Goal: Task Accomplishment & Management: Manage account settings

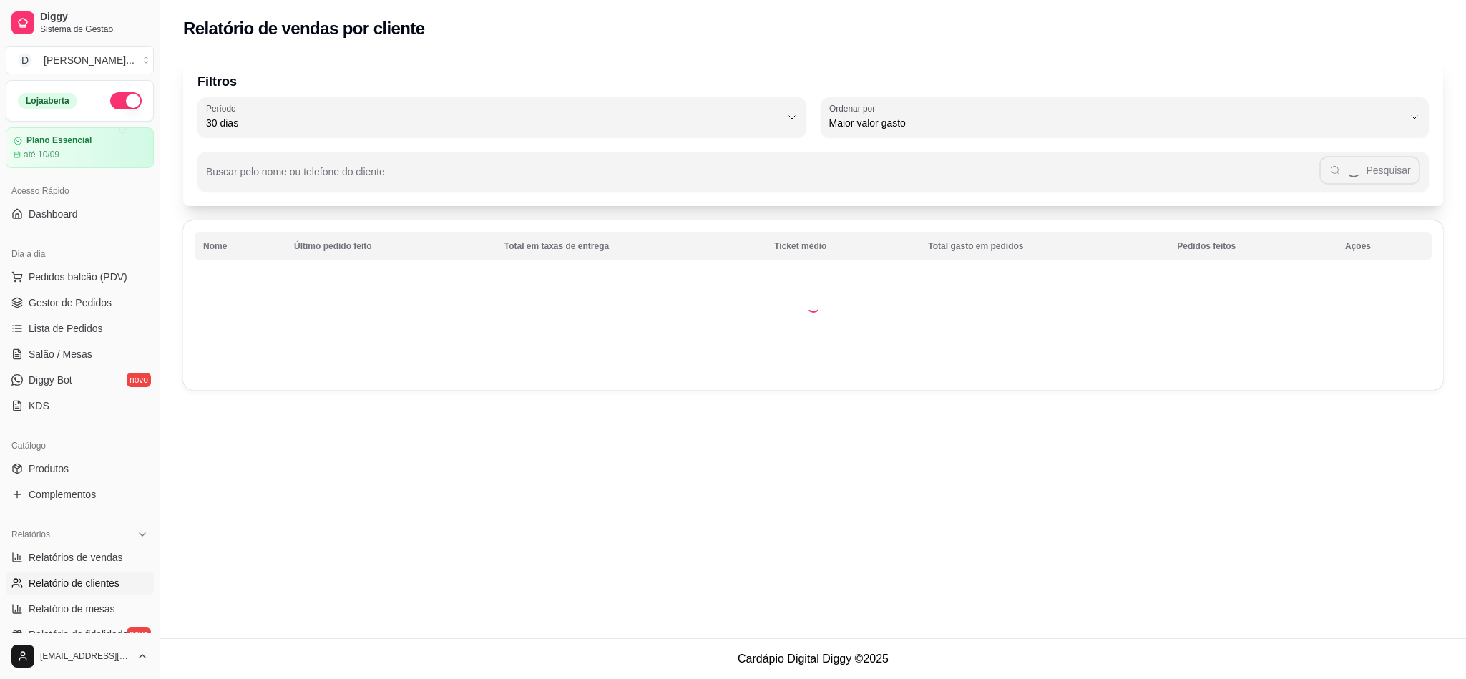
select select "30"
select select "HIGHEST_TOTAL_SPENT_WITH_ORDERS"
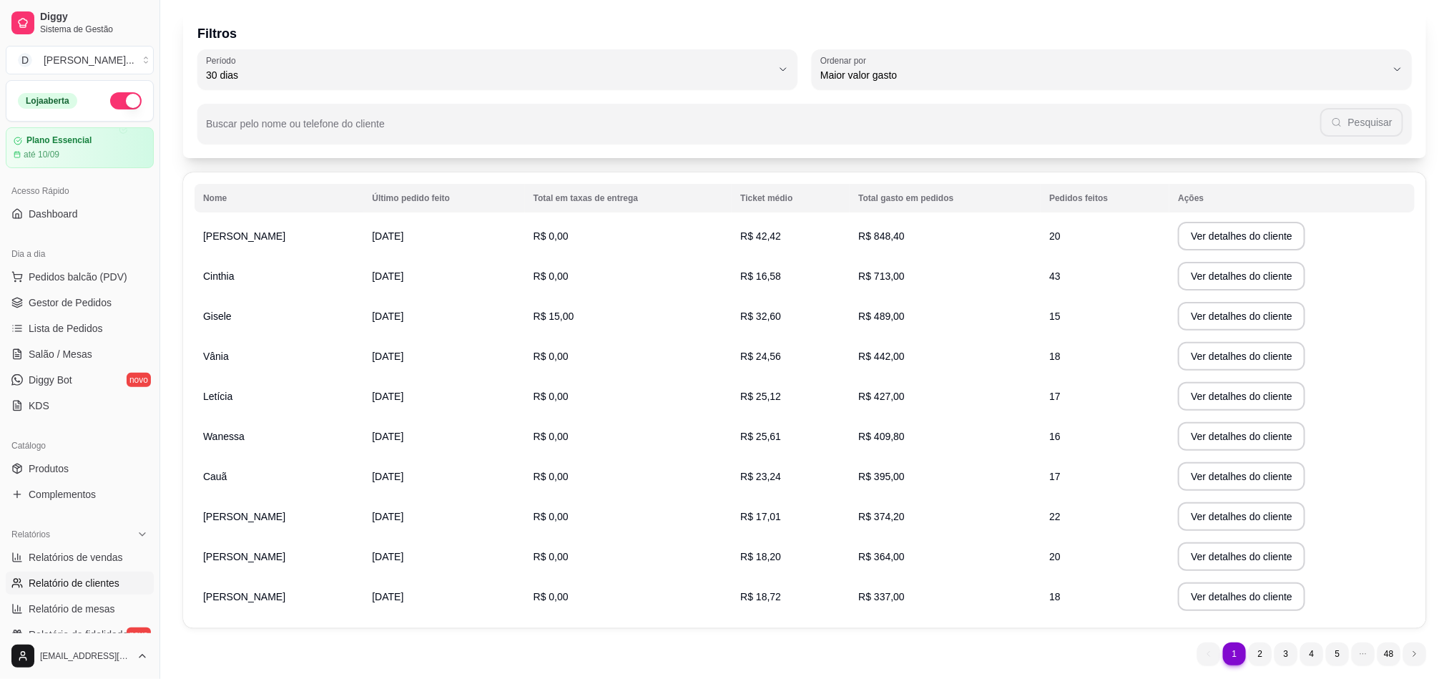
scroll to position [92, 0]
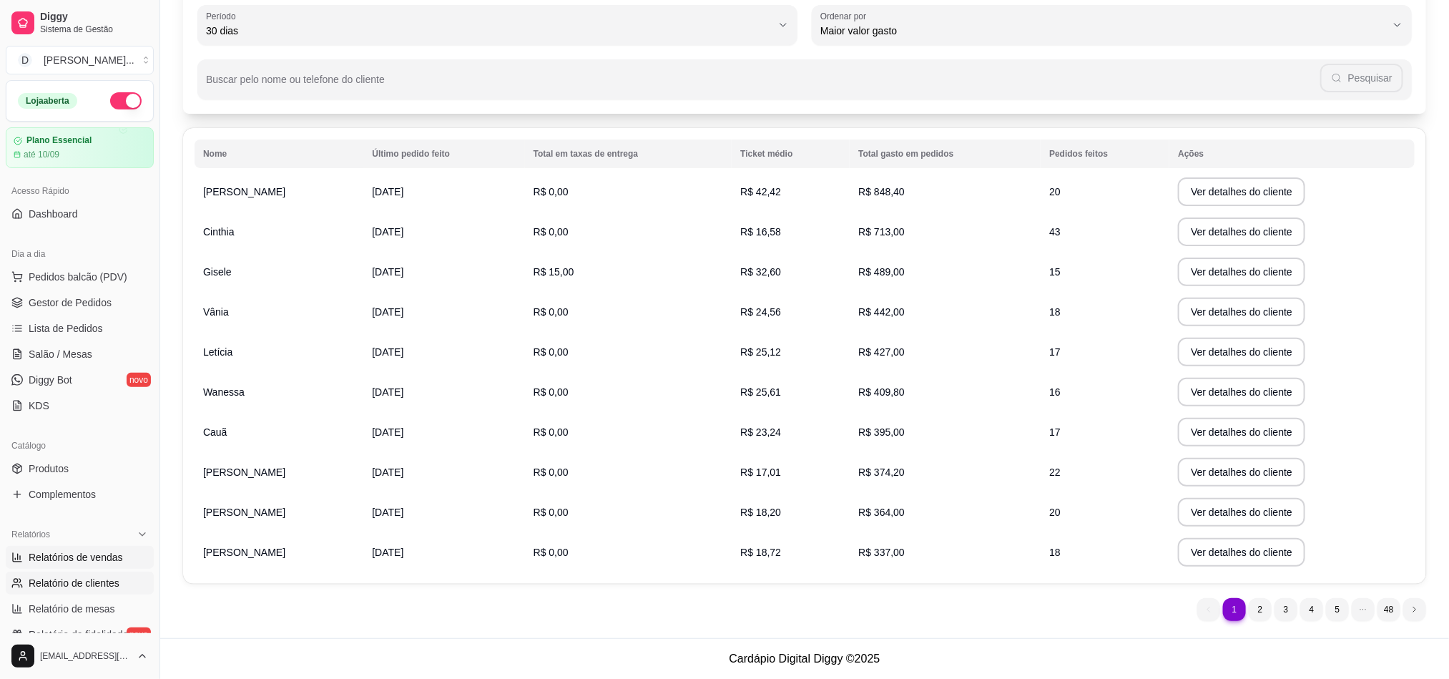
click at [97, 566] on link "Relatórios de vendas" at bounding box center [80, 557] width 148 height 23
select select "ALL"
select select "0"
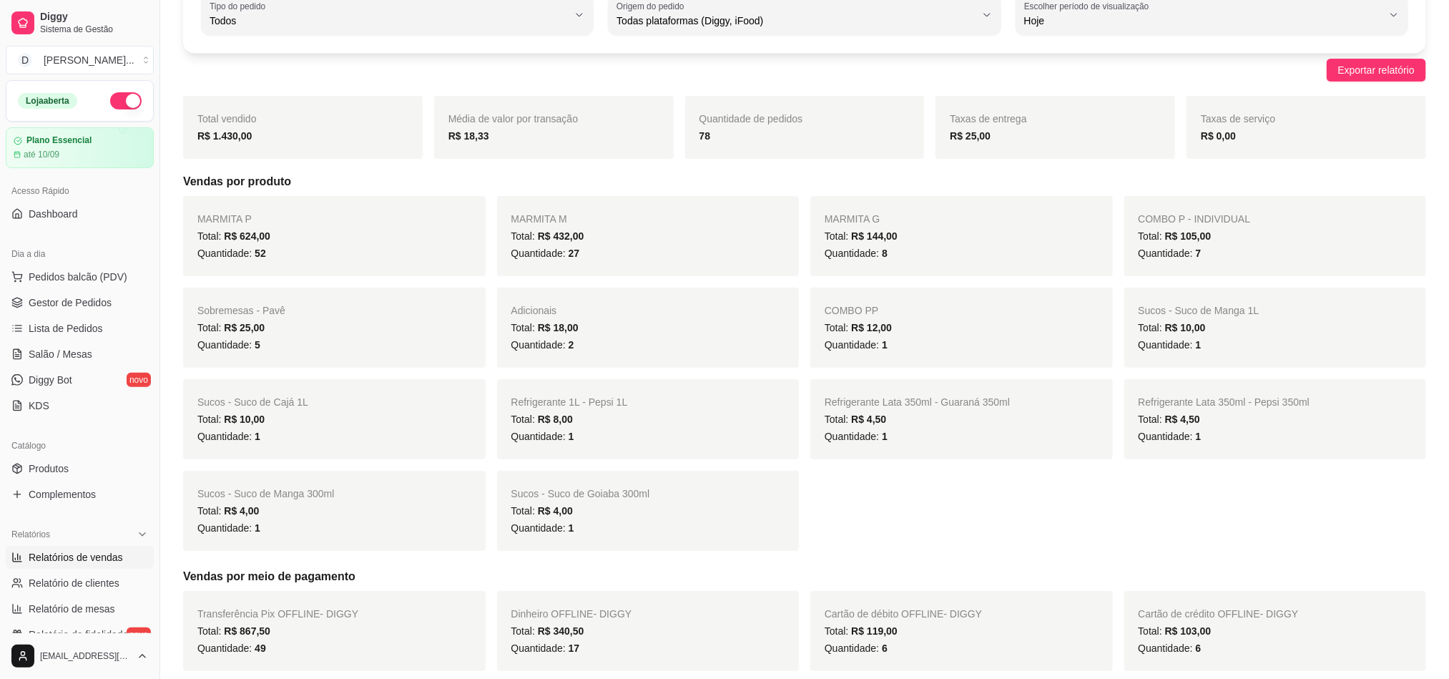
scroll to position [215, 0]
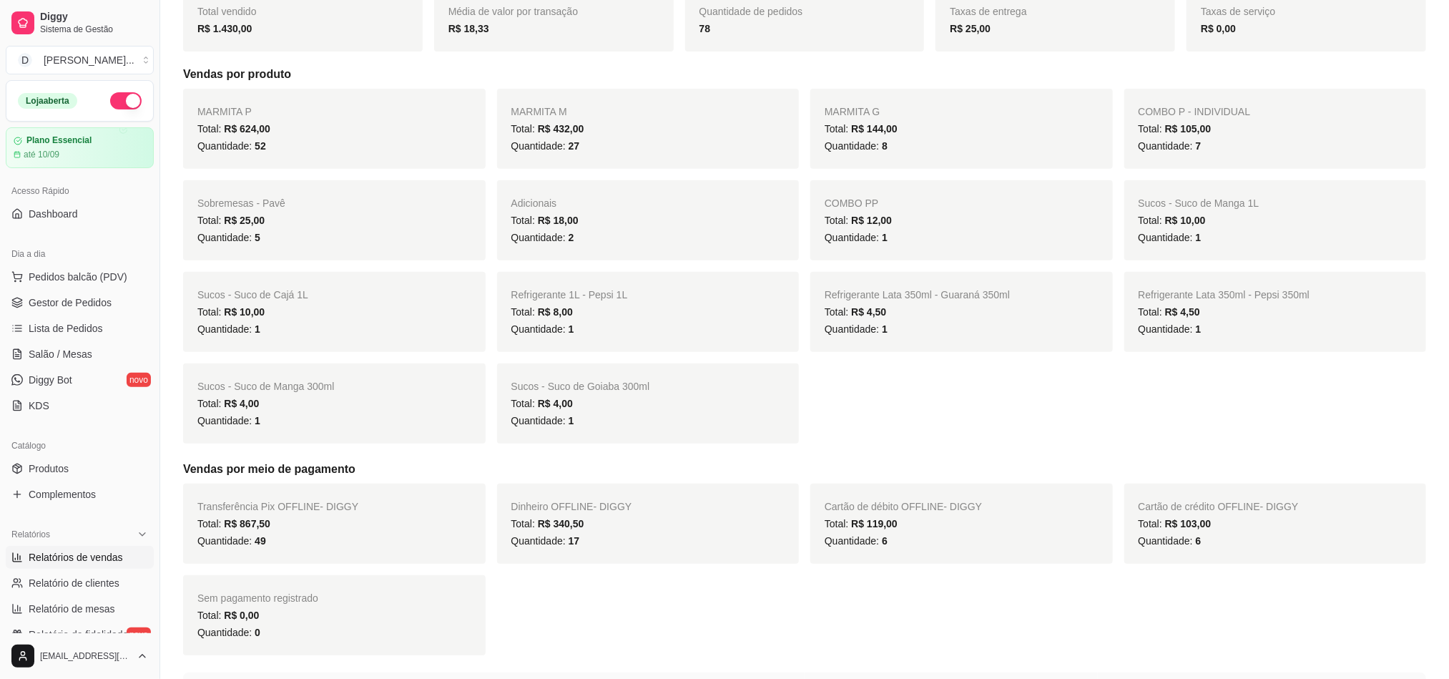
click at [400, 339] on div "Sucos - Suco de Cajá 1L Total: R$ 10,00 Quantidade: 1" at bounding box center [334, 312] width 303 height 80
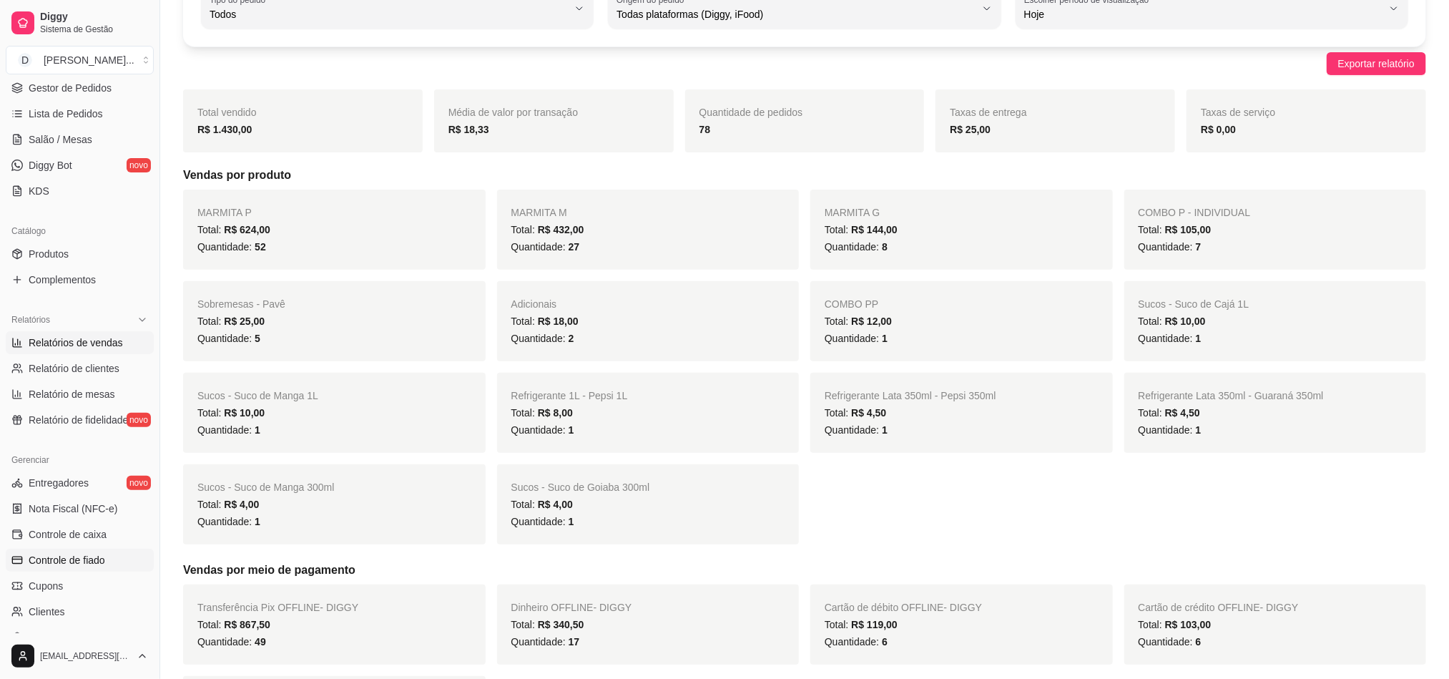
click at [99, 559] on span "Controle de fiado" at bounding box center [67, 560] width 77 height 14
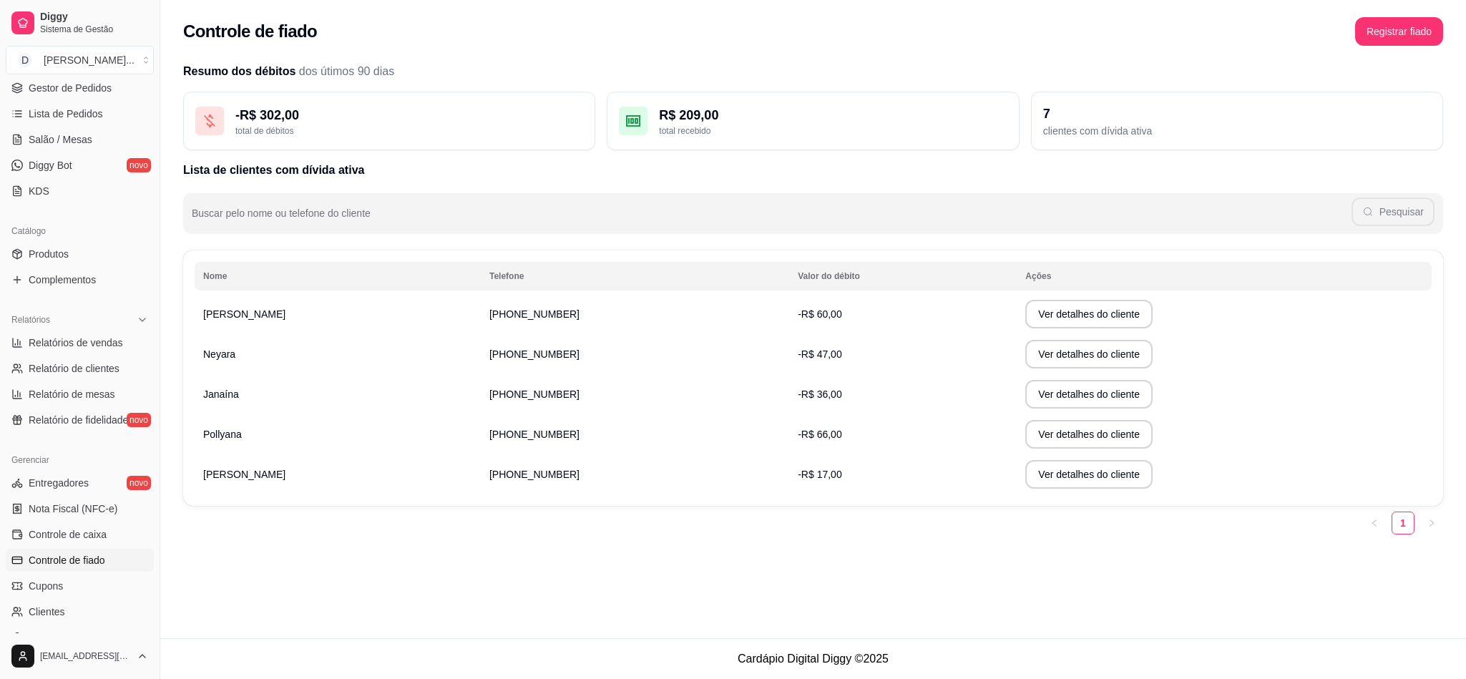
click at [873, 357] on td "-R$ 47,00" at bounding box center [902, 354] width 227 height 40
click at [1041, 346] on button "Ver detalhes do cliente" at bounding box center [1088, 354] width 123 height 28
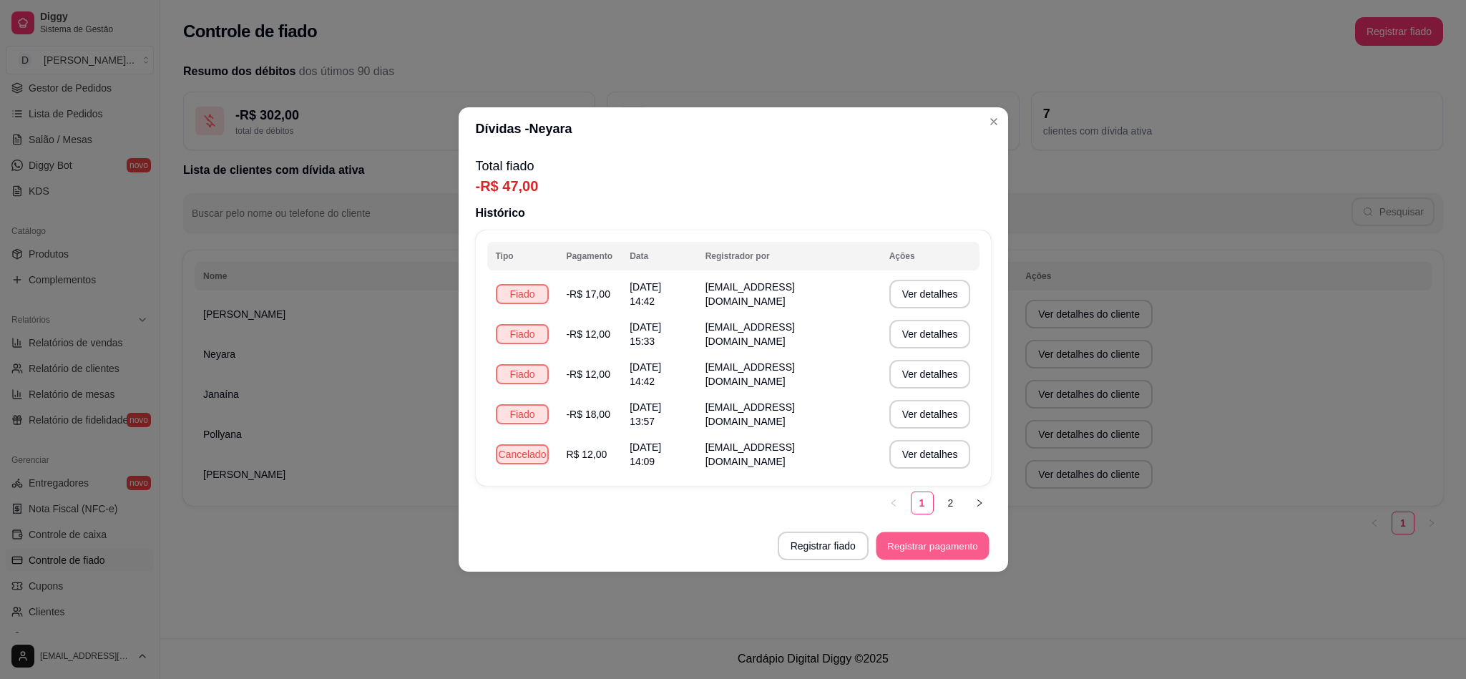
click at [906, 552] on button "Registrar pagamento" at bounding box center [931, 546] width 113 height 28
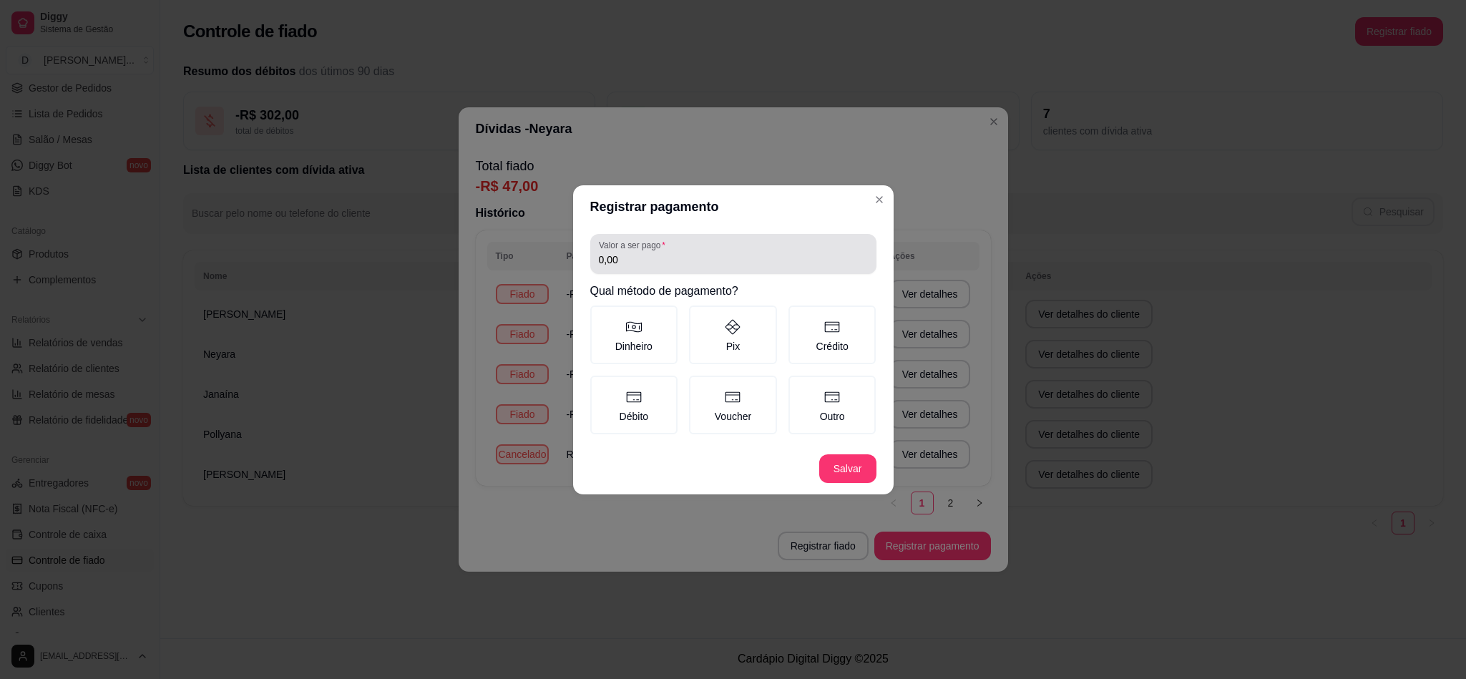
click at [602, 264] on input "0,00" at bounding box center [733, 259] width 269 height 14
click at [617, 265] on input "0,00" at bounding box center [733, 259] width 269 height 14
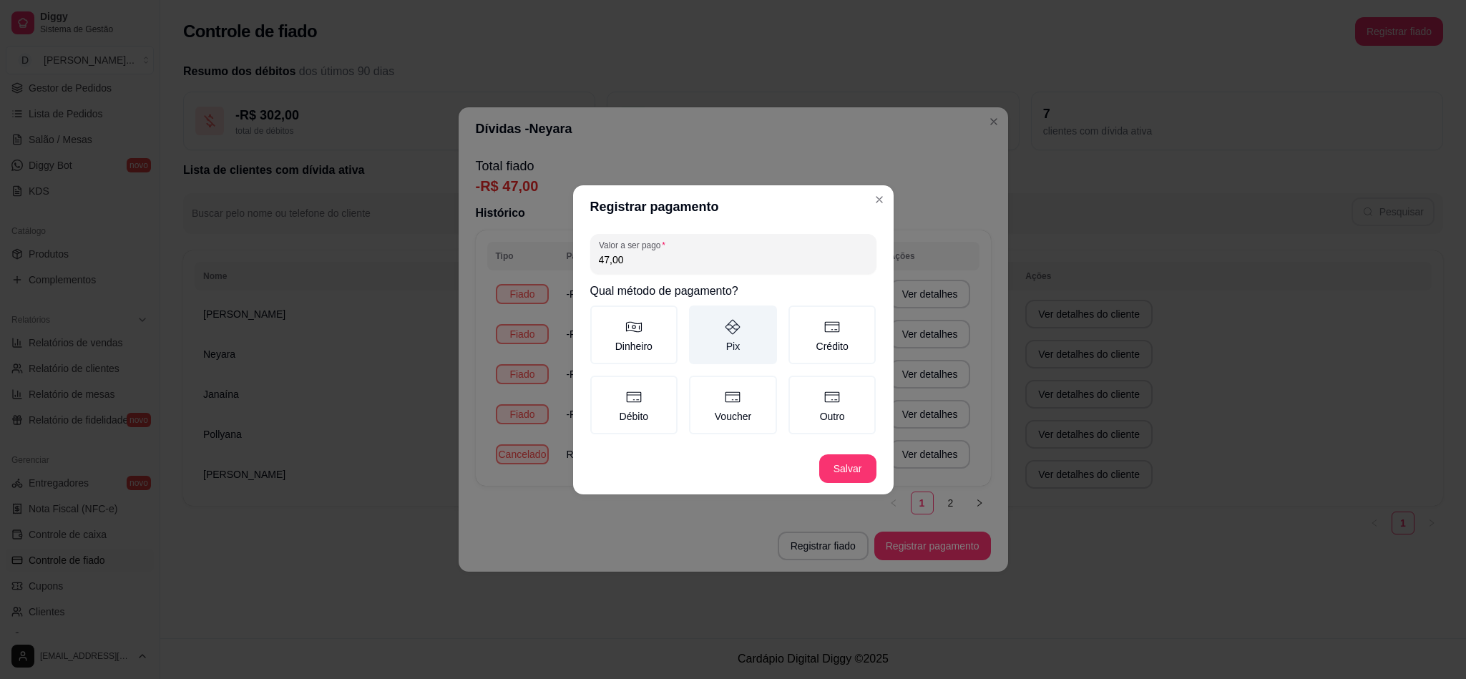
type input "47,00"
click at [700, 348] on label "Pix" at bounding box center [733, 334] width 88 height 59
click at [700, 316] on button "Pix" at bounding box center [693, 310] width 11 height 11
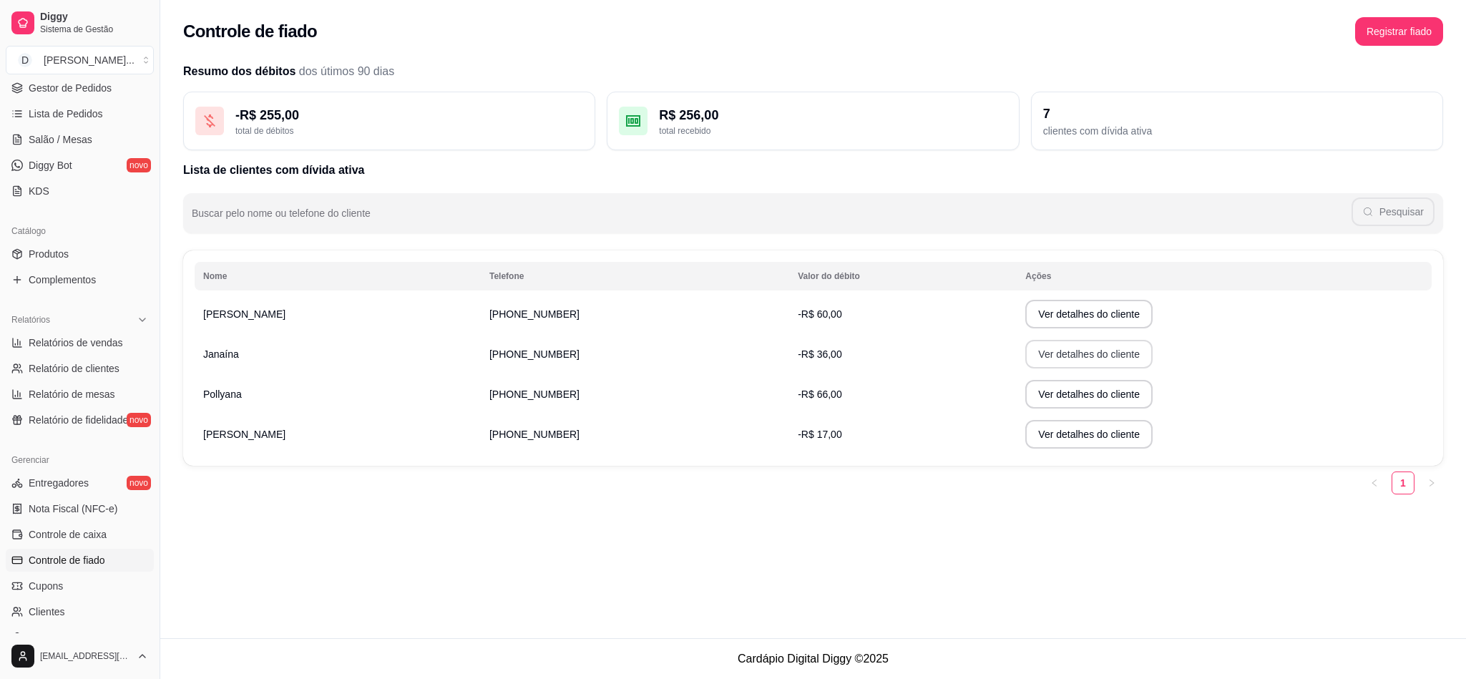
click at [1052, 350] on button "Ver detalhes do cliente" at bounding box center [1088, 354] width 127 height 29
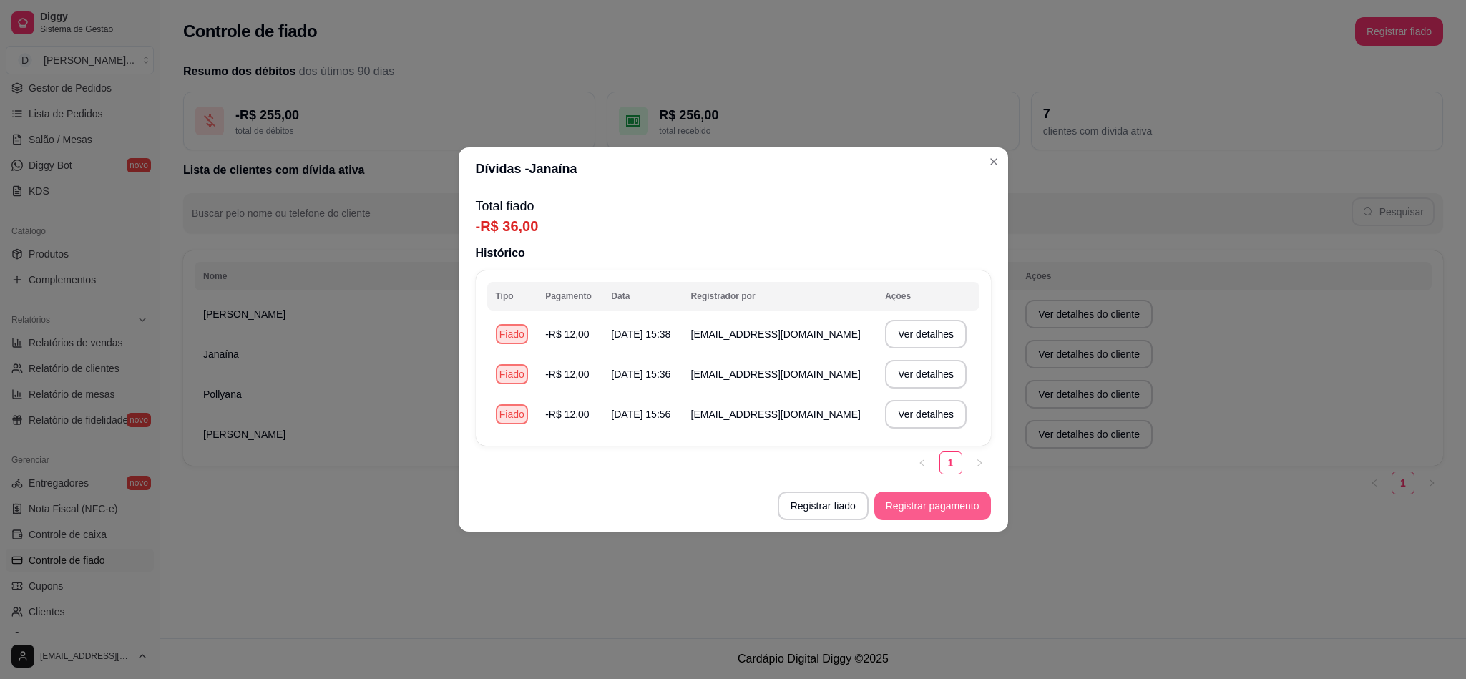
click at [918, 509] on button "Registrar pagamento" at bounding box center [932, 505] width 117 height 29
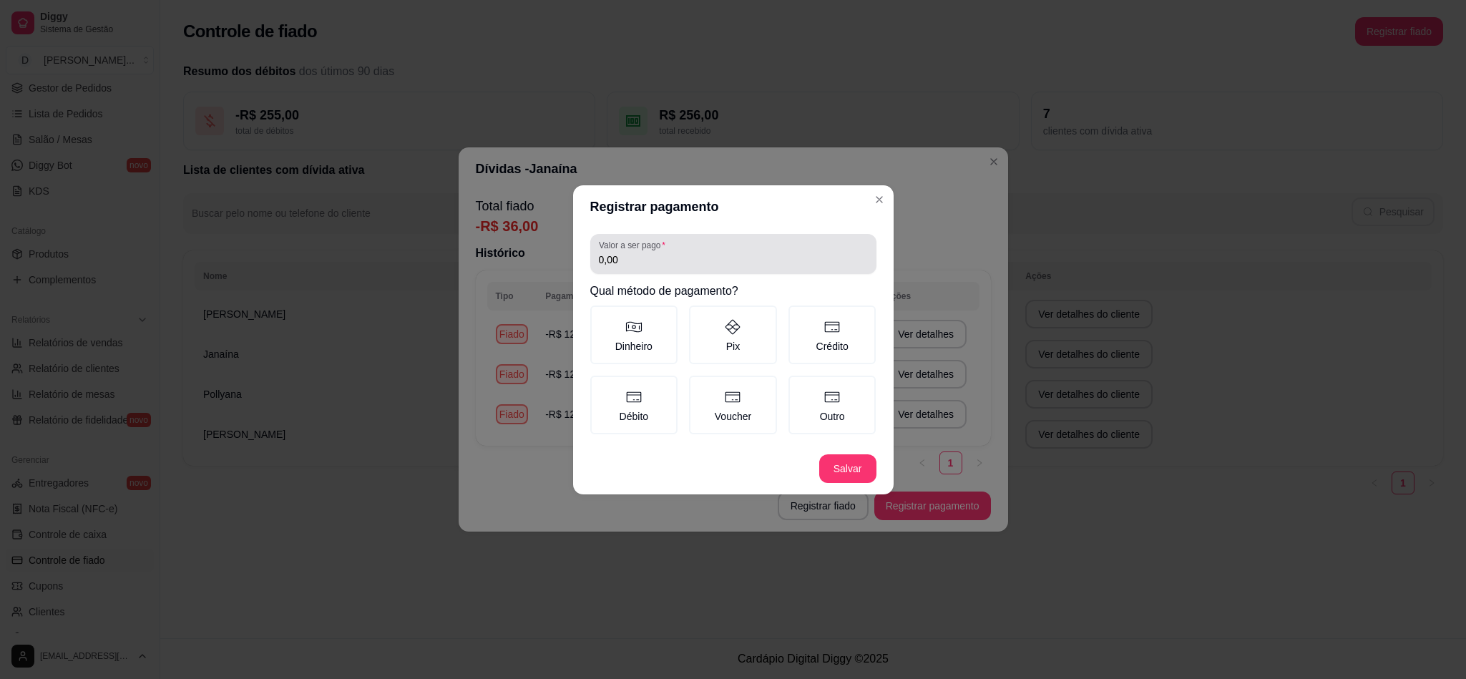
click at [644, 267] on input "0,00" at bounding box center [733, 259] width 269 height 14
type input "36,00"
type button "MONEY"
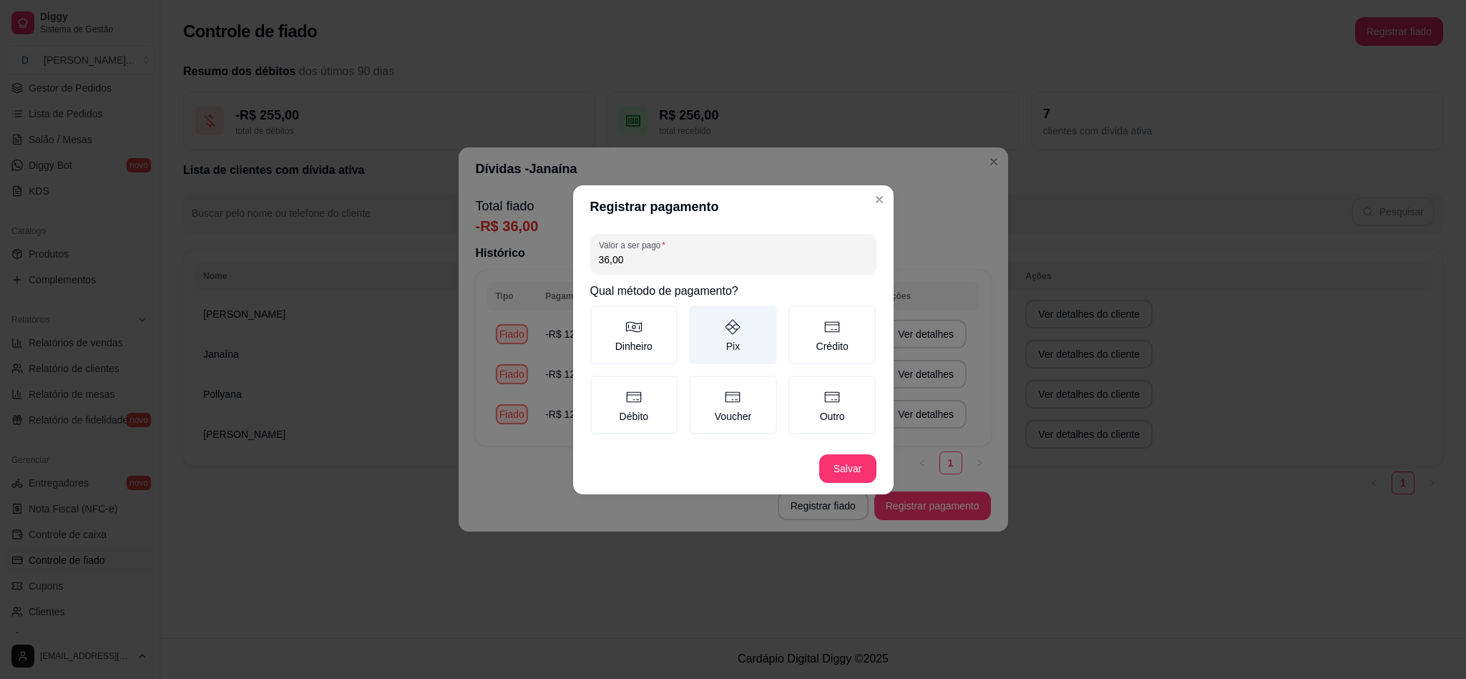
click at [734, 338] on label "Pix" at bounding box center [733, 334] width 88 height 59
click at [700, 316] on button "Pix" at bounding box center [693, 310] width 11 height 11
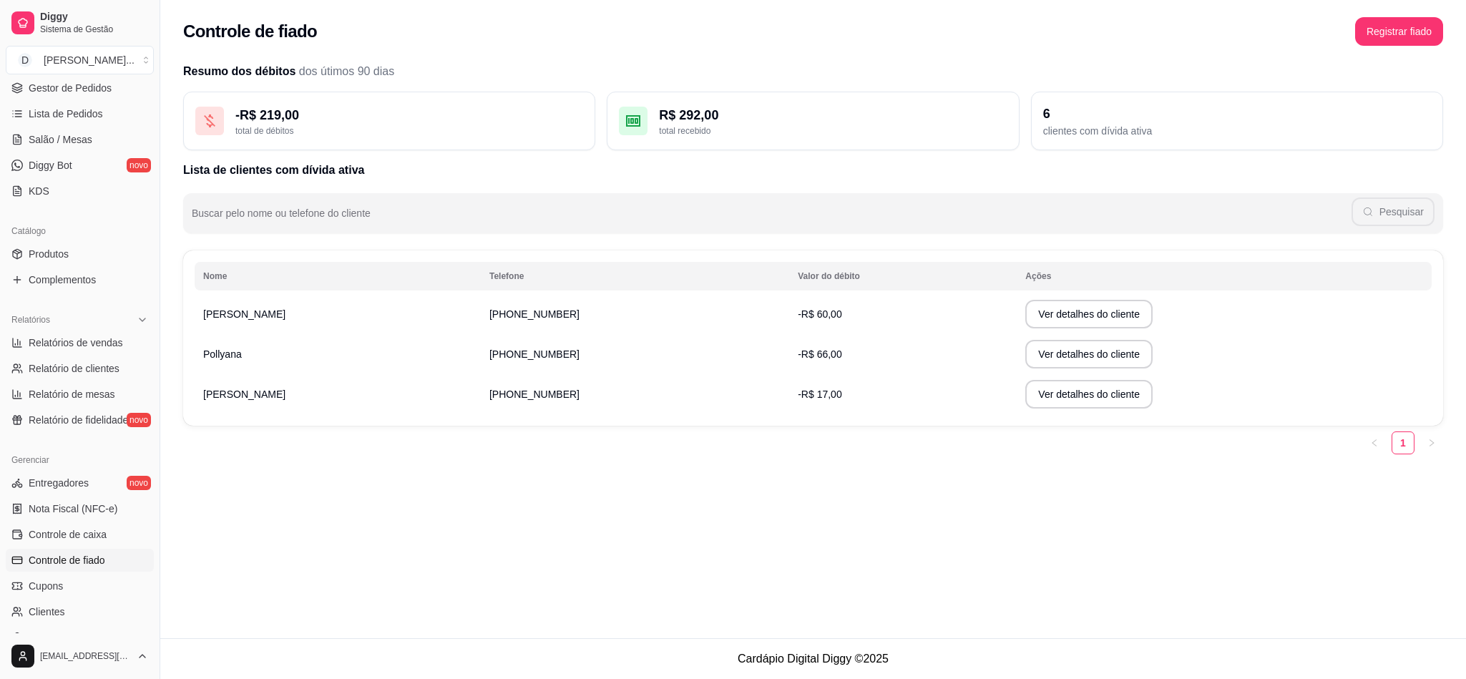
click at [1029, 355] on button "Ver detalhes do cliente" at bounding box center [1088, 354] width 127 height 29
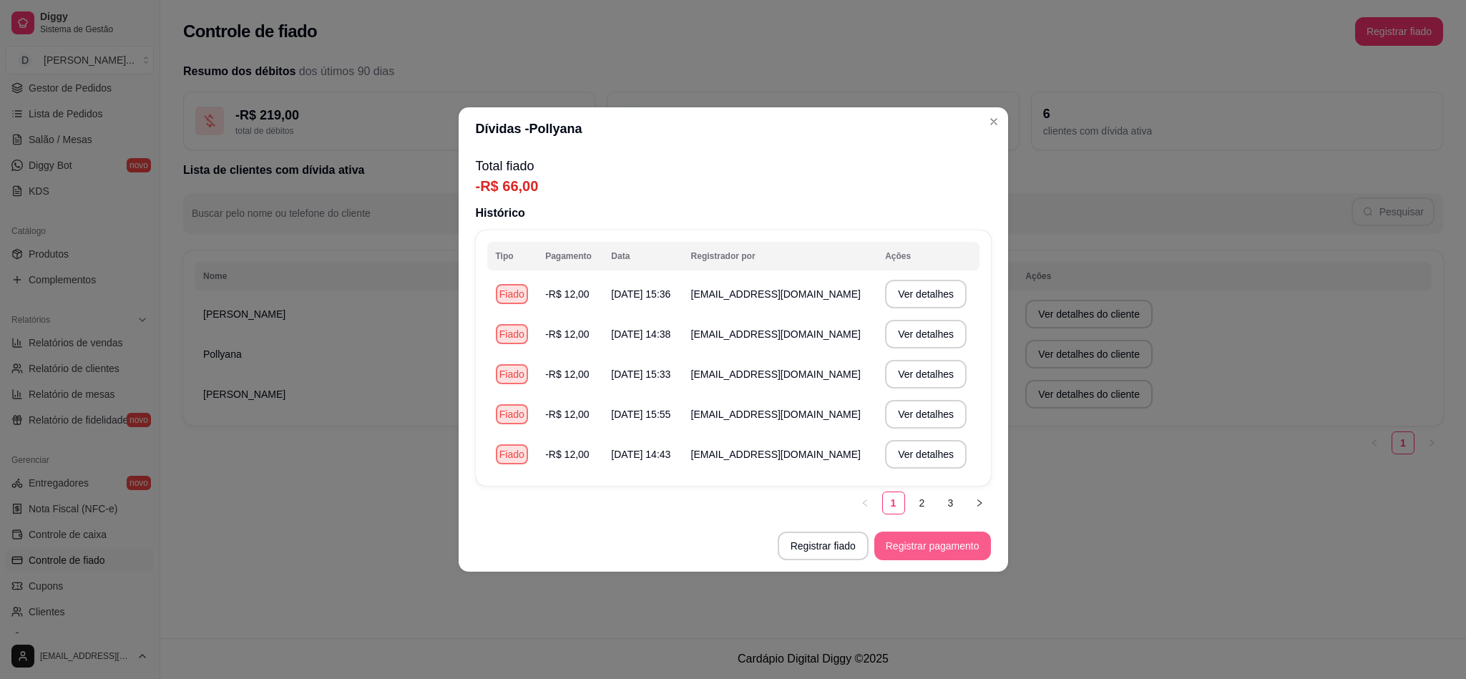
click at [923, 543] on button "Registrar pagamento" at bounding box center [932, 545] width 117 height 29
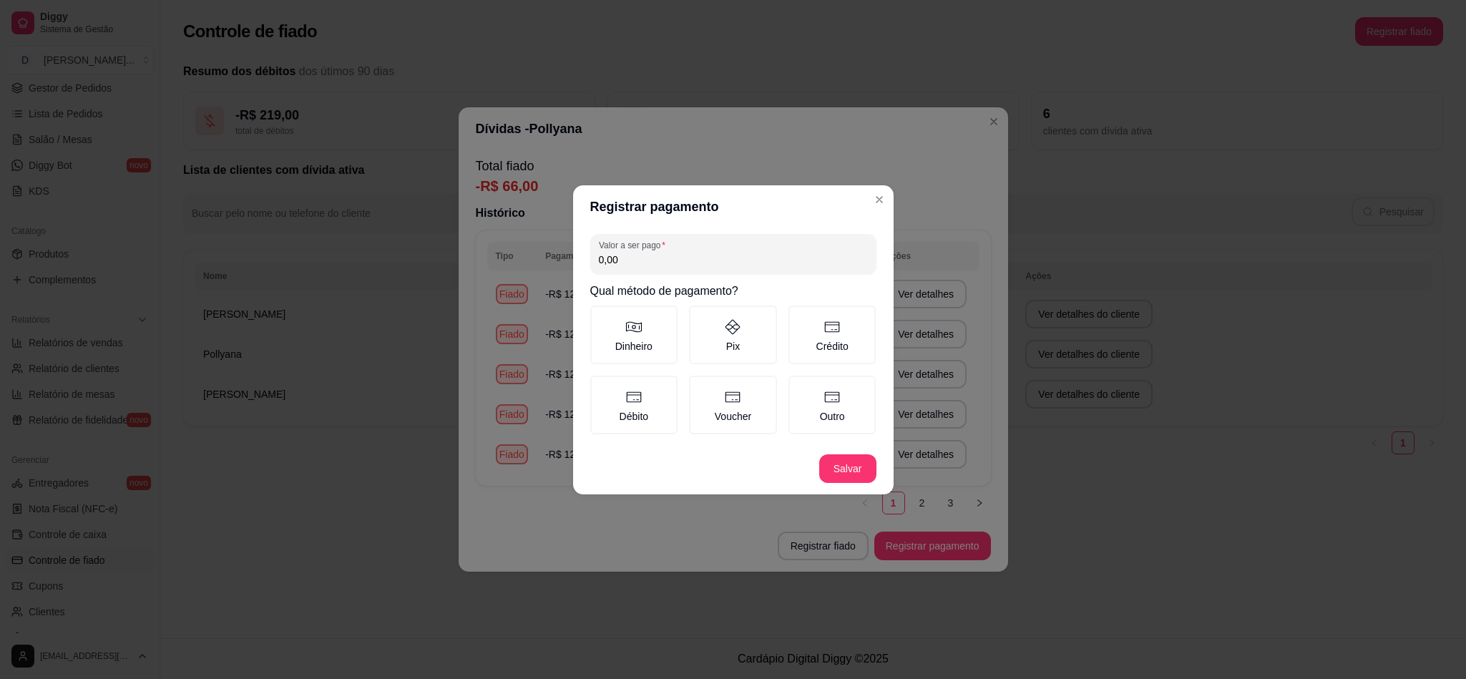
click at [614, 247] on label "Valor a ser pago" at bounding box center [635, 245] width 72 height 12
click at [614, 252] on input "0,00" at bounding box center [733, 259] width 269 height 14
type input "66,00"
click at [745, 345] on label "Pix" at bounding box center [733, 334] width 88 height 59
click at [700, 316] on button "Pix" at bounding box center [693, 310] width 11 height 11
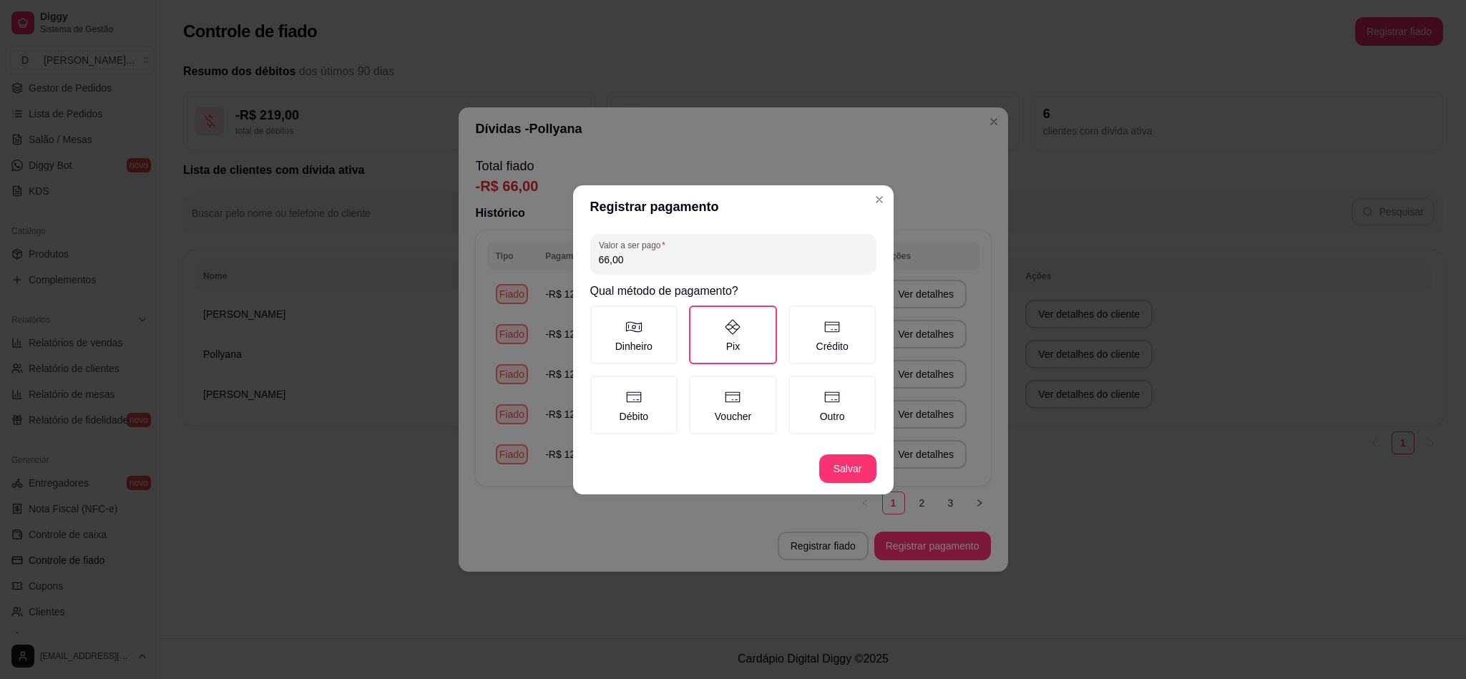
click at [844, 446] on footer "Salvar" at bounding box center [733, 468] width 320 height 51
click at [844, 451] on footer "Salvar" at bounding box center [733, 468] width 320 height 51
click at [844, 454] on button "Salvar" at bounding box center [847, 468] width 57 height 29
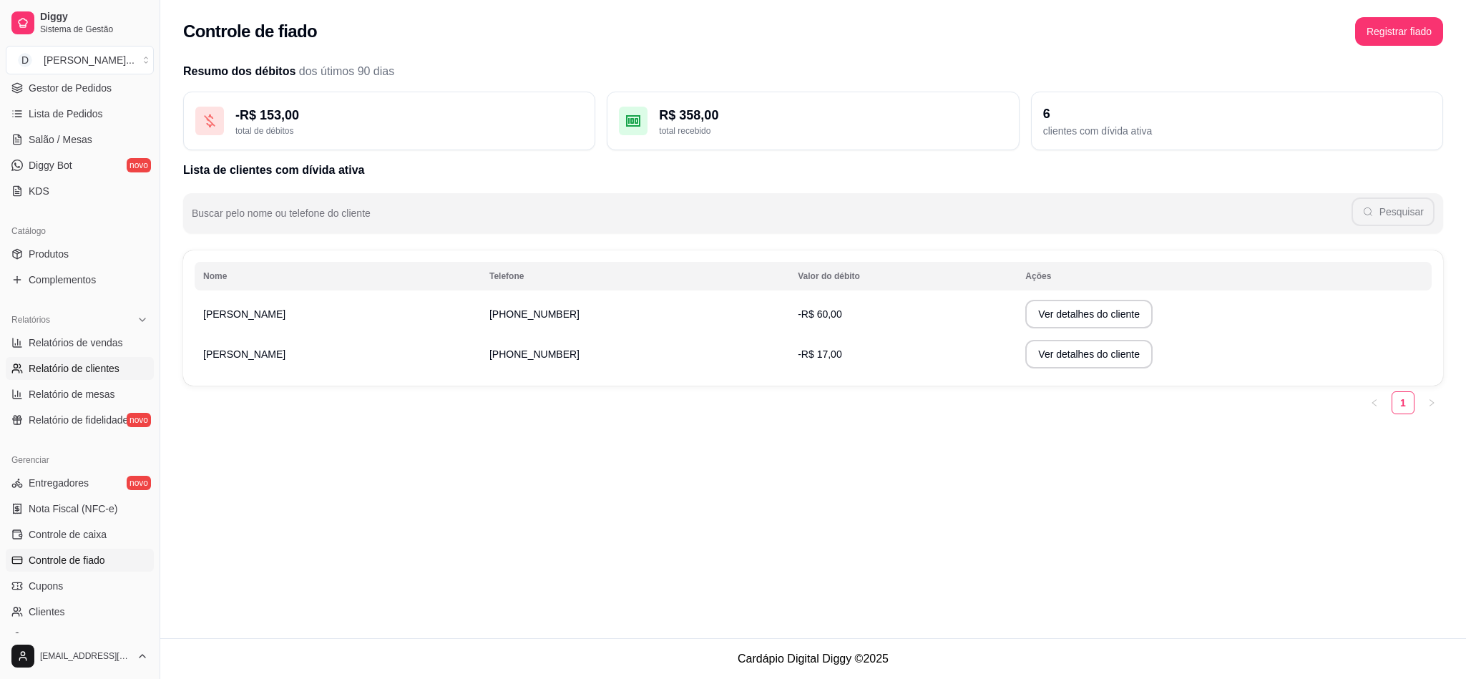
click at [94, 363] on span "Relatório de clientes" at bounding box center [74, 368] width 91 height 14
select select "30"
select select "HIGHEST_TOTAL_SPENT_WITH_ORDERS"
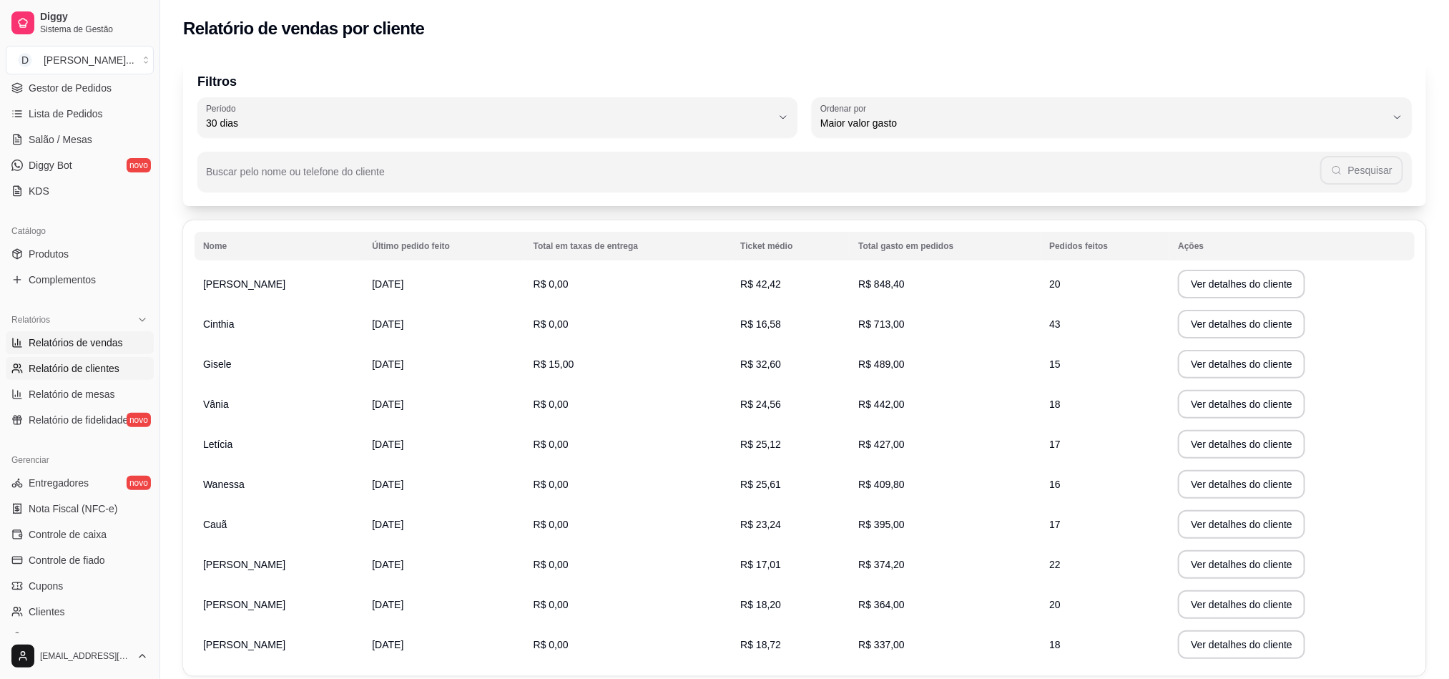
click at [76, 348] on span "Relatórios de vendas" at bounding box center [76, 342] width 94 height 14
select select "ALL"
select select "0"
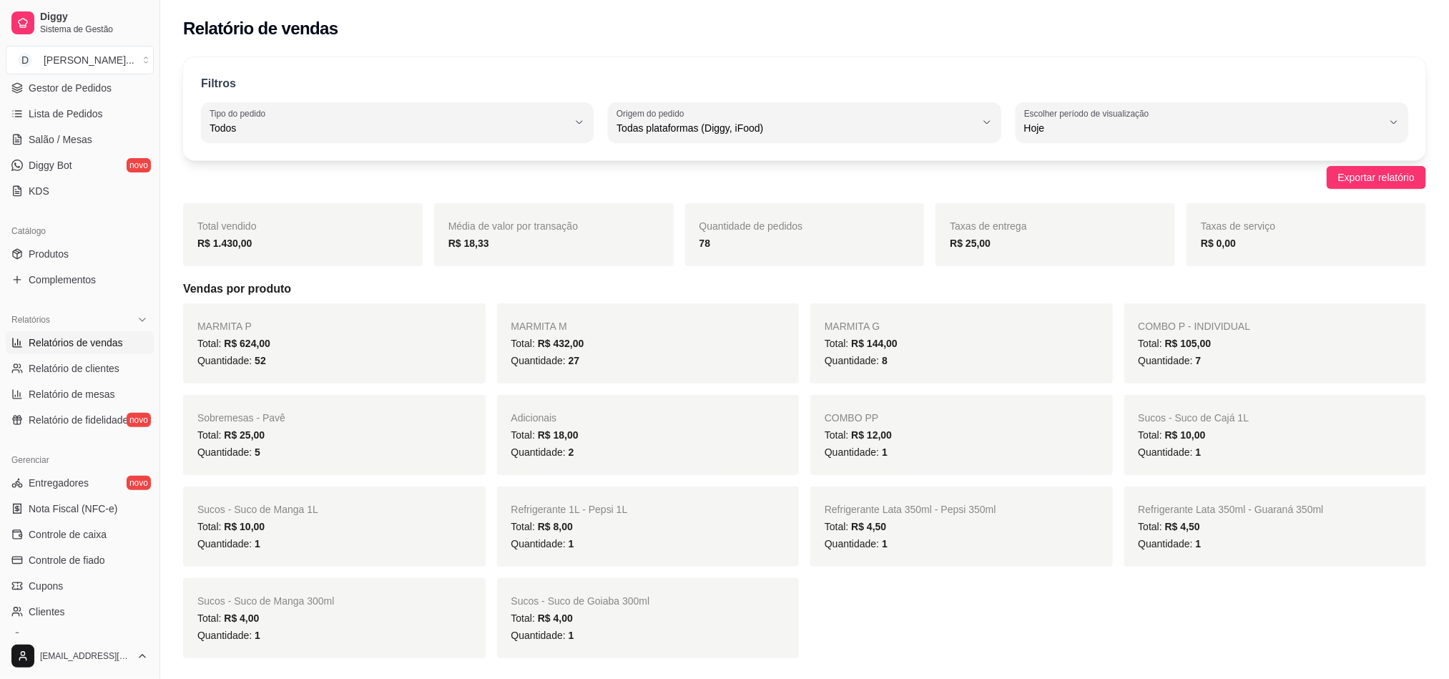
scroll to position [107, 0]
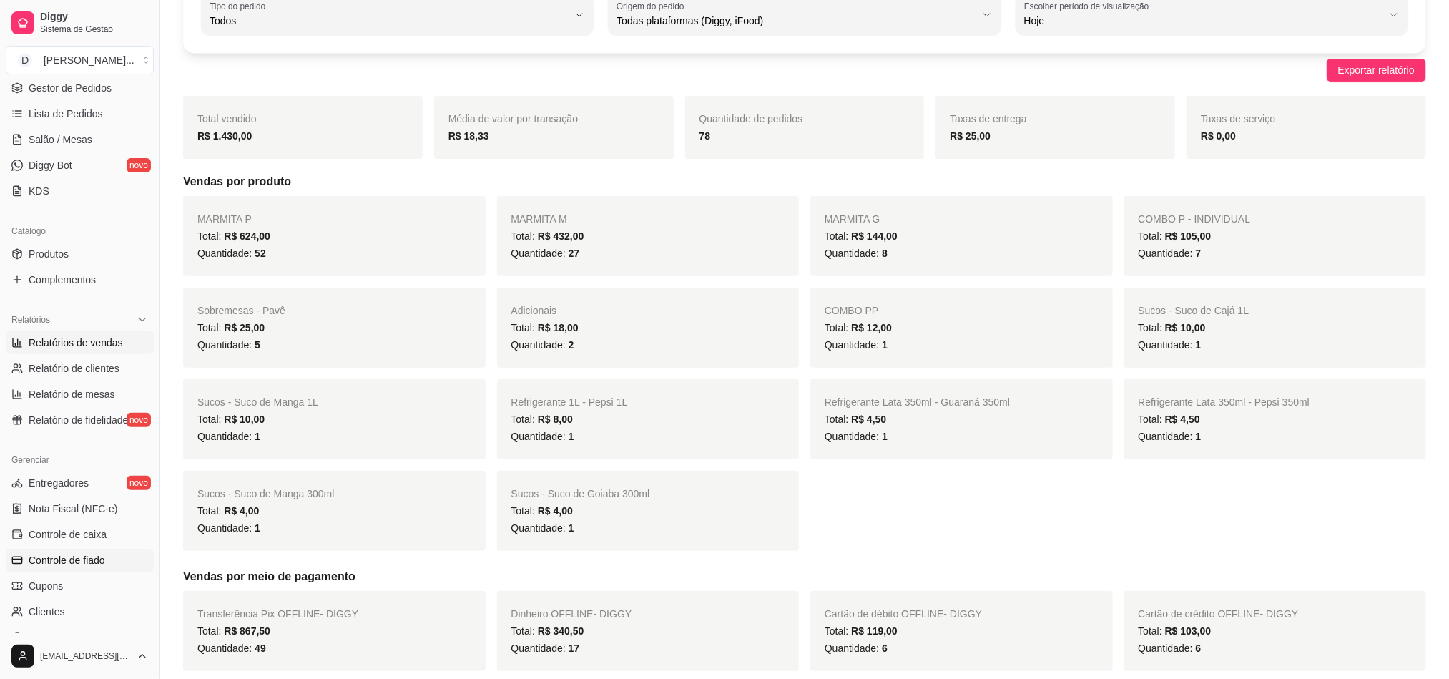
click at [79, 550] on link "Controle de fiado" at bounding box center [80, 560] width 148 height 23
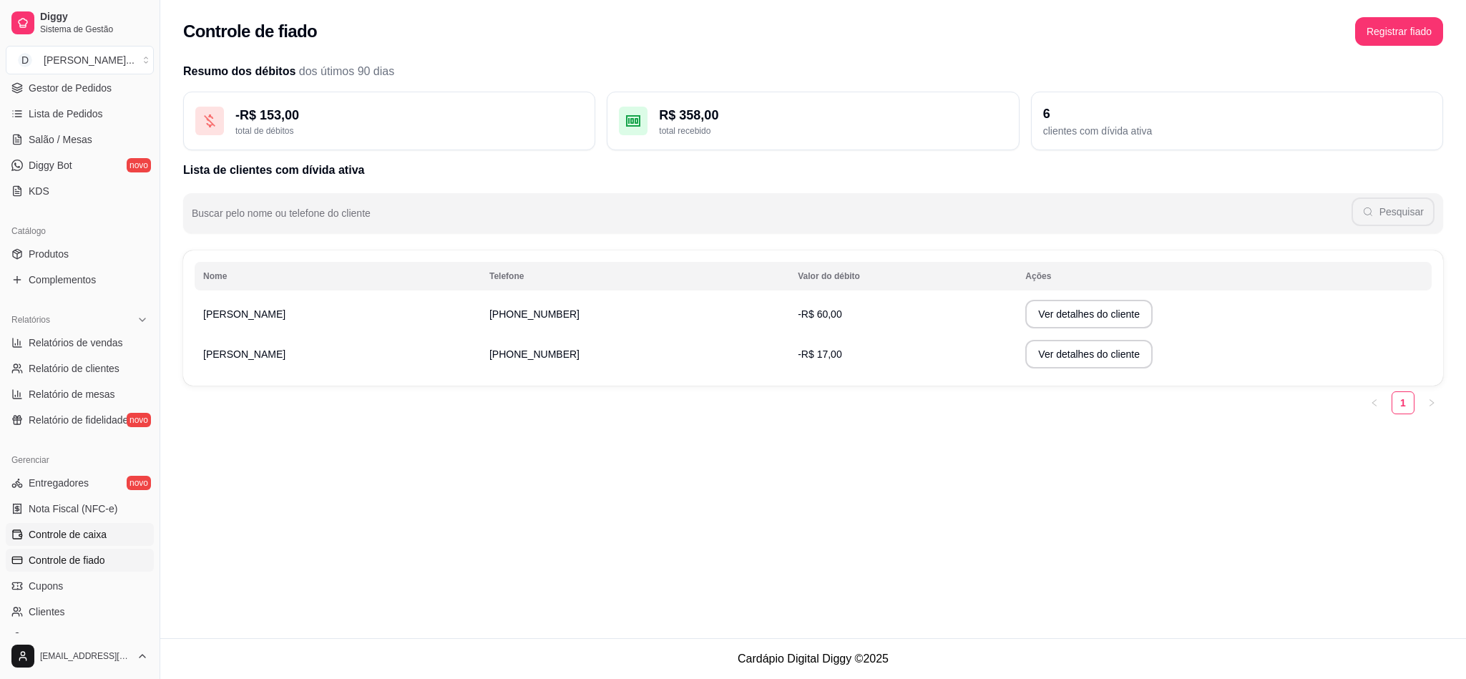
click at [77, 536] on span "Controle de caixa" at bounding box center [68, 534] width 78 height 14
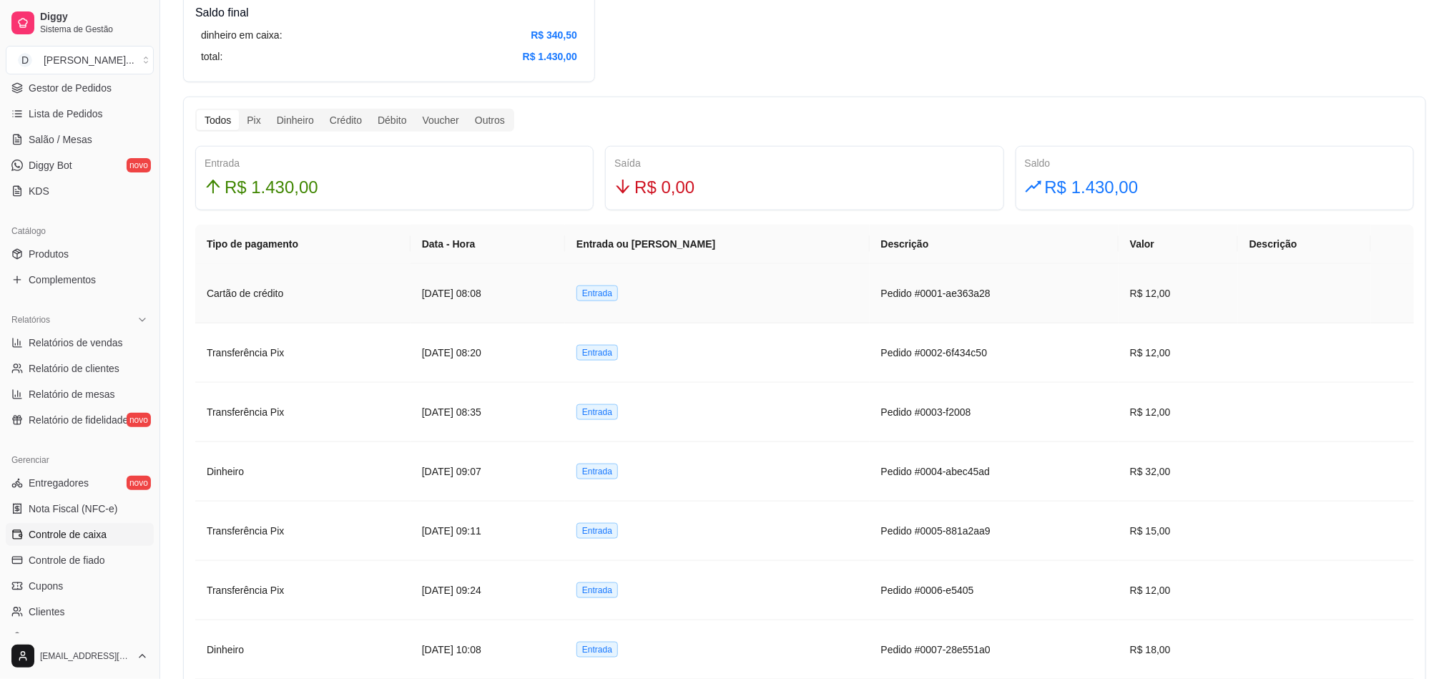
scroll to position [429, 0]
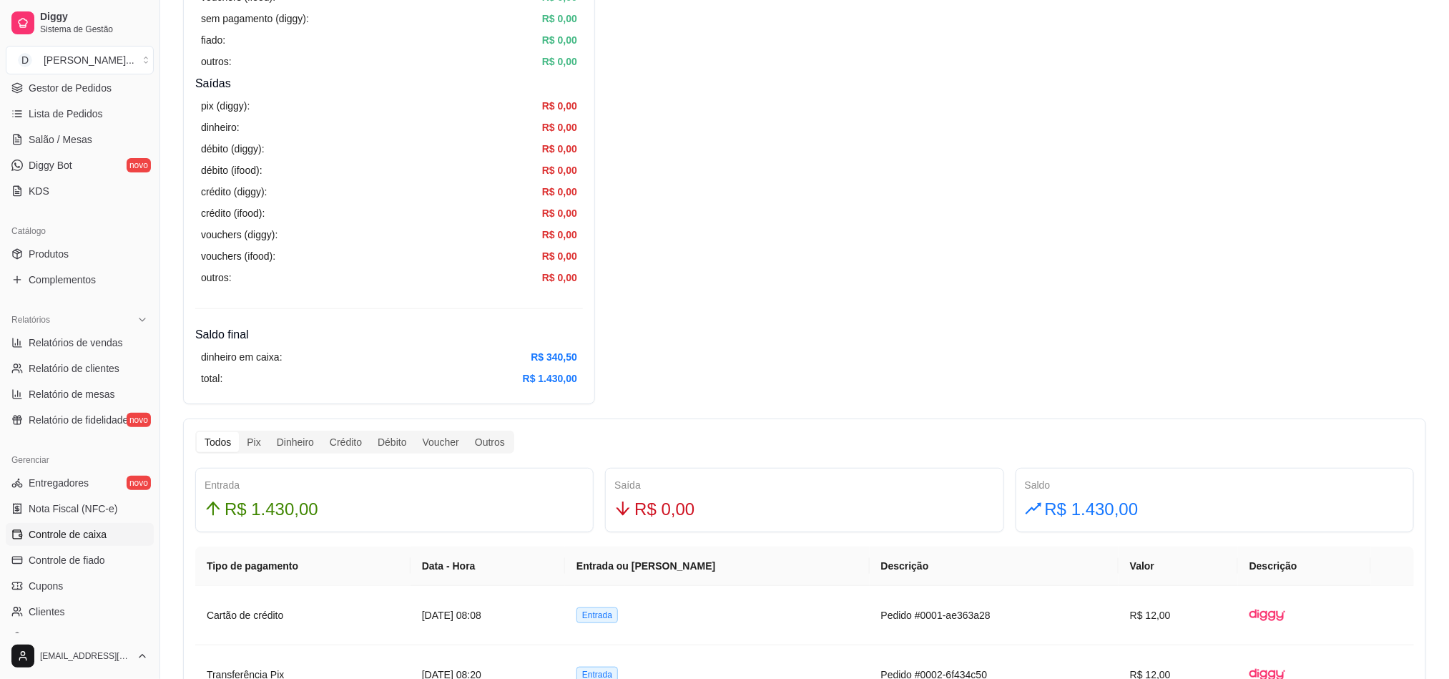
click at [255, 260] on article "vouchers (ifood):" at bounding box center [238, 256] width 74 height 16
click at [245, 232] on article "vouchers (diggy):" at bounding box center [239, 235] width 77 height 16
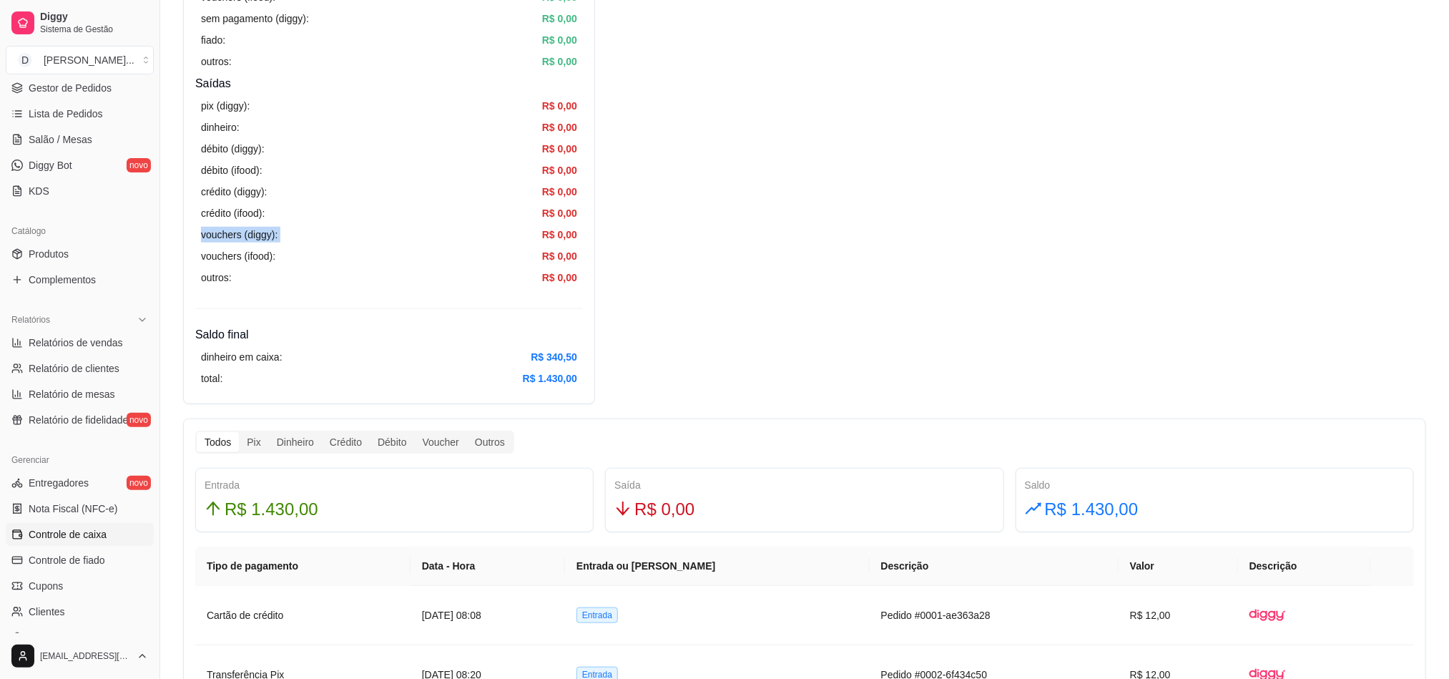
click at [245, 232] on article "vouchers (diggy):" at bounding box center [239, 235] width 77 height 16
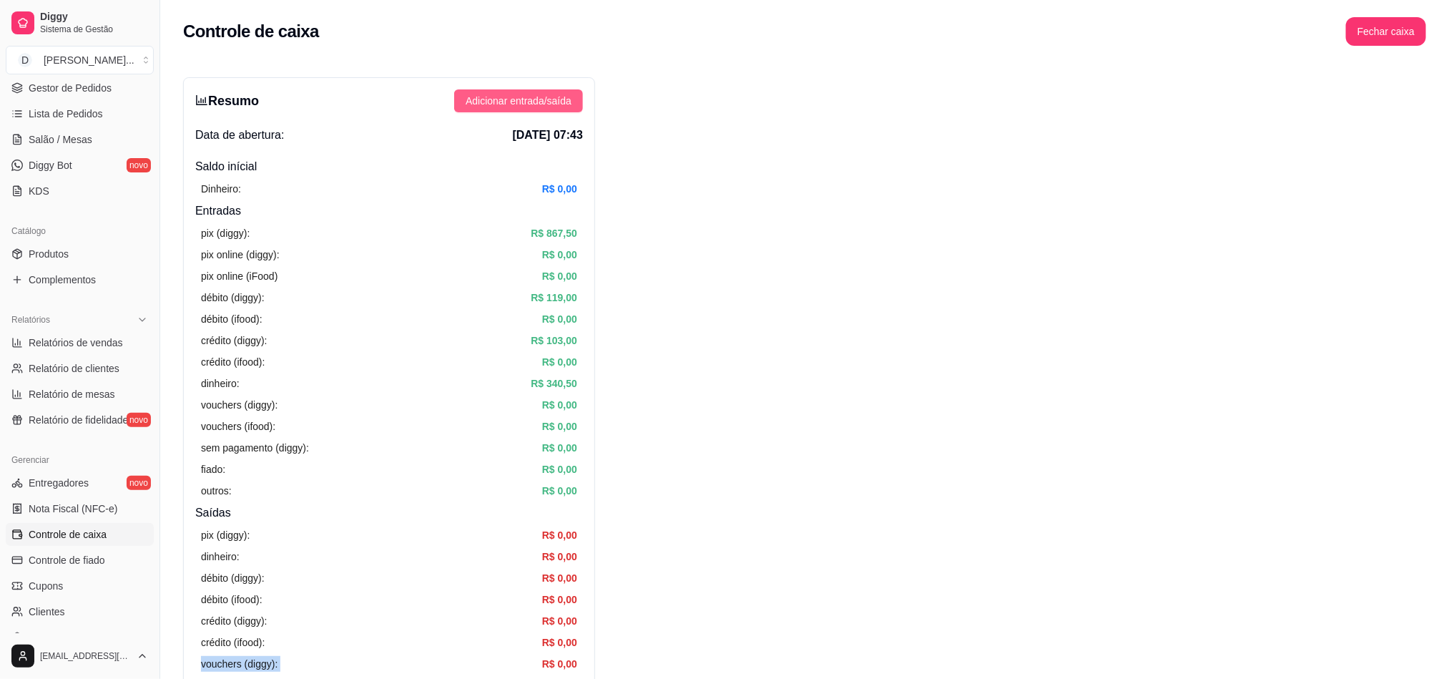
click at [507, 109] on button "Adicionar entrada/saída" at bounding box center [518, 100] width 129 height 23
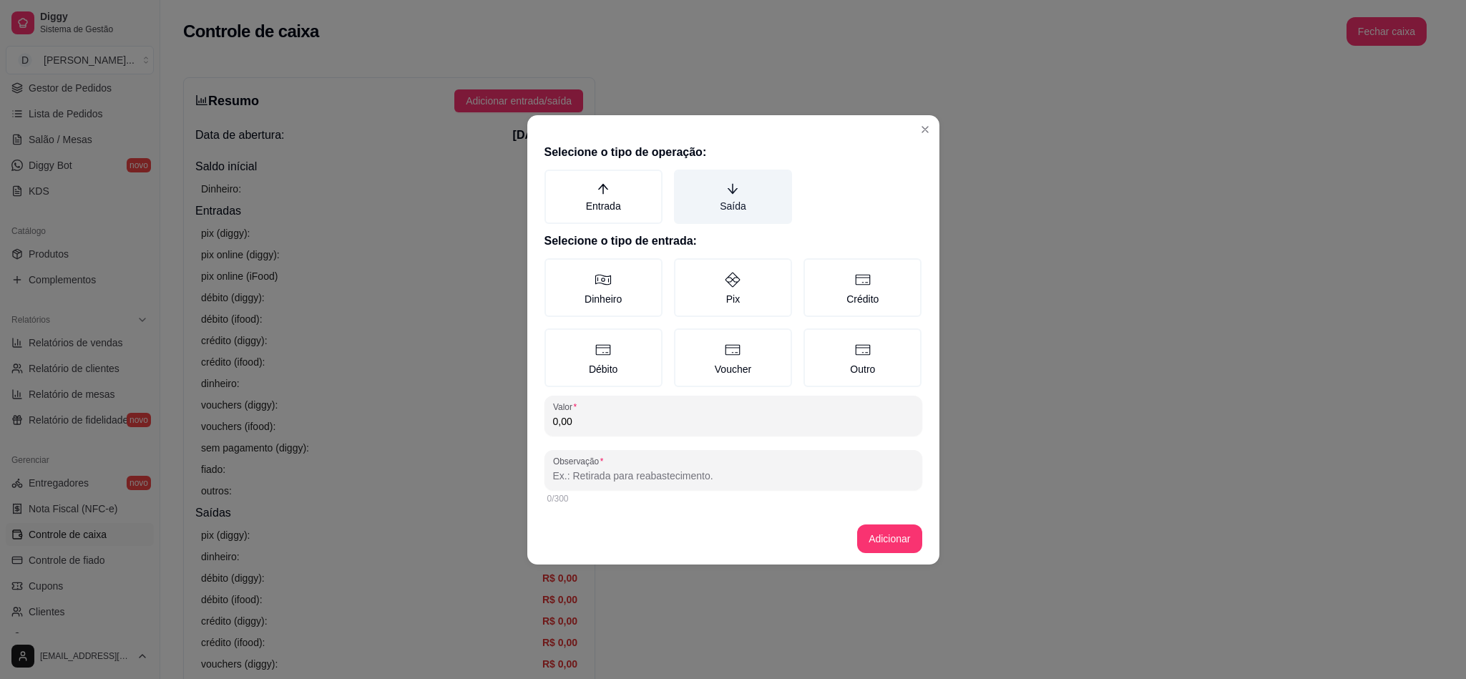
drag, startPoint x: 722, startPoint y: 217, endPoint x: 730, endPoint y: 206, distance: 13.9
click at [724, 217] on label "Saída" at bounding box center [733, 197] width 118 height 54
click at [702, 207] on label "Saída" at bounding box center [733, 197] width 118 height 54
click at [684, 180] on button "Saída" at bounding box center [678, 174] width 11 height 11
click at [649, 275] on label "Dinheiro" at bounding box center [603, 287] width 118 height 59
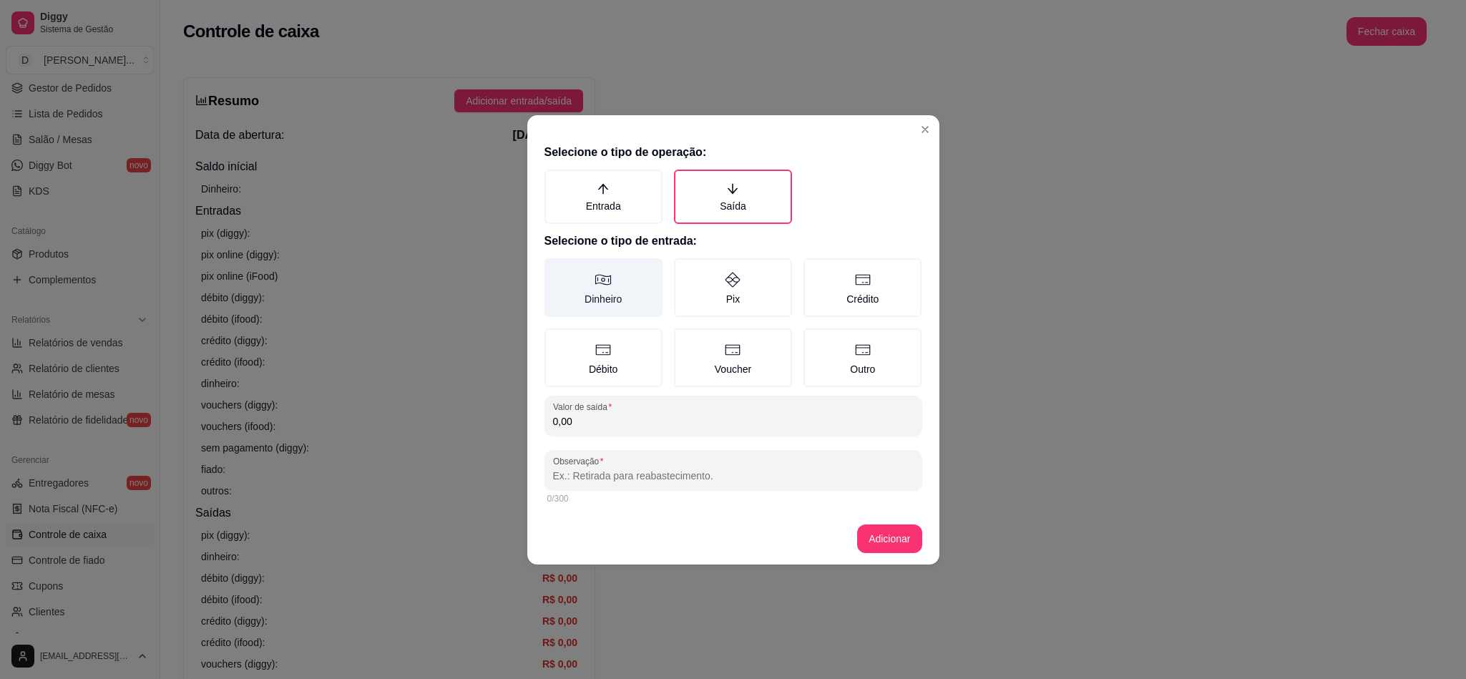
click at [555, 269] on button "Dinheiro" at bounding box center [549, 262] width 11 height 11
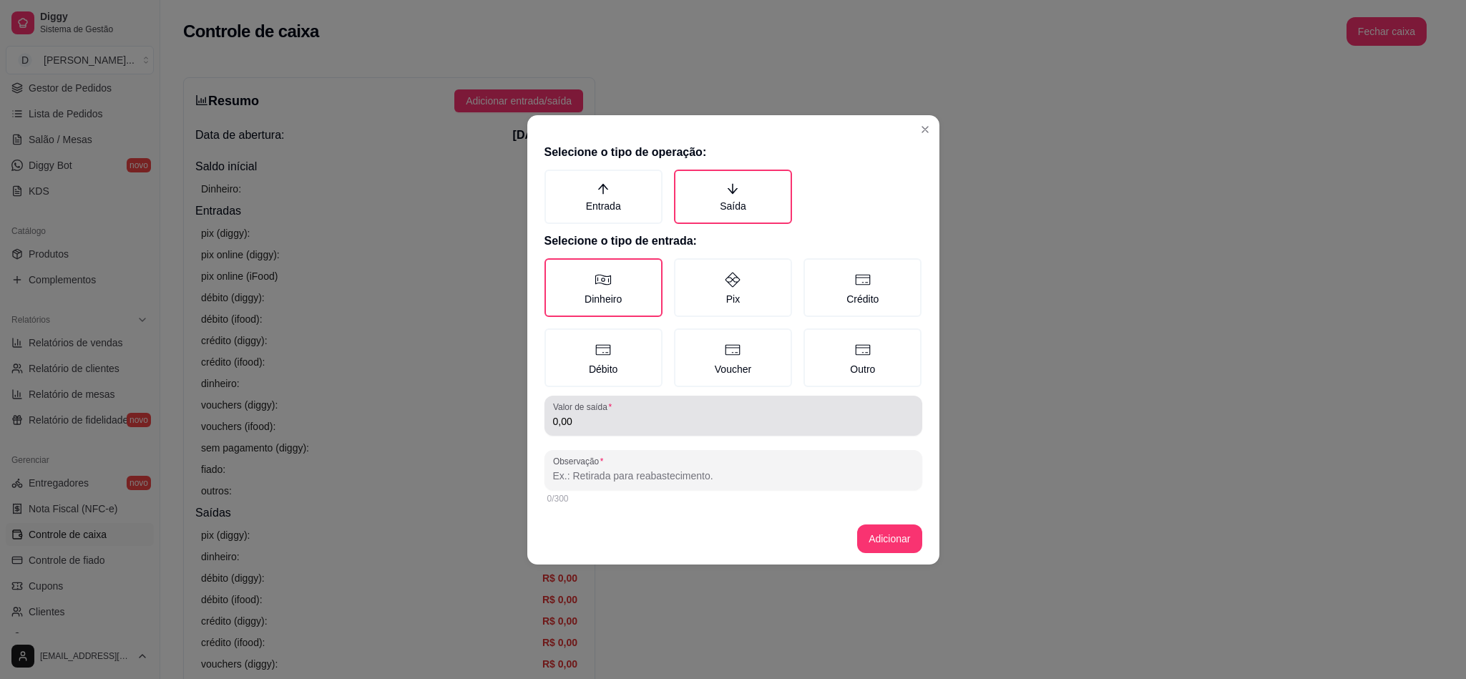
click at [616, 418] on input "0,00" at bounding box center [733, 421] width 360 height 14
type input "80,00"
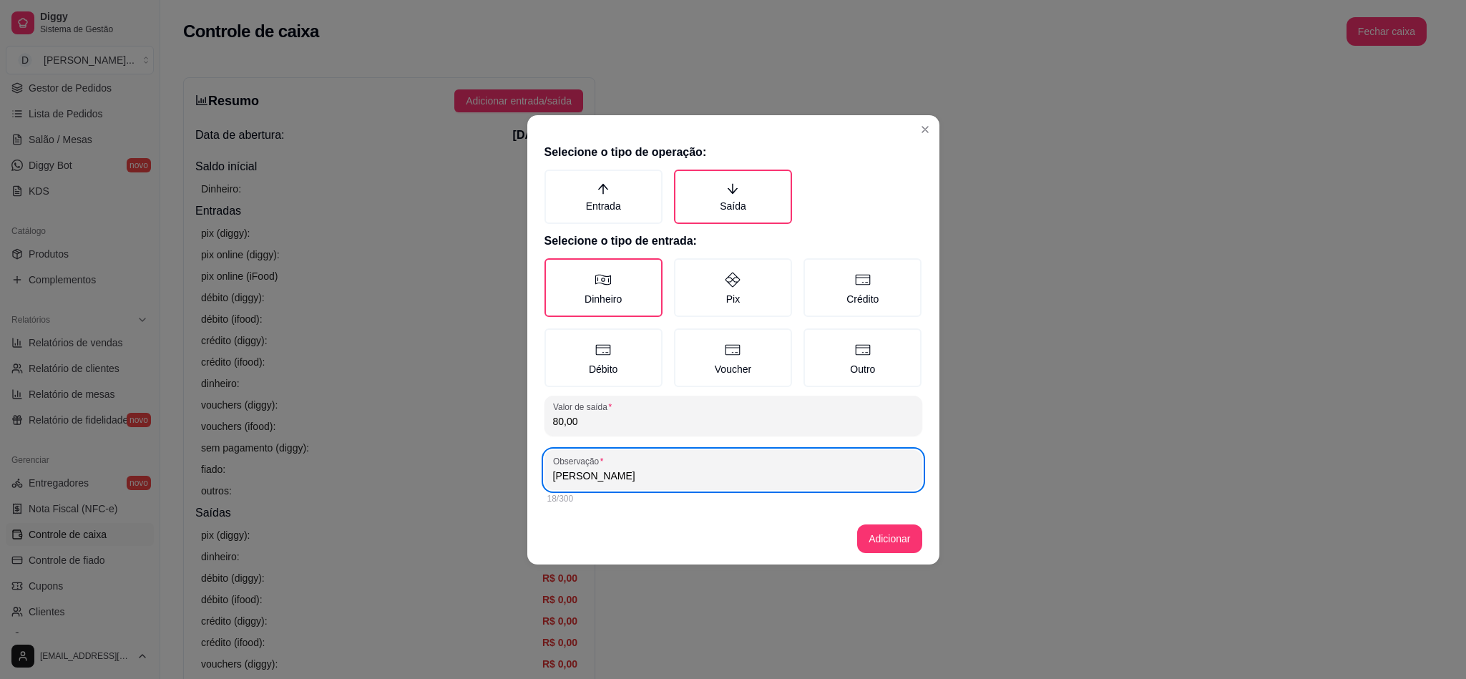
type input "[PERSON_NAME]"
click at [624, 481] on div "[PERSON_NAME]" at bounding box center [733, 470] width 360 height 29
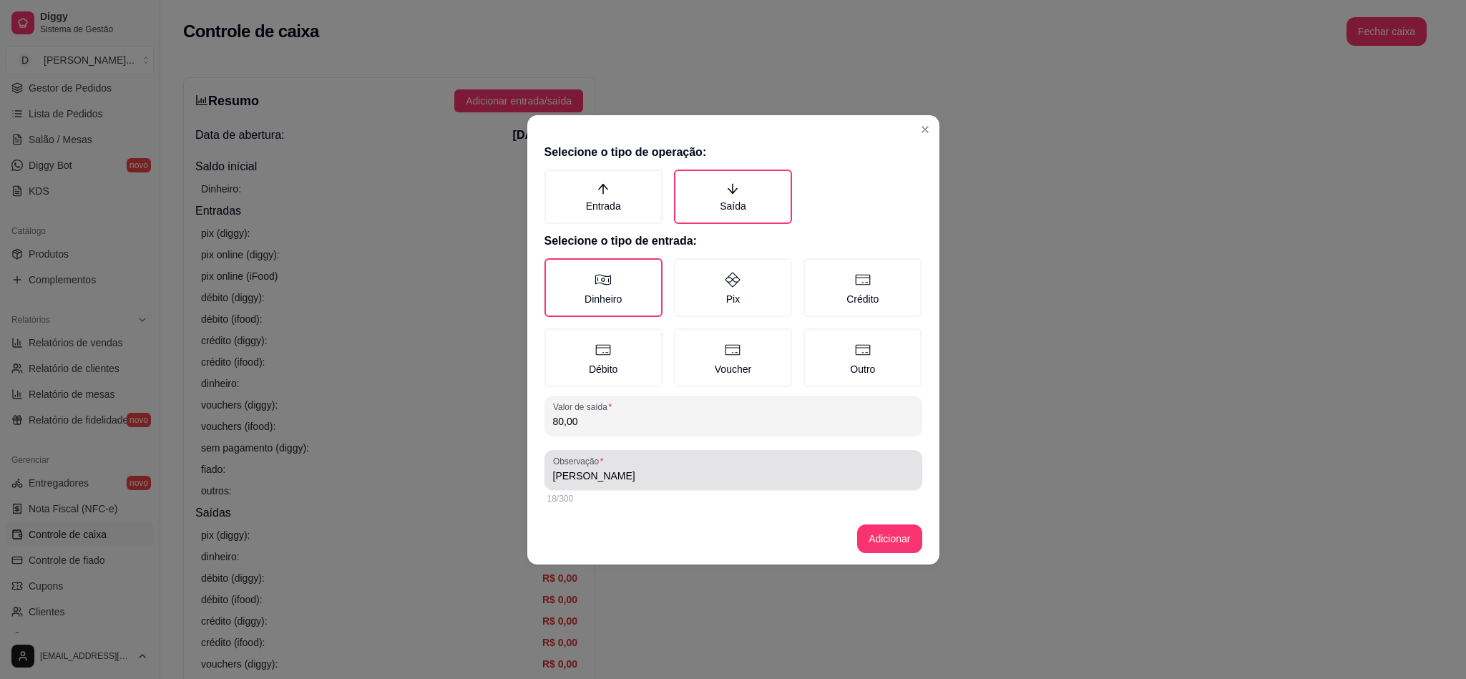
click at [638, 481] on div "[PERSON_NAME]" at bounding box center [733, 470] width 360 height 29
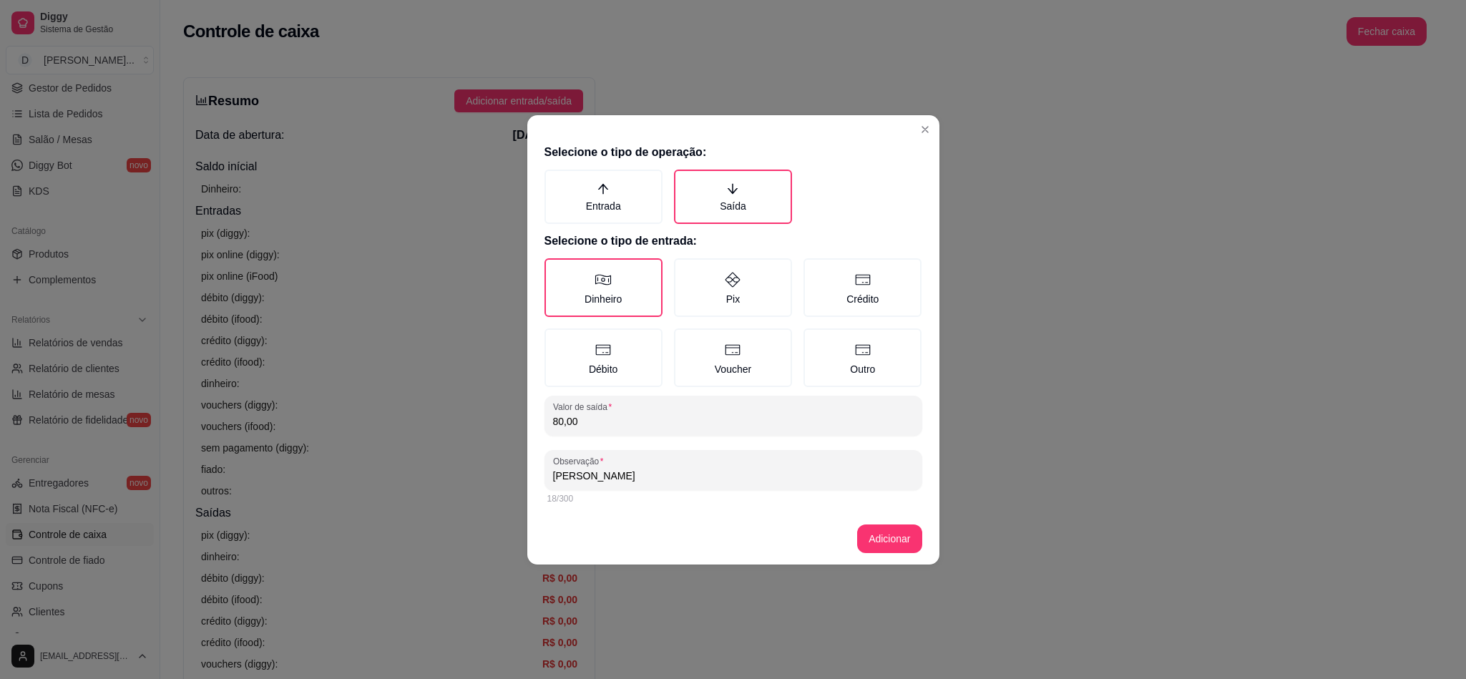
click at [638, 472] on input "[PERSON_NAME]" at bounding box center [733, 475] width 360 height 14
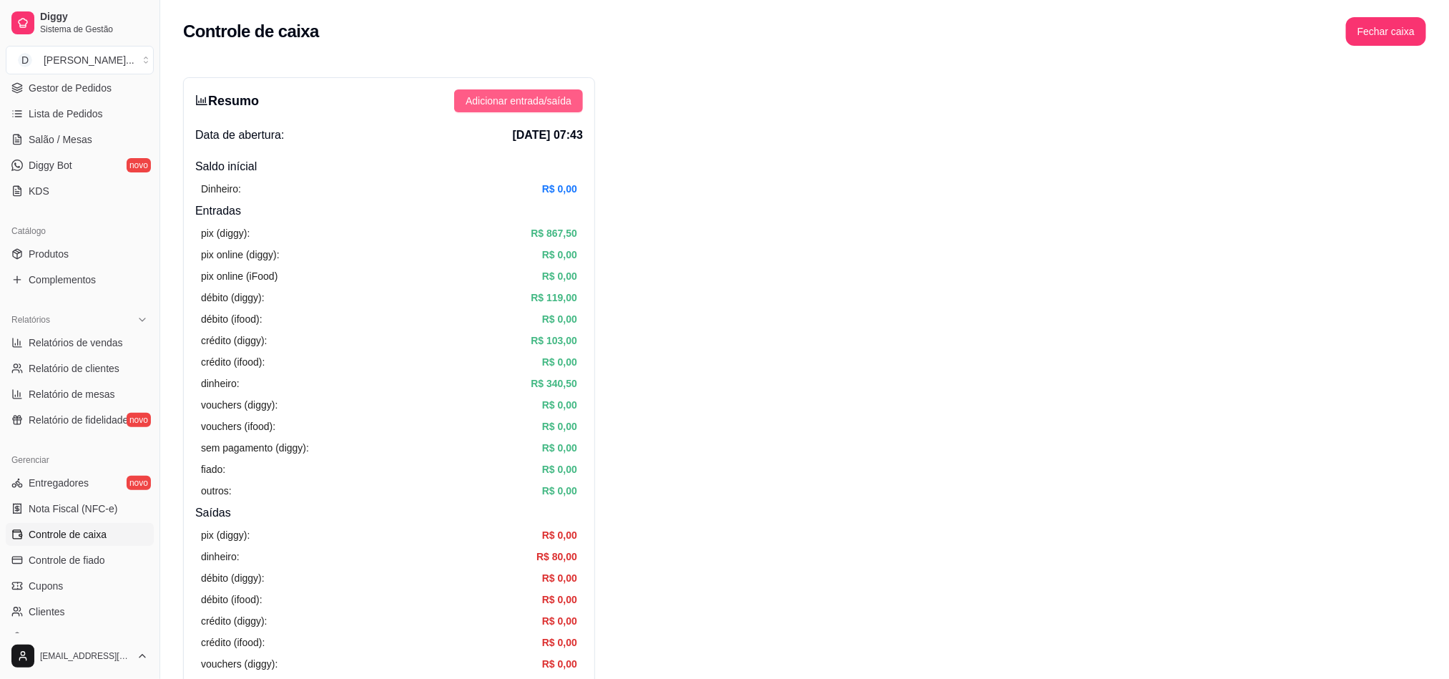
click at [569, 97] on span "Adicionar entrada/saída" at bounding box center [519, 101] width 106 height 16
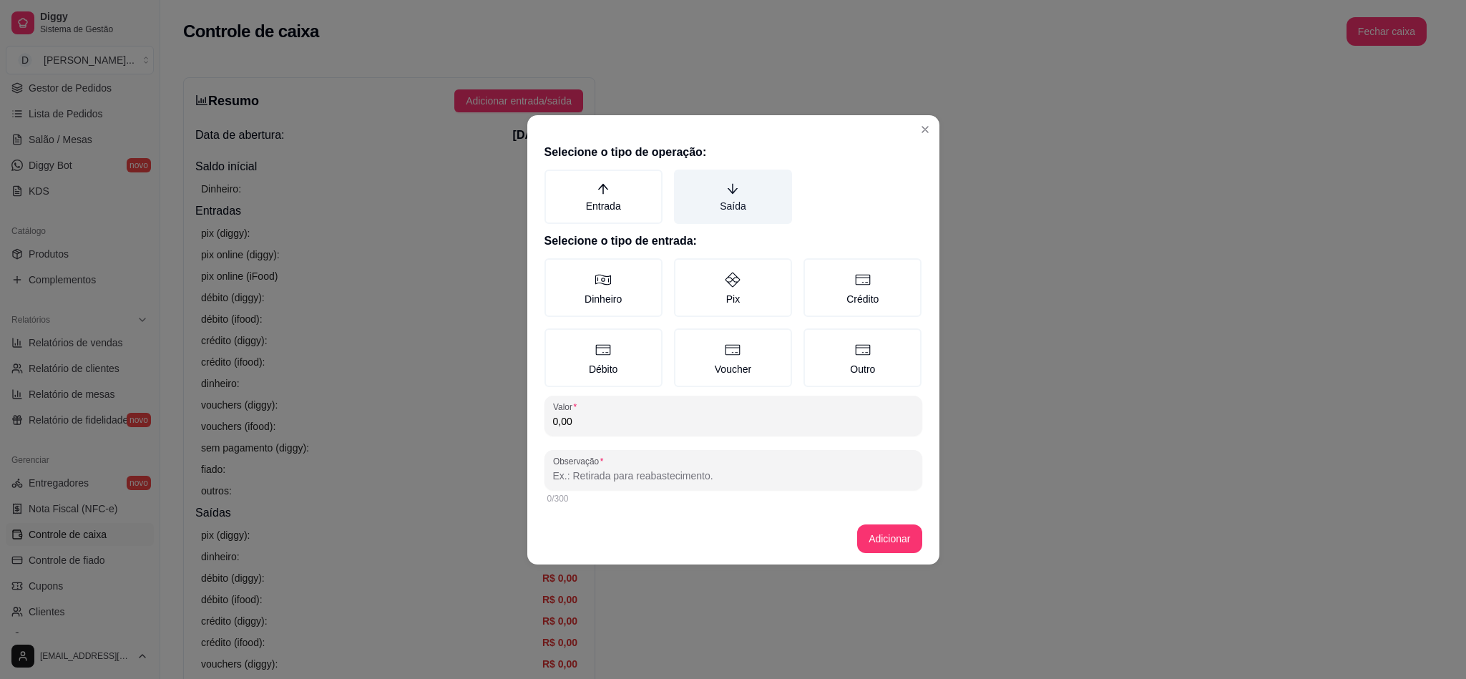
click at [721, 196] on label "Saída" at bounding box center [733, 197] width 118 height 54
click at [684, 180] on button "Saída" at bounding box center [678, 174] width 11 height 11
click at [624, 283] on label "Dinheiro" at bounding box center [603, 287] width 118 height 59
click at [555, 269] on button "Dinheiro" at bounding box center [549, 262] width 11 height 11
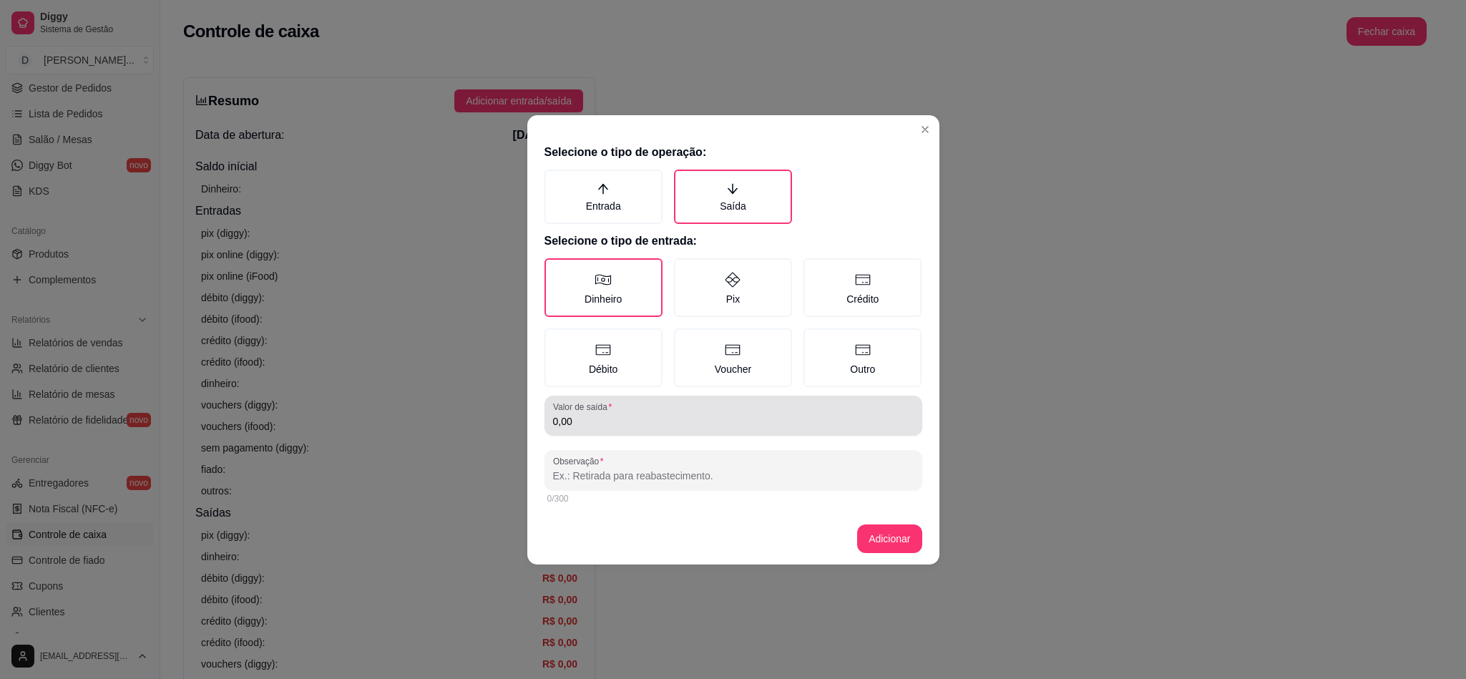
click at [597, 410] on label "Valor de saída" at bounding box center [585, 407] width 64 height 12
click at [597, 414] on input "0,00" at bounding box center [733, 421] width 360 height 14
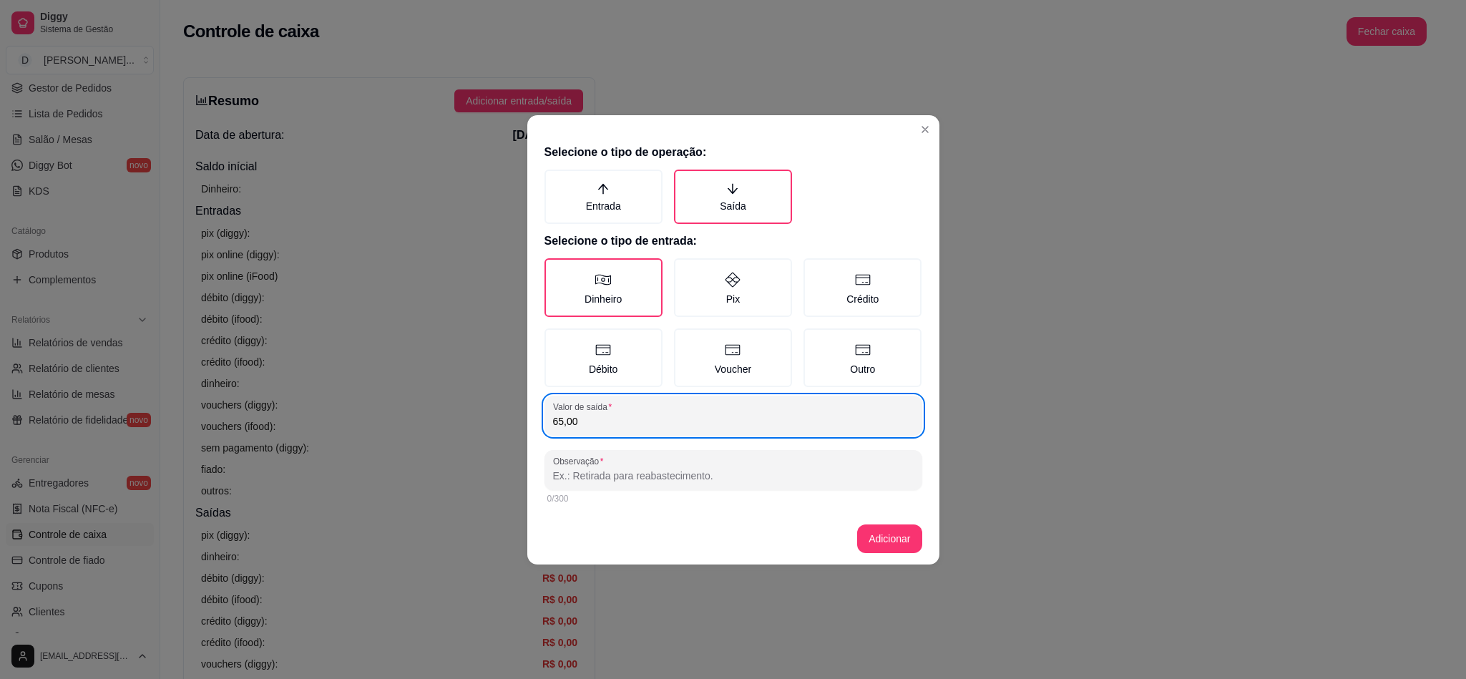
type input "65,00"
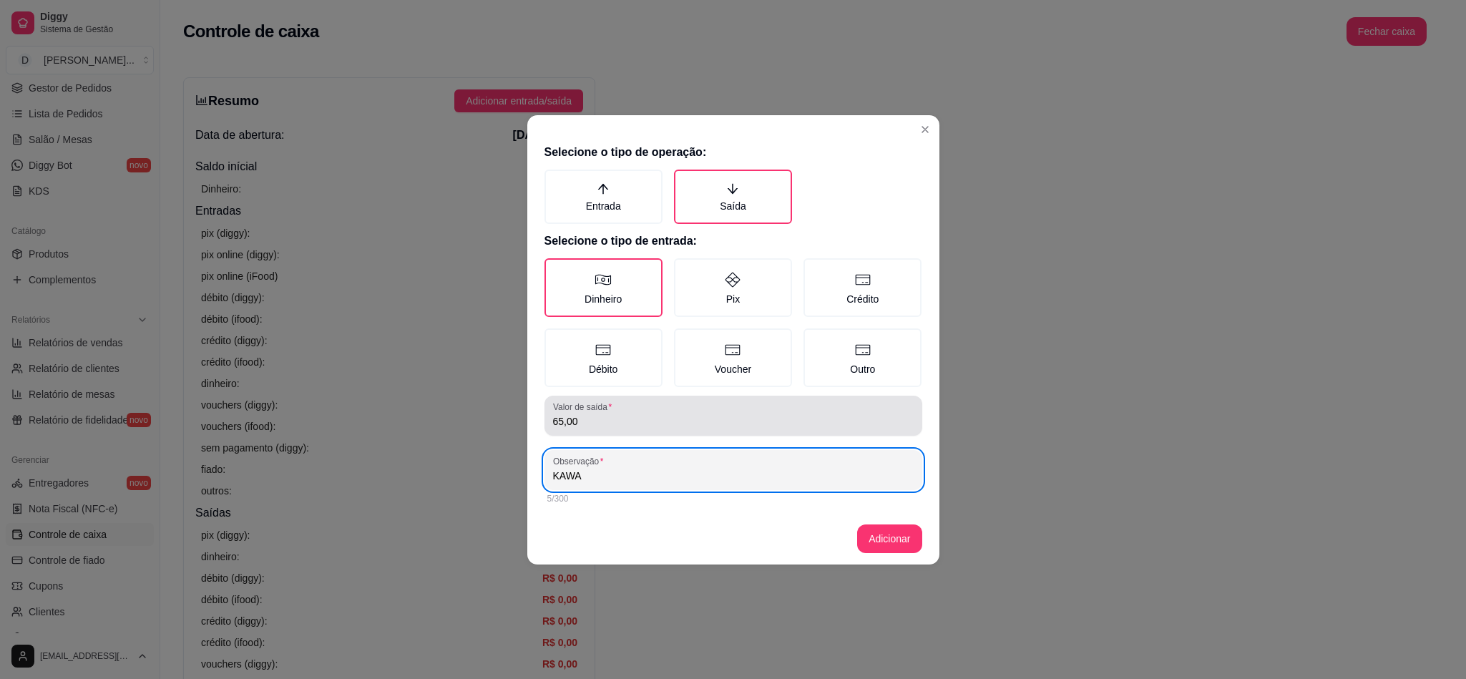
paste input "MOTOQUEIRO"
type input "[PERSON_NAME]"
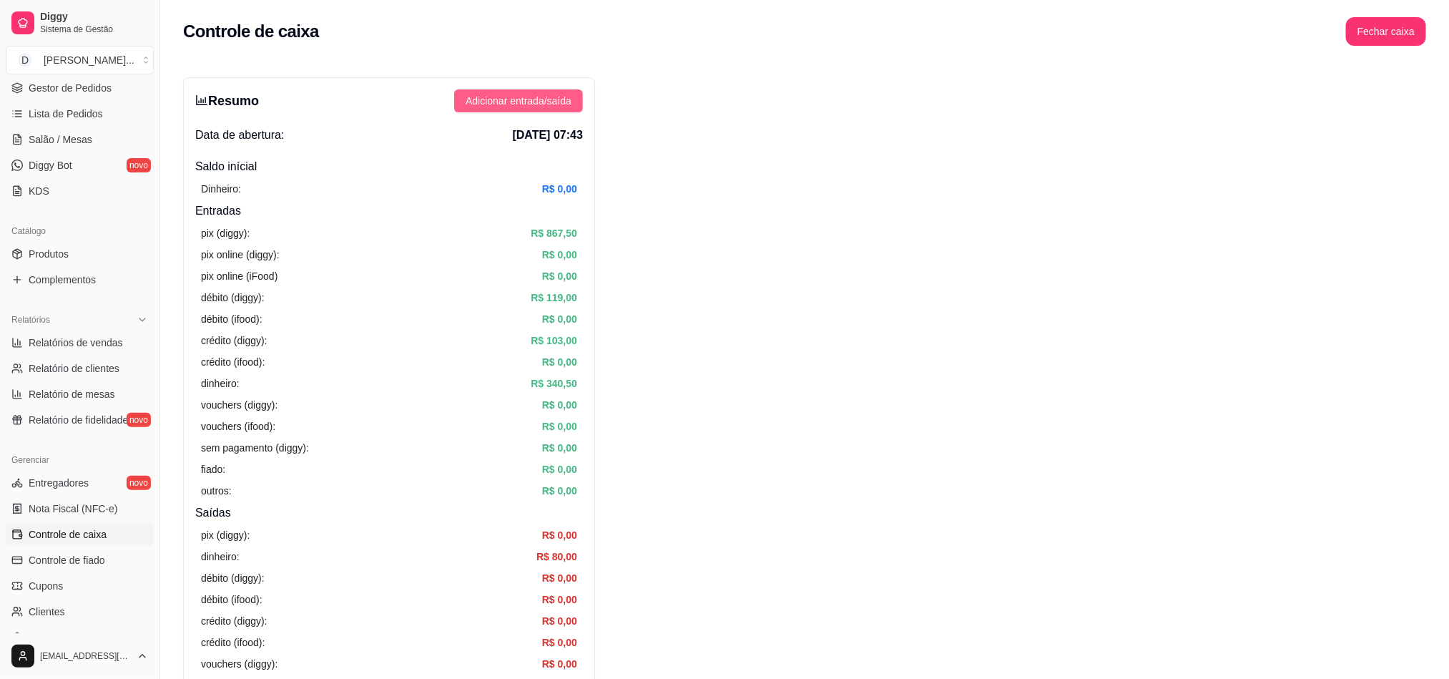
click at [496, 104] on span "Adicionar entrada/saída" at bounding box center [519, 101] width 106 height 16
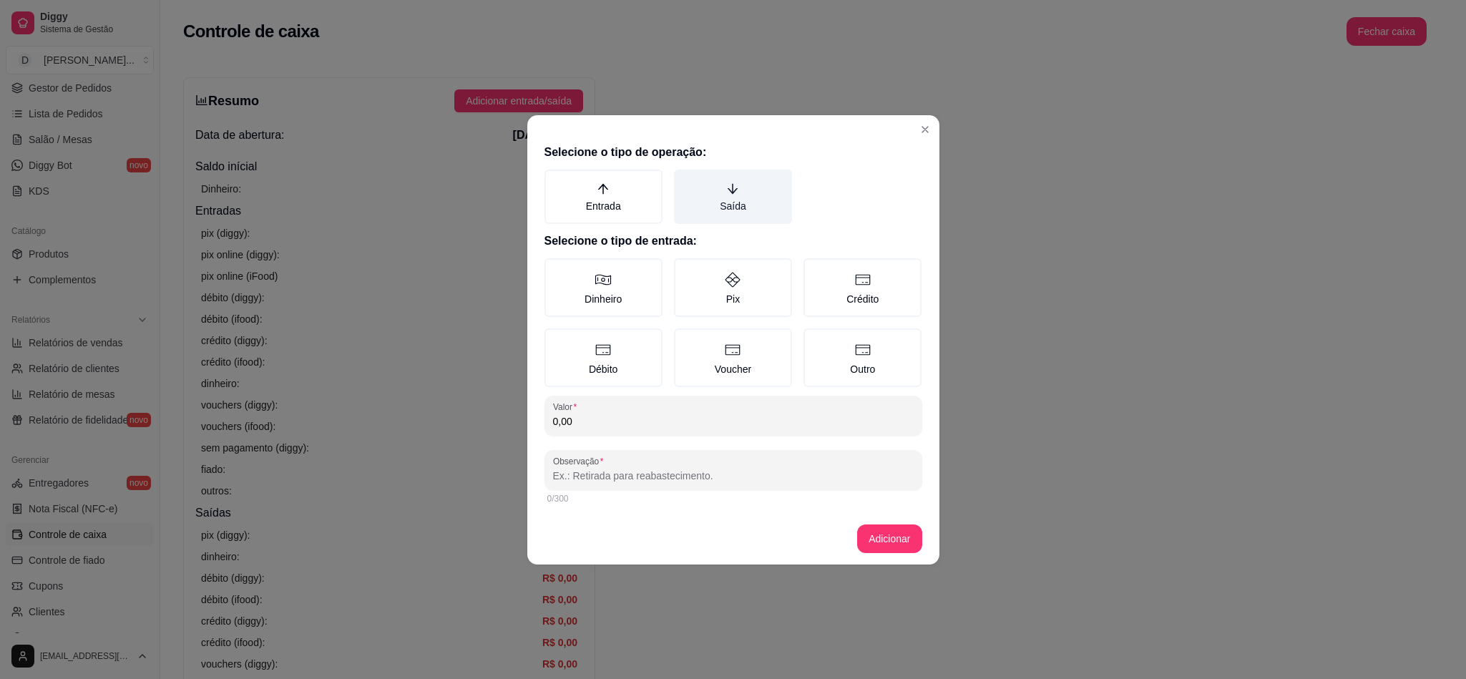
click at [705, 212] on label "Saída" at bounding box center [733, 197] width 118 height 54
click at [684, 180] on button "Saída" at bounding box center [678, 174] width 11 height 11
click at [587, 294] on label "Dinheiro" at bounding box center [603, 287] width 118 height 59
click at [555, 269] on button "Dinheiro" at bounding box center [549, 262] width 11 height 11
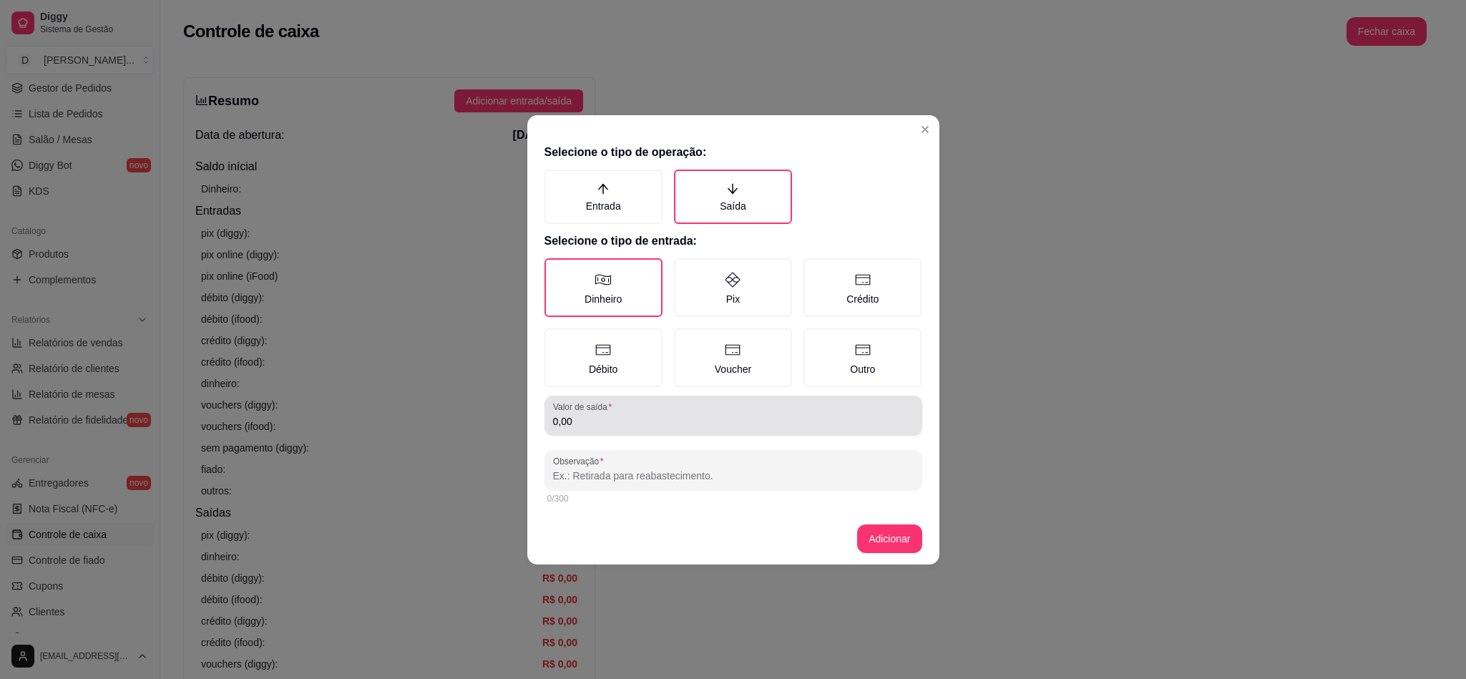
click at [608, 429] on div "Valor de saída 0,00" at bounding box center [733, 416] width 378 height 40
type input "60,00"
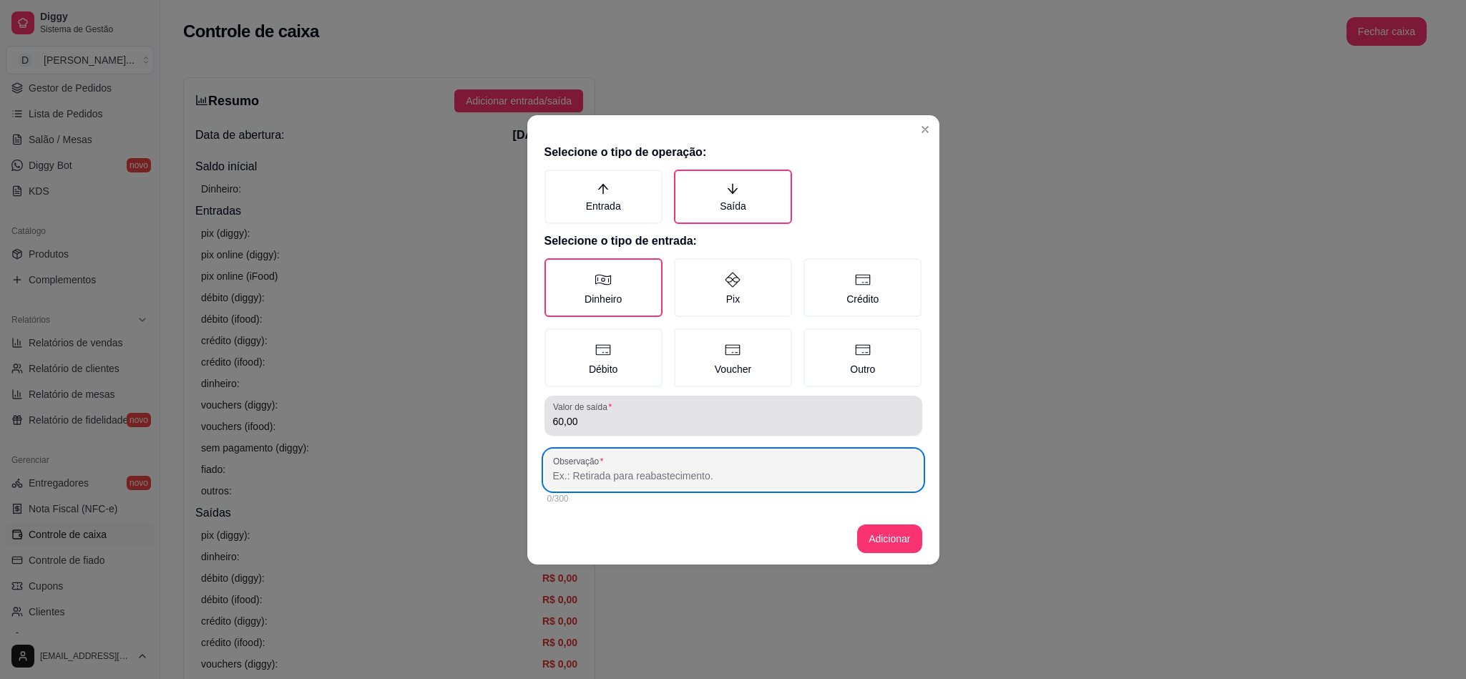
paste input "MOTOQUEIRO"
type input "[PERSON_NAME]"
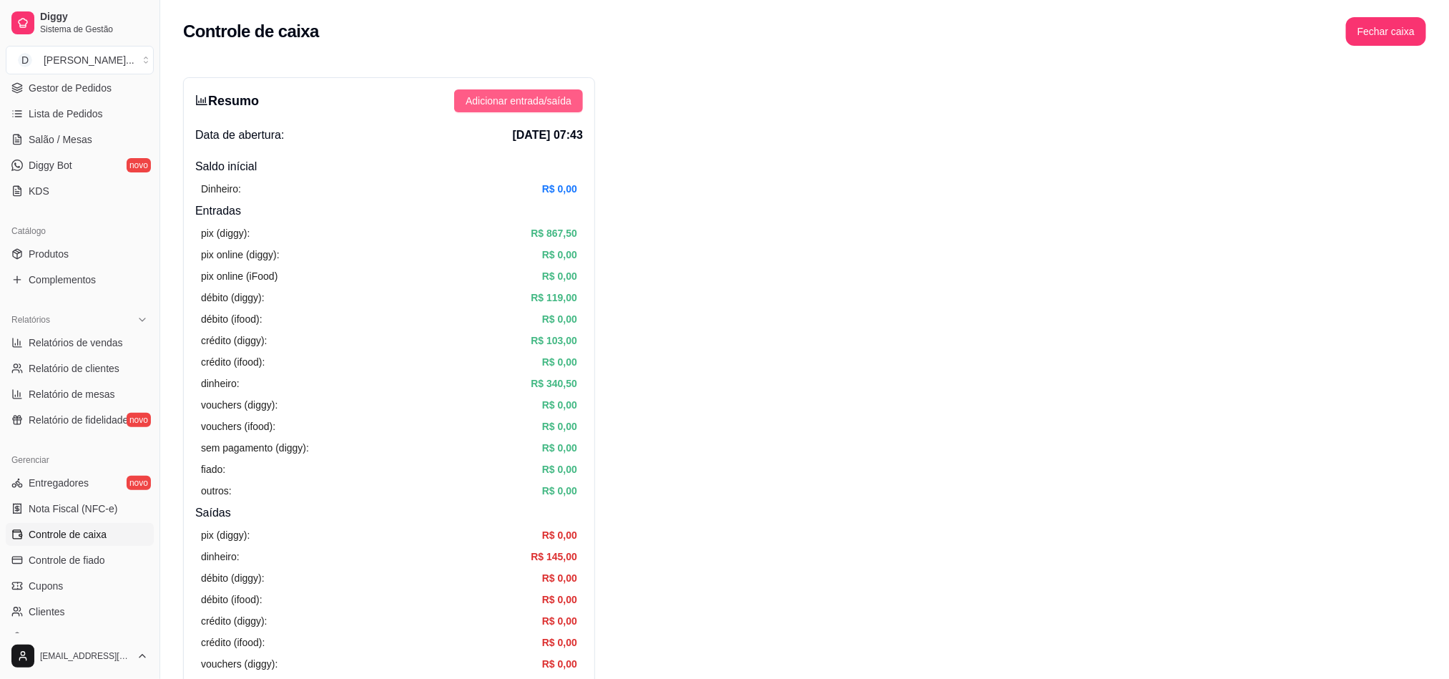
click at [491, 109] on button "Adicionar entrada/saída" at bounding box center [518, 100] width 129 height 23
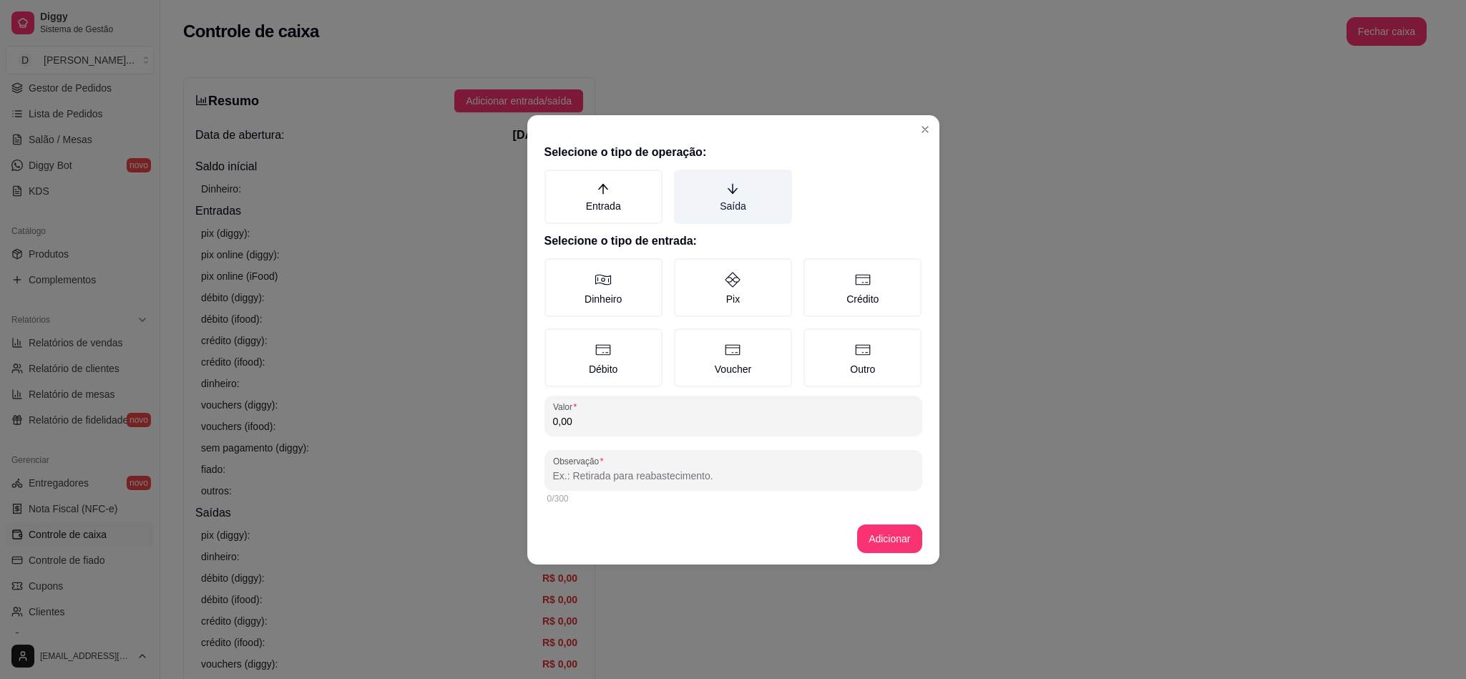
click at [722, 198] on label "Saída" at bounding box center [733, 197] width 118 height 54
click at [684, 180] on button "Saída" at bounding box center [678, 174] width 11 height 11
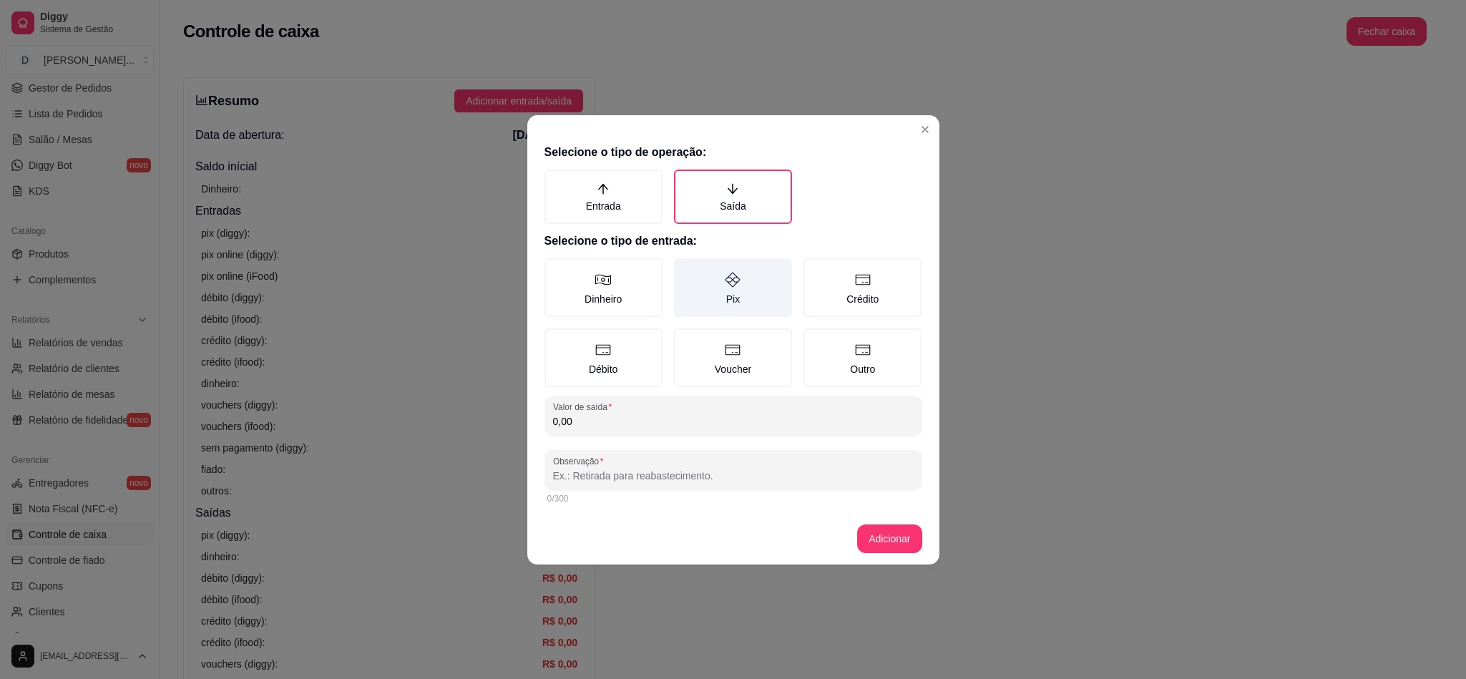
click at [725, 305] on label "Pix" at bounding box center [733, 287] width 118 height 59
click at [684, 269] on button "Pix" at bounding box center [678, 262] width 11 height 11
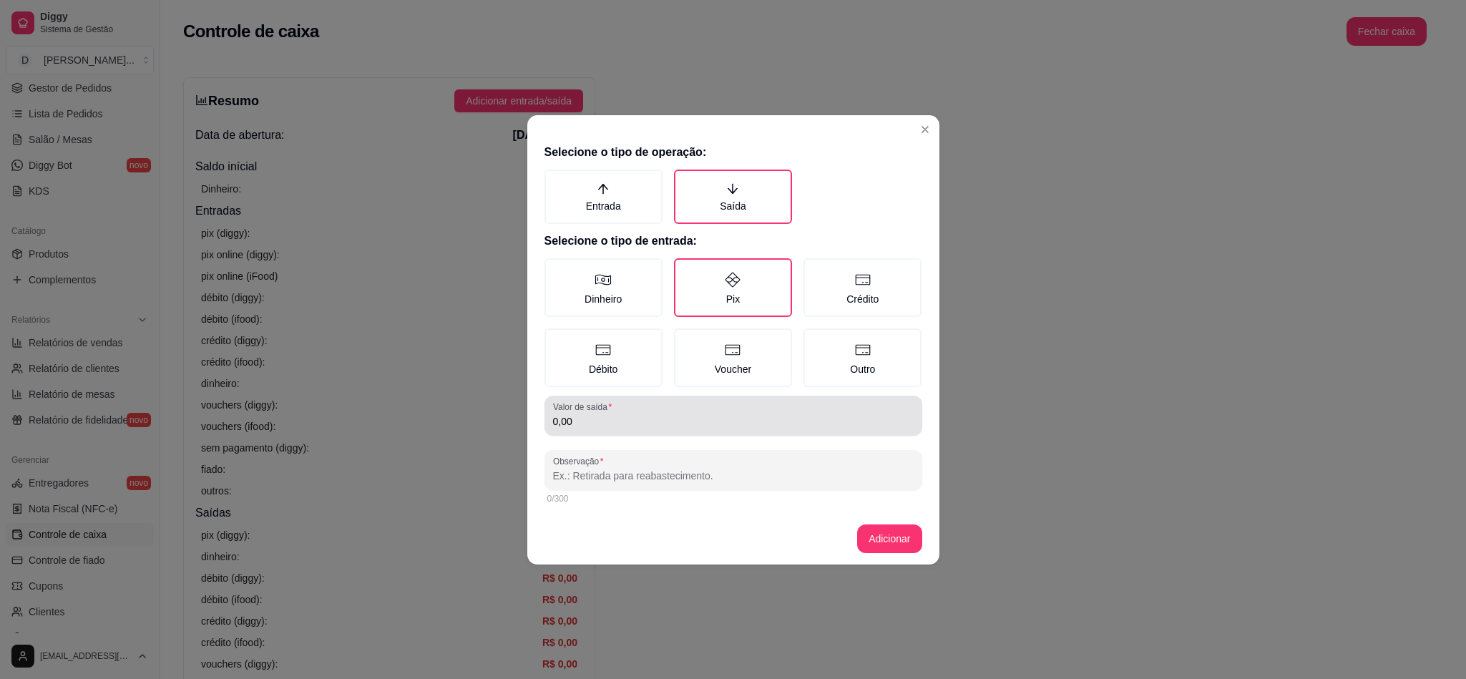
click at [654, 406] on div "0,00" at bounding box center [733, 415] width 360 height 29
type input "249,67"
drag, startPoint x: 842, startPoint y: 476, endPoint x: 446, endPoint y: 473, distance: 395.5
click at [446, 473] on div "Selecione o tipo de operação: Entrada Saída Selecione o tipo de entrada: Dinhei…" at bounding box center [733, 339] width 1466 height 679
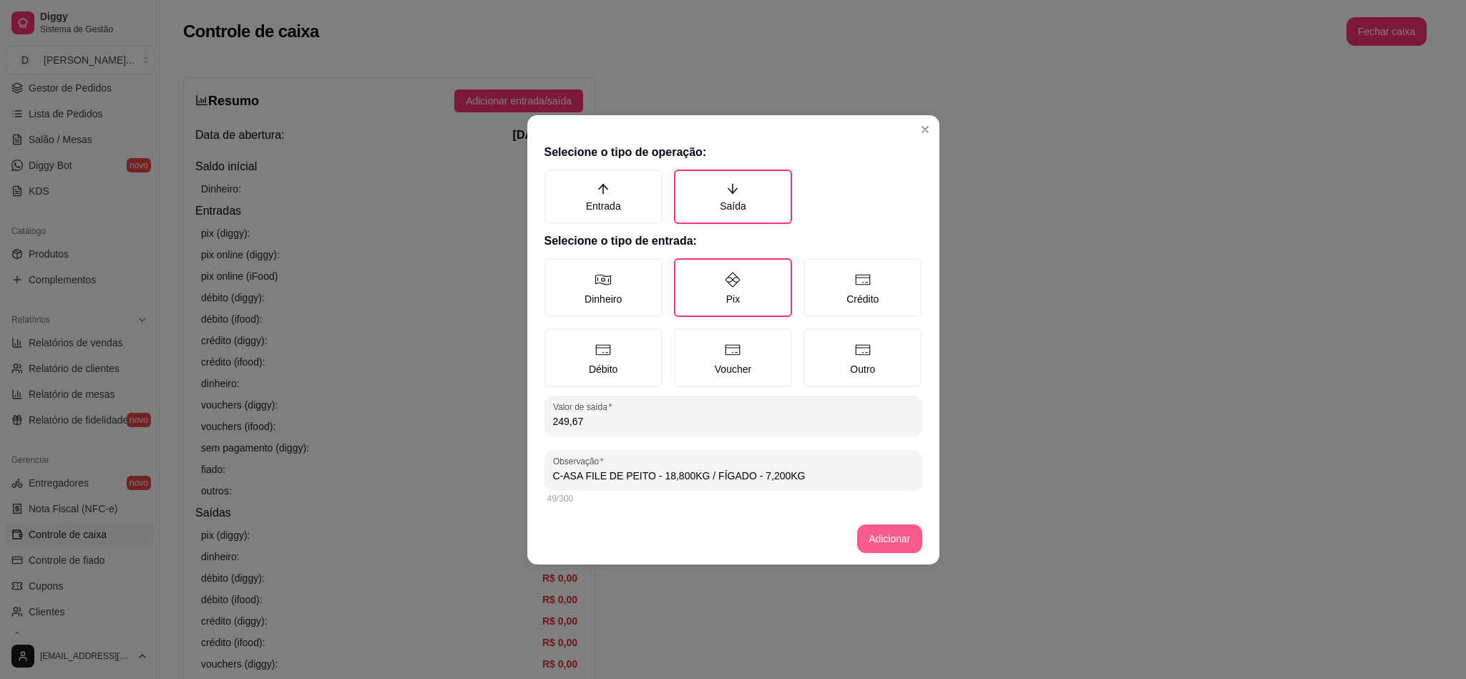
type input "C-ASA FILE DE PEITO - 18,800KG / FÍGADO - 7,200KG"
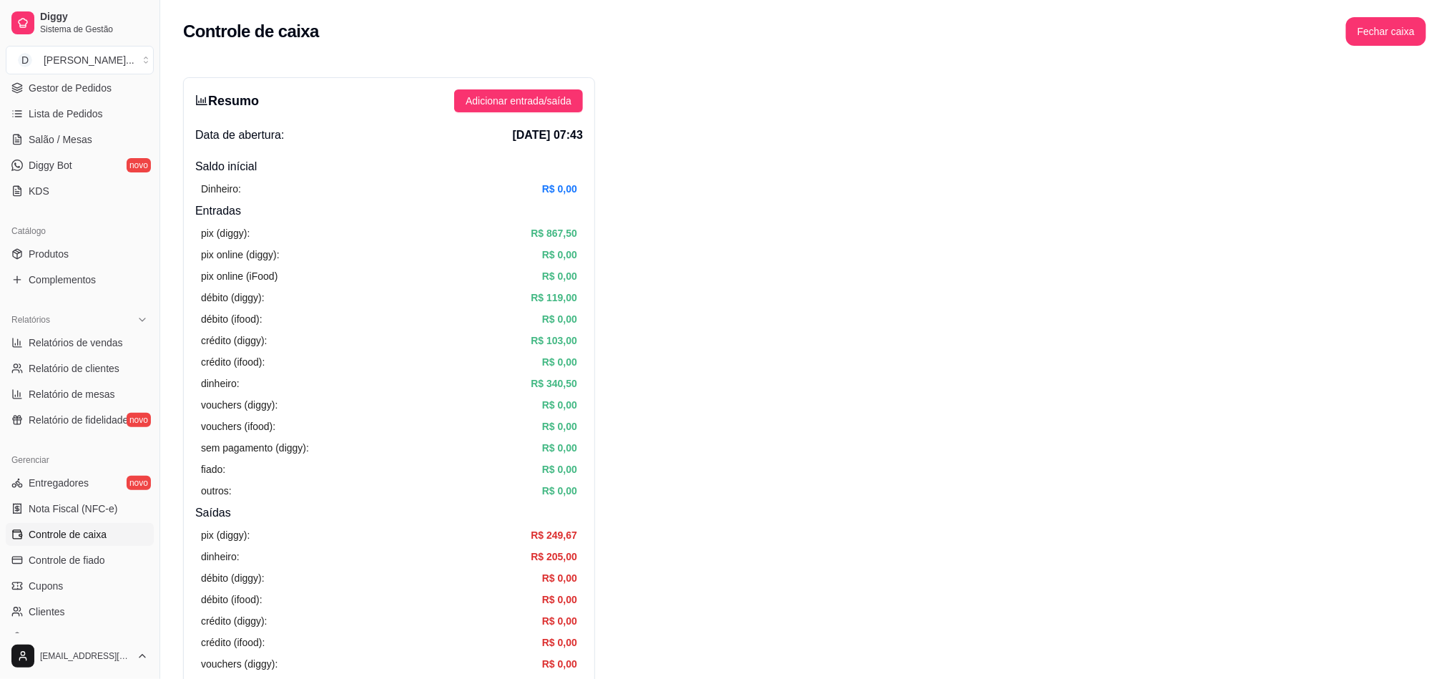
click at [544, 107] on span "Adicionar entrada/saída" at bounding box center [519, 101] width 106 height 16
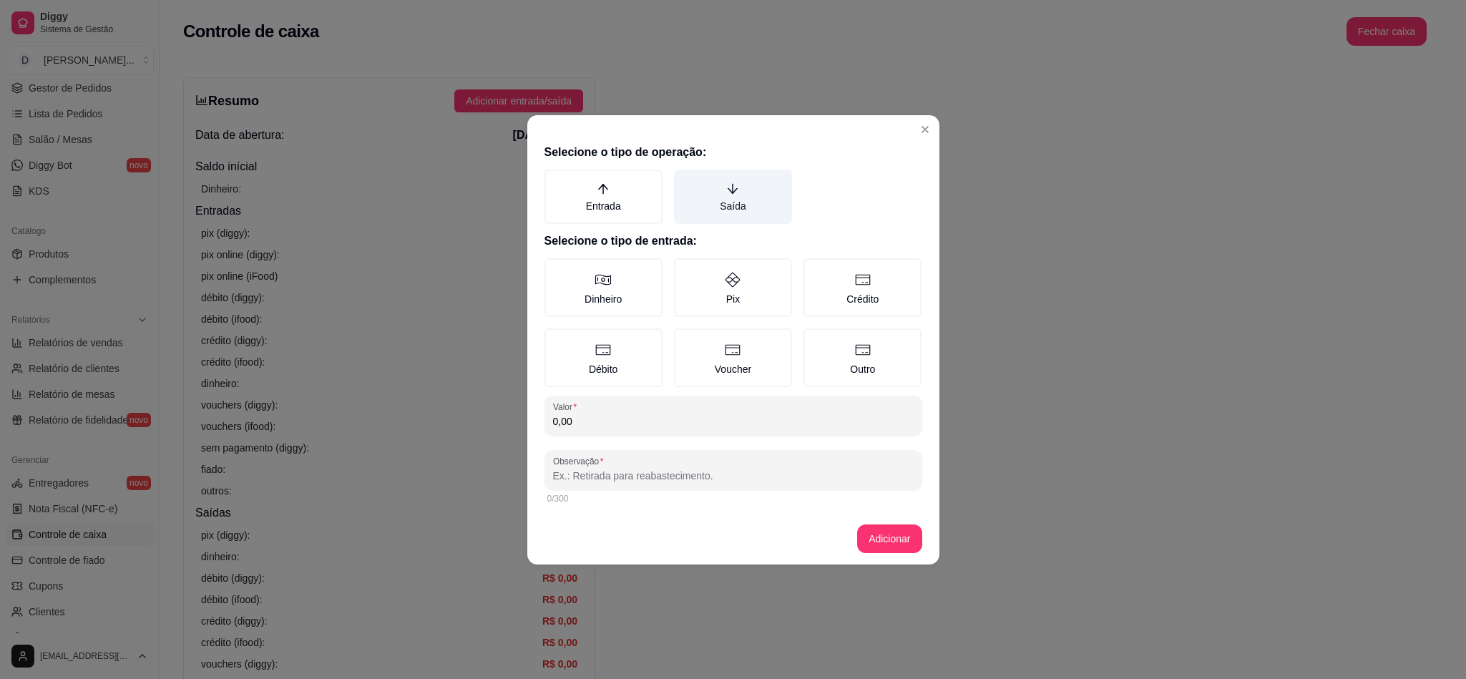
click at [715, 198] on label "Saída" at bounding box center [733, 197] width 118 height 54
click at [684, 180] on button "Saída" at bounding box center [678, 174] width 11 height 11
click at [605, 305] on label "Dinheiro" at bounding box center [603, 287] width 118 height 59
click at [555, 269] on button "Dinheiro" at bounding box center [549, 262] width 11 height 11
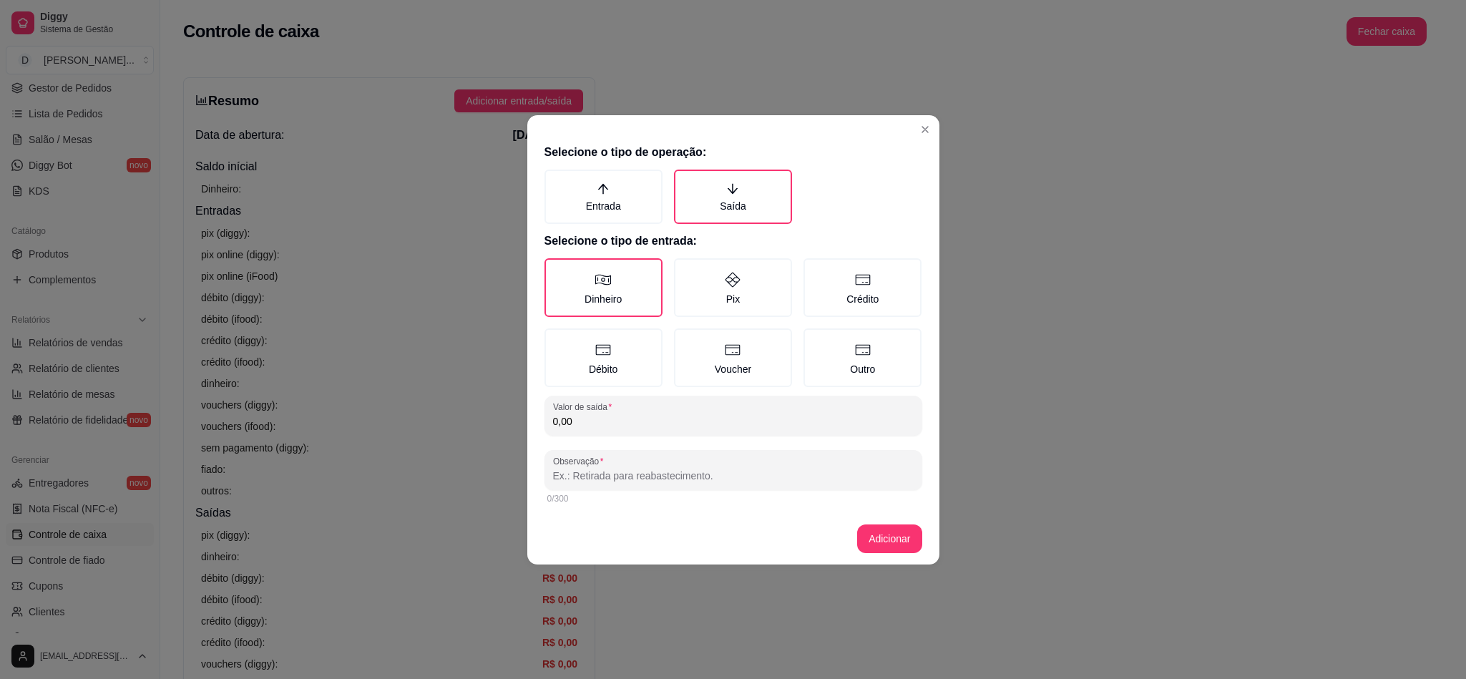
click at [593, 438] on div "Selecione o tipo de operação: Entrada Saída Selecione o tipo de entrada: Dinhei…" at bounding box center [733, 325] width 412 height 375
click at [584, 423] on input "0,00" at bounding box center [733, 421] width 360 height 14
type input "100,00"
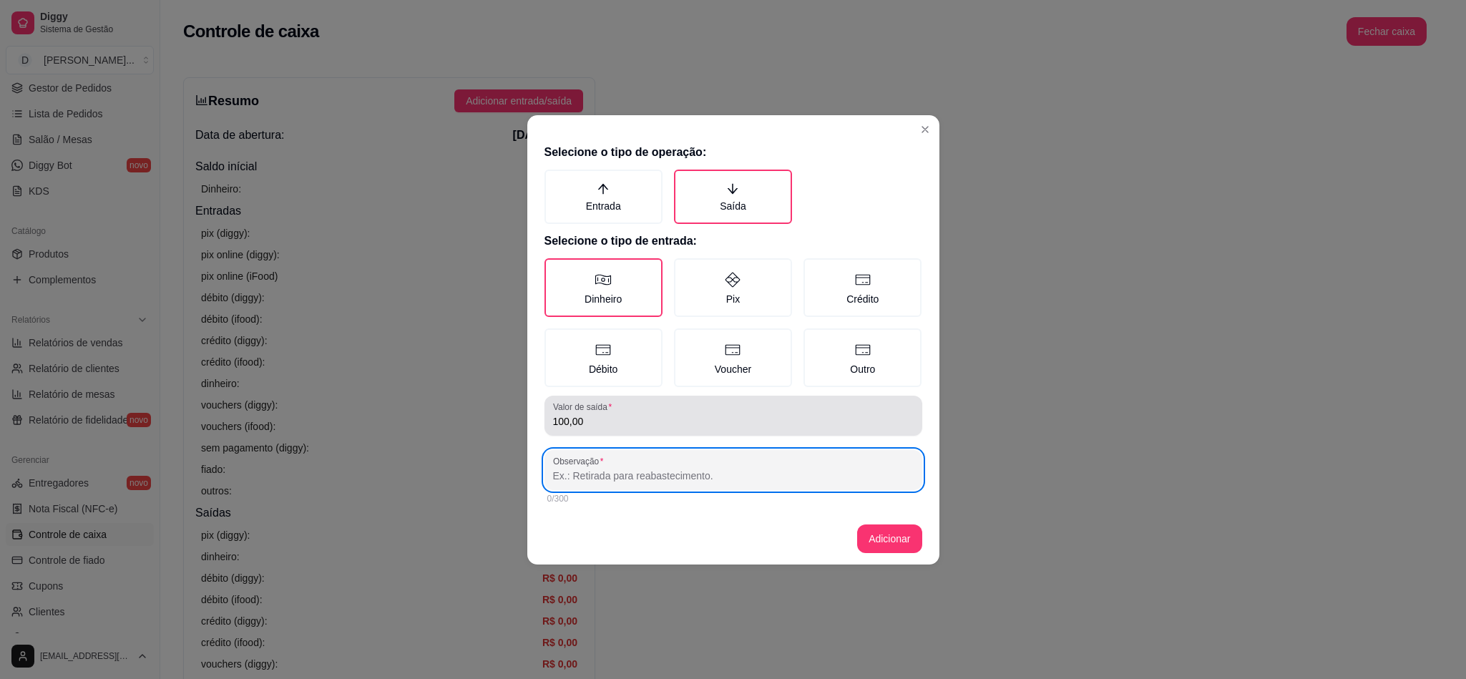
paste input "C-ASA FILE DE PEITO - 18,800KG / FÍGADO - 7,200KG"
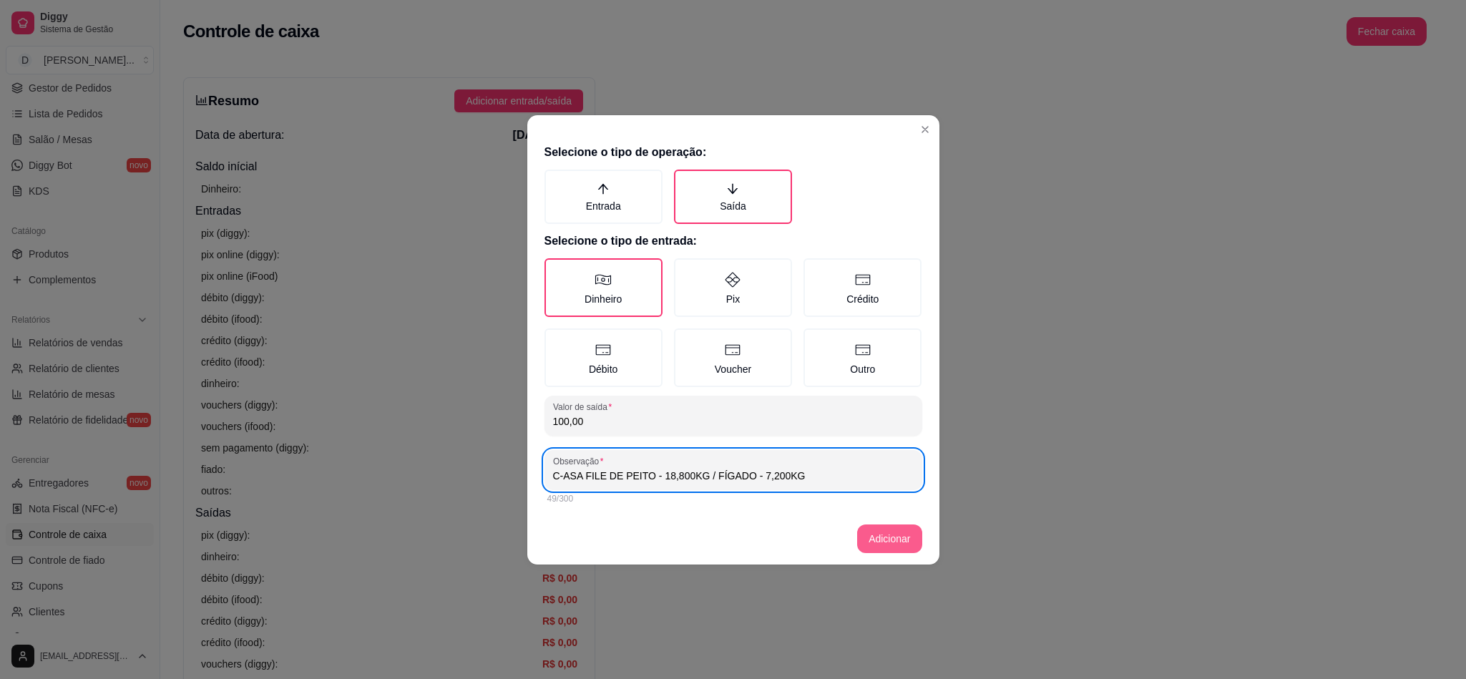
type input "C-ASA FILE DE PEITO - 18,800KG / FÍGADO - 7,200KG"
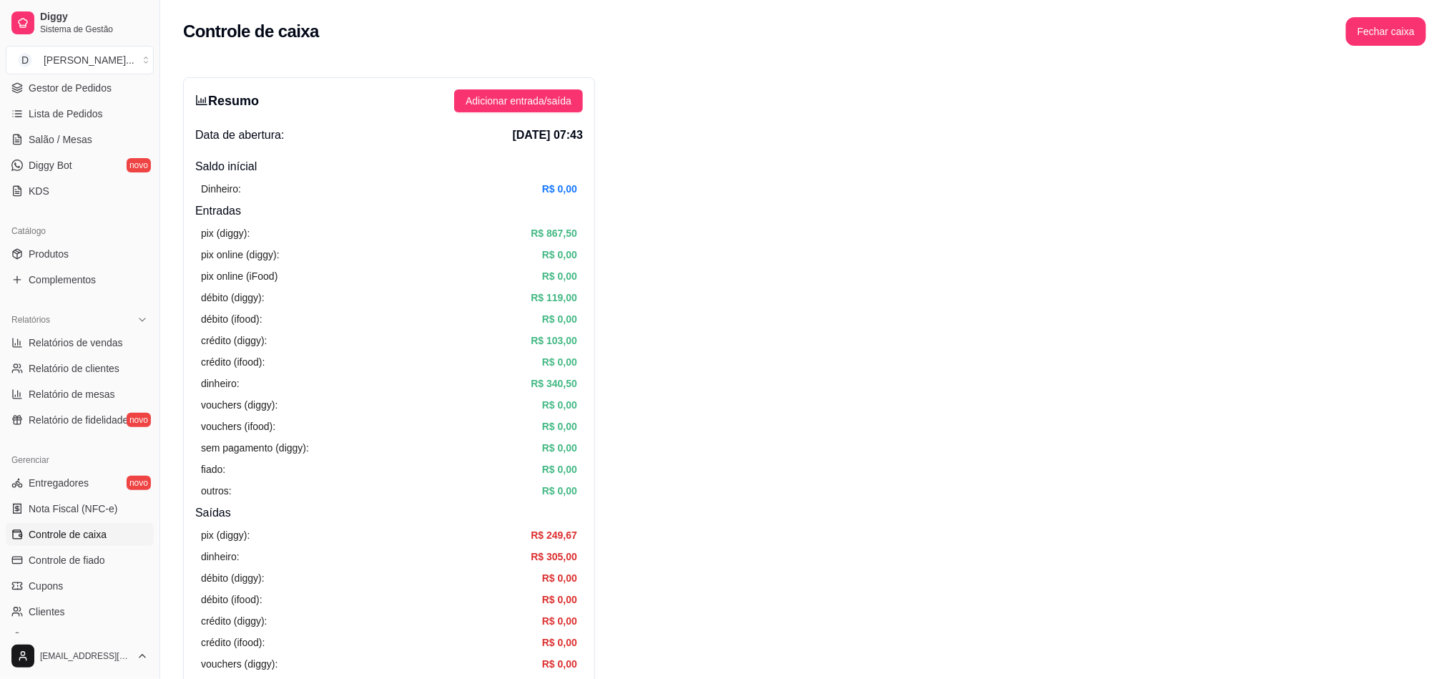
click at [561, 558] on article "R$ 305,00" at bounding box center [554, 557] width 46 height 16
click at [539, 112] on div "Resumo Adicionar entrada/saída Data de abertura: [DATE] 07:43 Saldo inícial Din…" at bounding box center [389, 455] width 412 height 756
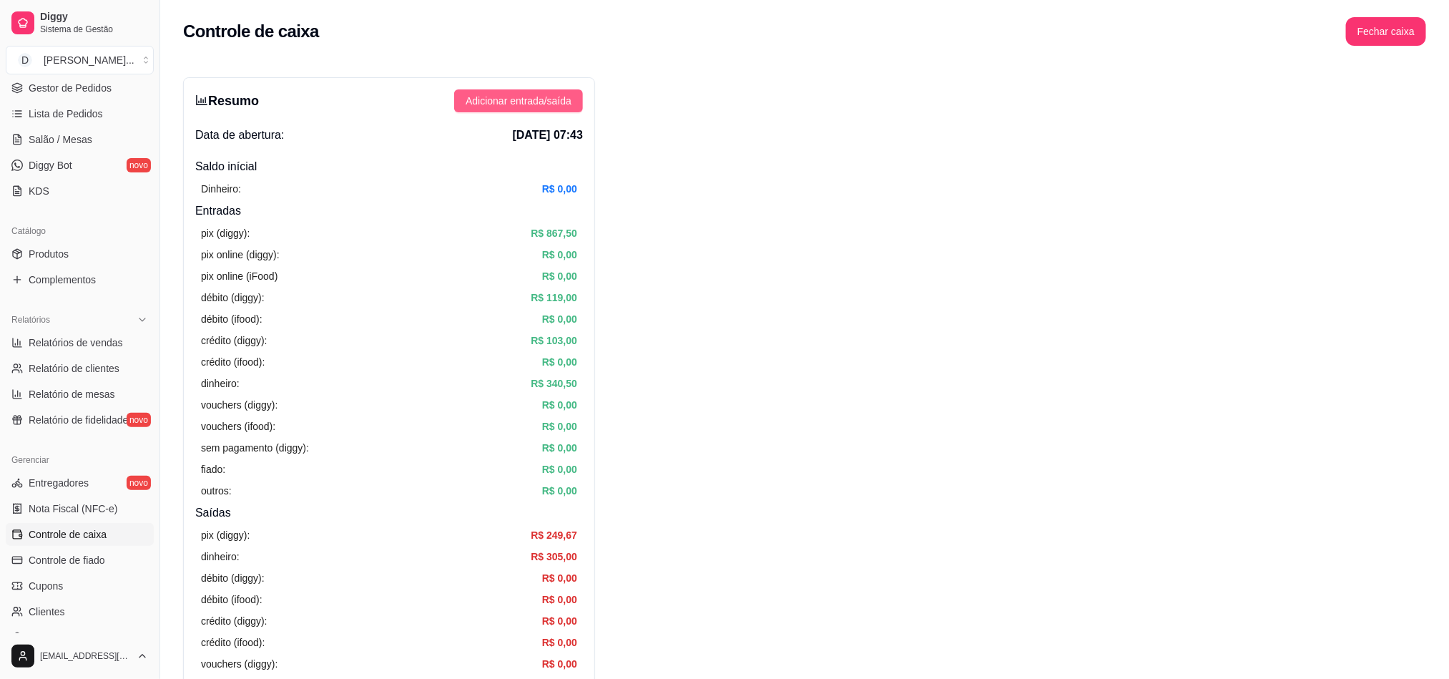
click at [539, 110] on button "Adicionar entrada/saída" at bounding box center [518, 100] width 129 height 23
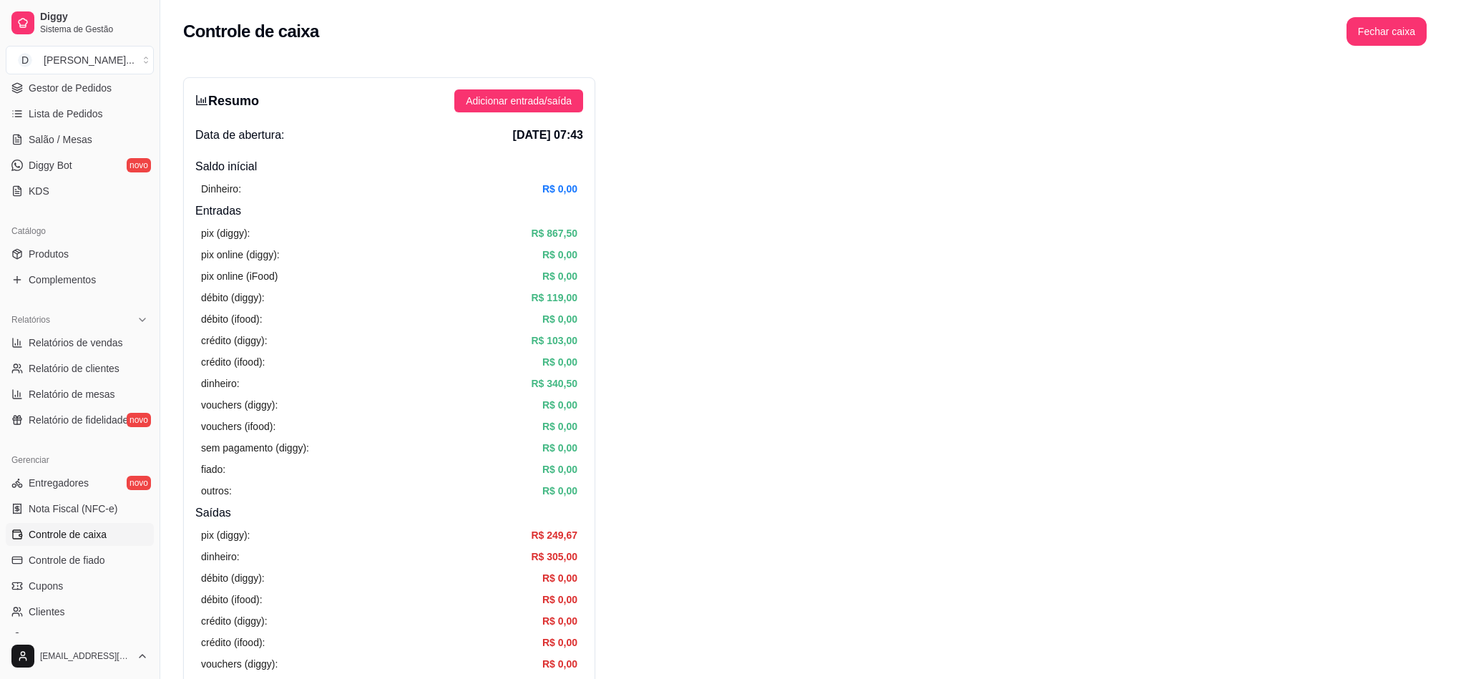
click at [730, 207] on label "Saída" at bounding box center [733, 196] width 118 height 54
click at [684, 180] on button "Saída" at bounding box center [678, 173] width 11 height 11
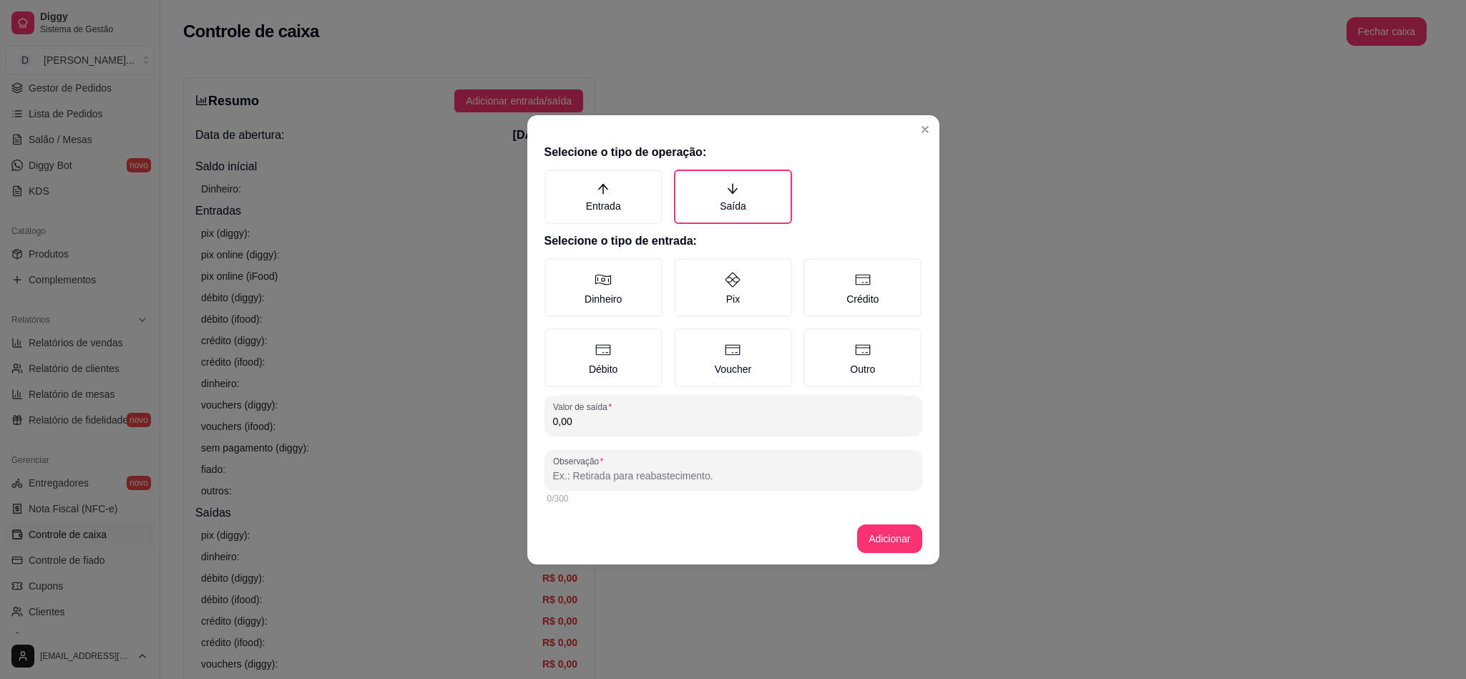
click at [906, 129] on header at bounding box center [733, 126] width 412 height 23
click at [912, 129] on header at bounding box center [733, 126] width 412 height 23
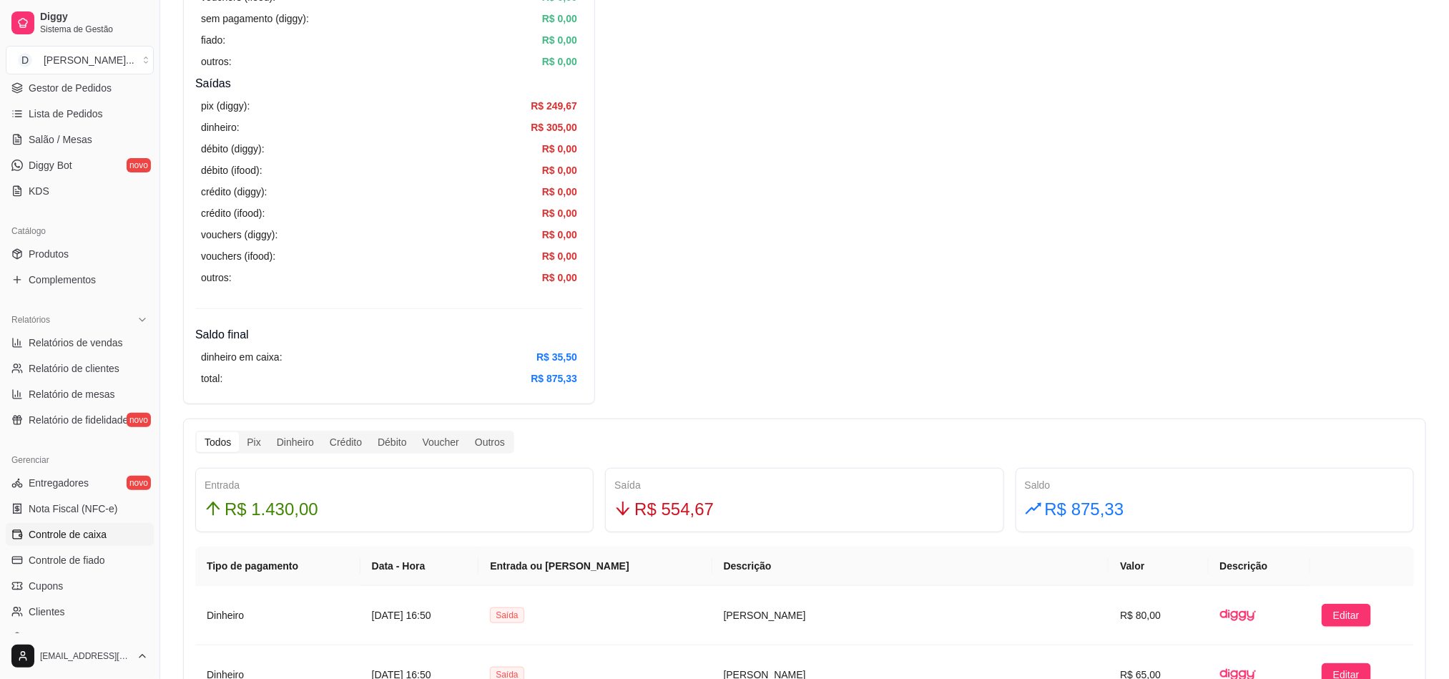
scroll to position [751, 0]
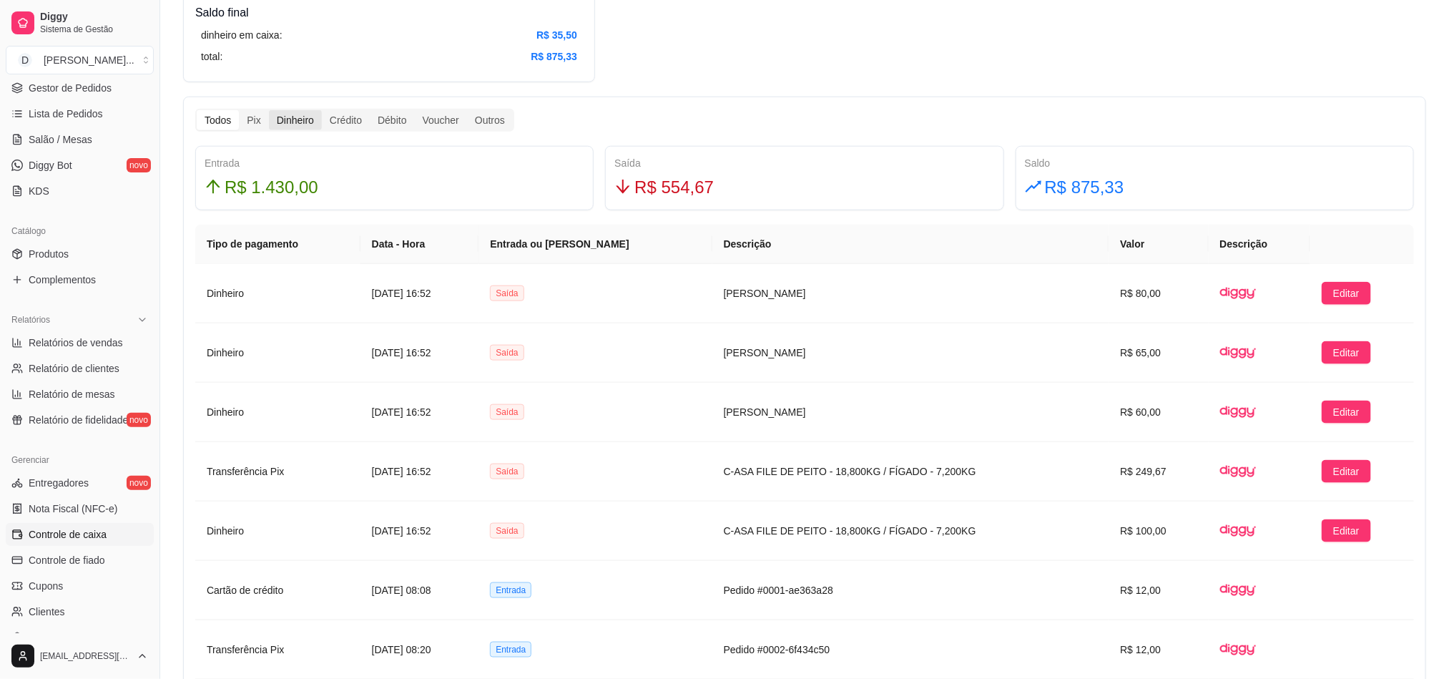
click at [292, 112] on div "Dinheiro" at bounding box center [295, 120] width 53 height 20
click at [269, 110] on input "Dinheiro" at bounding box center [269, 110] width 0 height 0
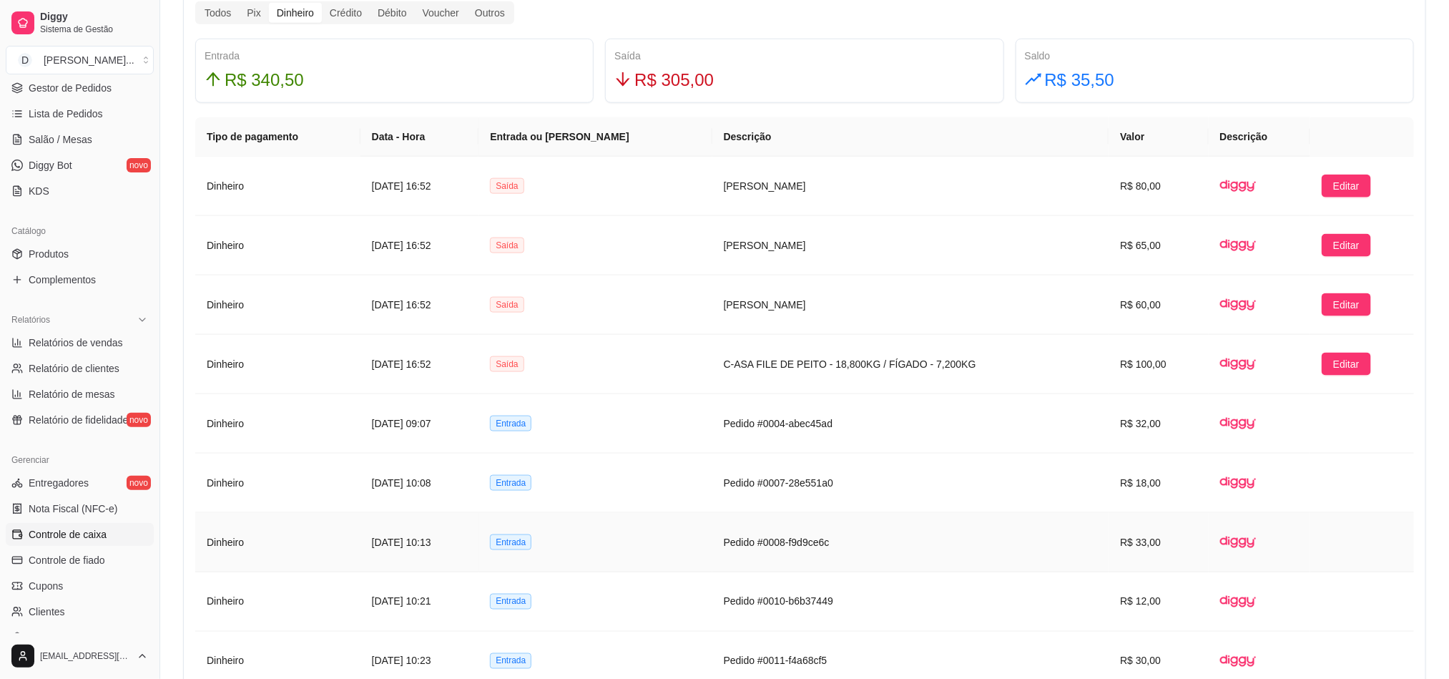
scroll to position [1073, 0]
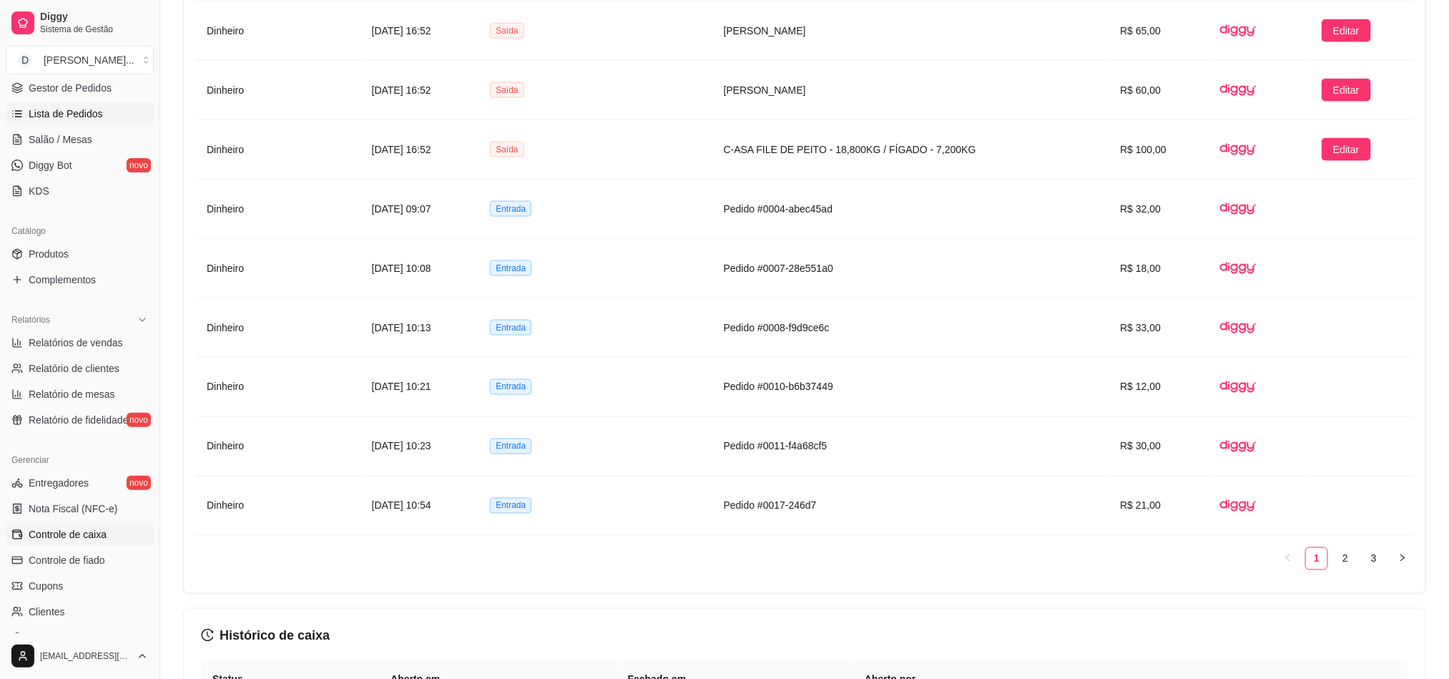
click at [59, 118] on span "Lista de Pedidos" at bounding box center [66, 114] width 74 height 14
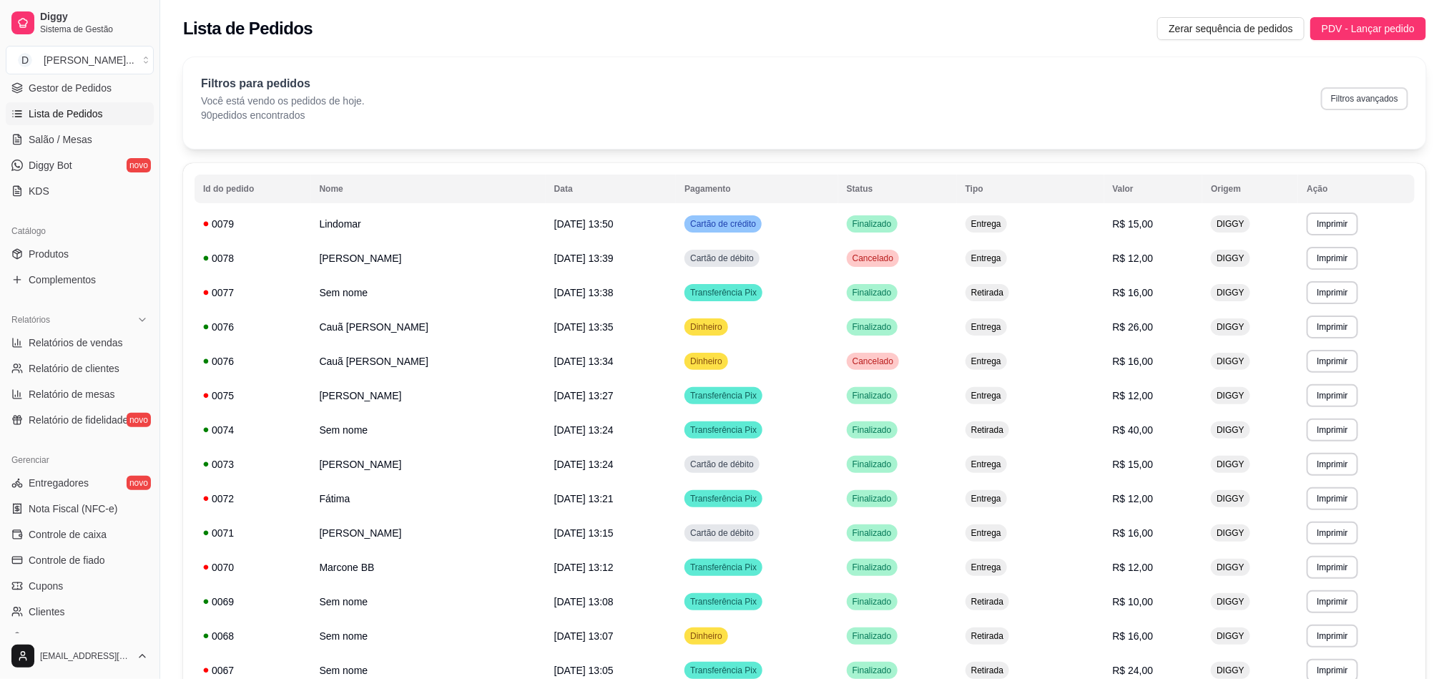
click at [1373, 97] on button "Filtros avançados" at bounding box center [1364, 98] width 87 height 23
select select "0"
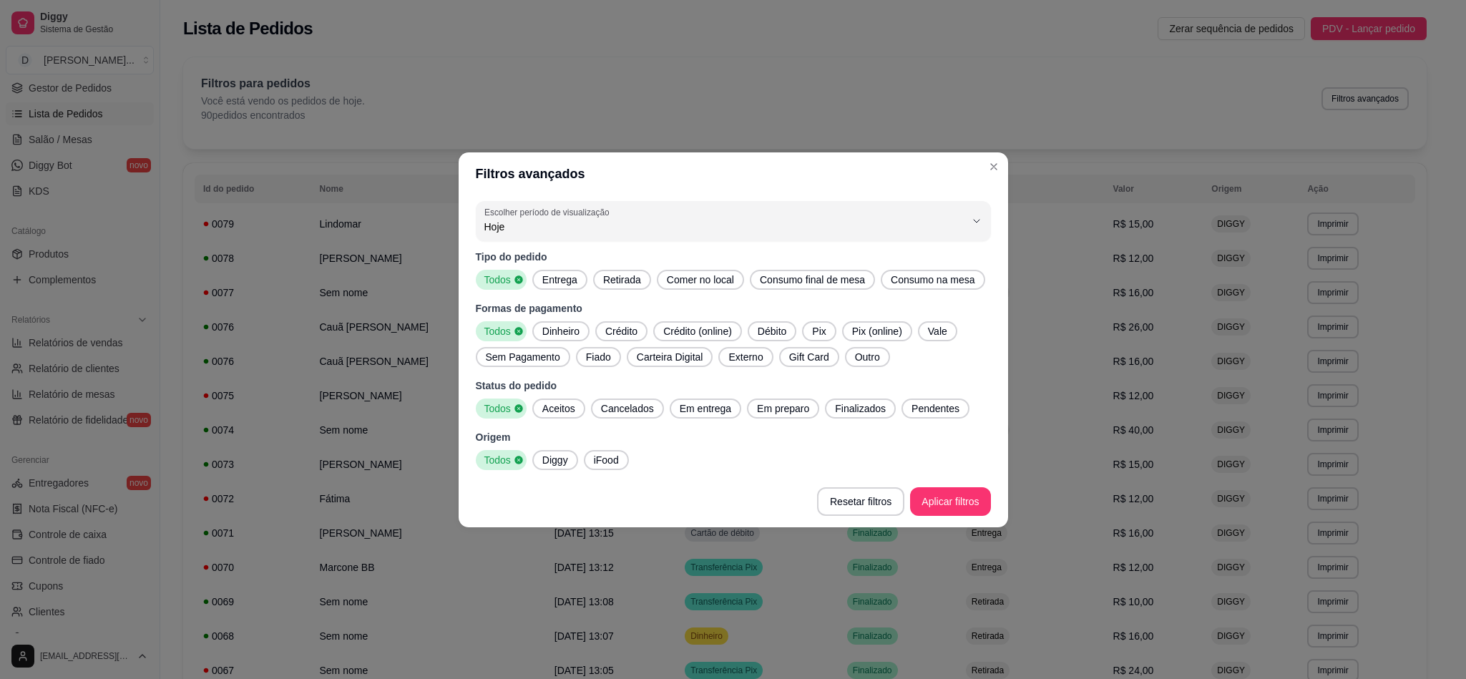
click at [567, 327] on span "Dinheiro" at bounding box center [560, 331] width 49 height 14
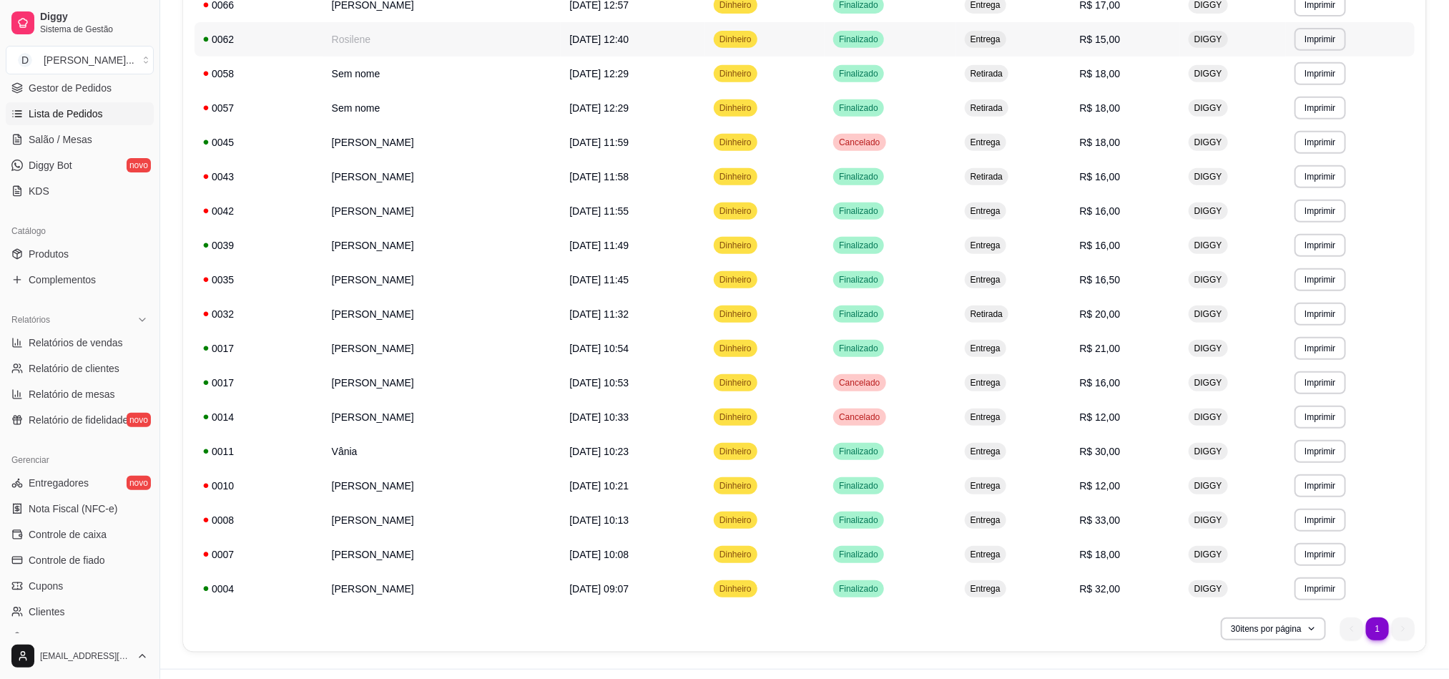
scroll to position [353, 0]
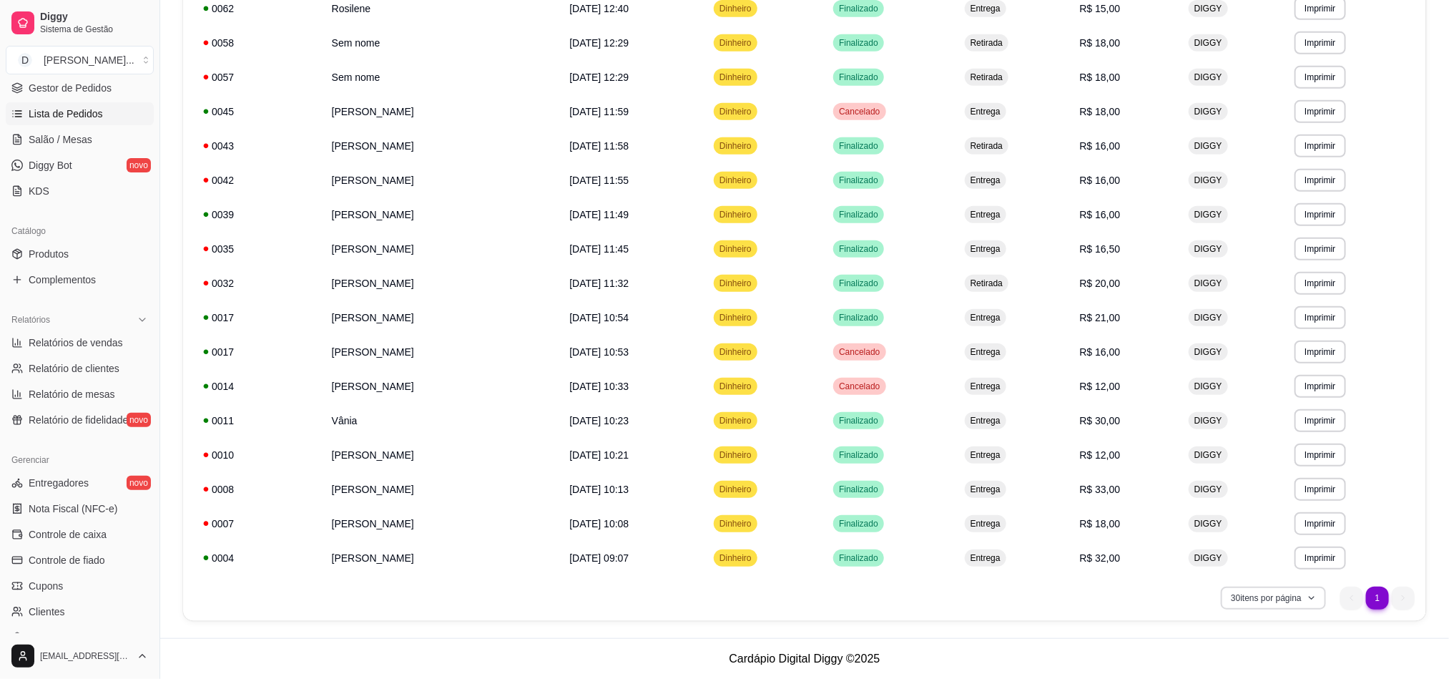
click at [1236, 604] on button "30 itens por página" at bounding box center [1273, 598] width 105 height 23
click at [1045, 606] on div "30 itens por página 1 1" at bounding box center [805, 598] width 1220 height 23
click at [1365, 601] on ul "1 1" at bounding box center [1377, 598] width 74 height 23
click at [1360, 599] on ul "1 1" at bounding box center [1377, 598] width 74 height 23
click at [1404, 599] on ul "1 1" at bounding box center [1377, 598] width 74 height 23
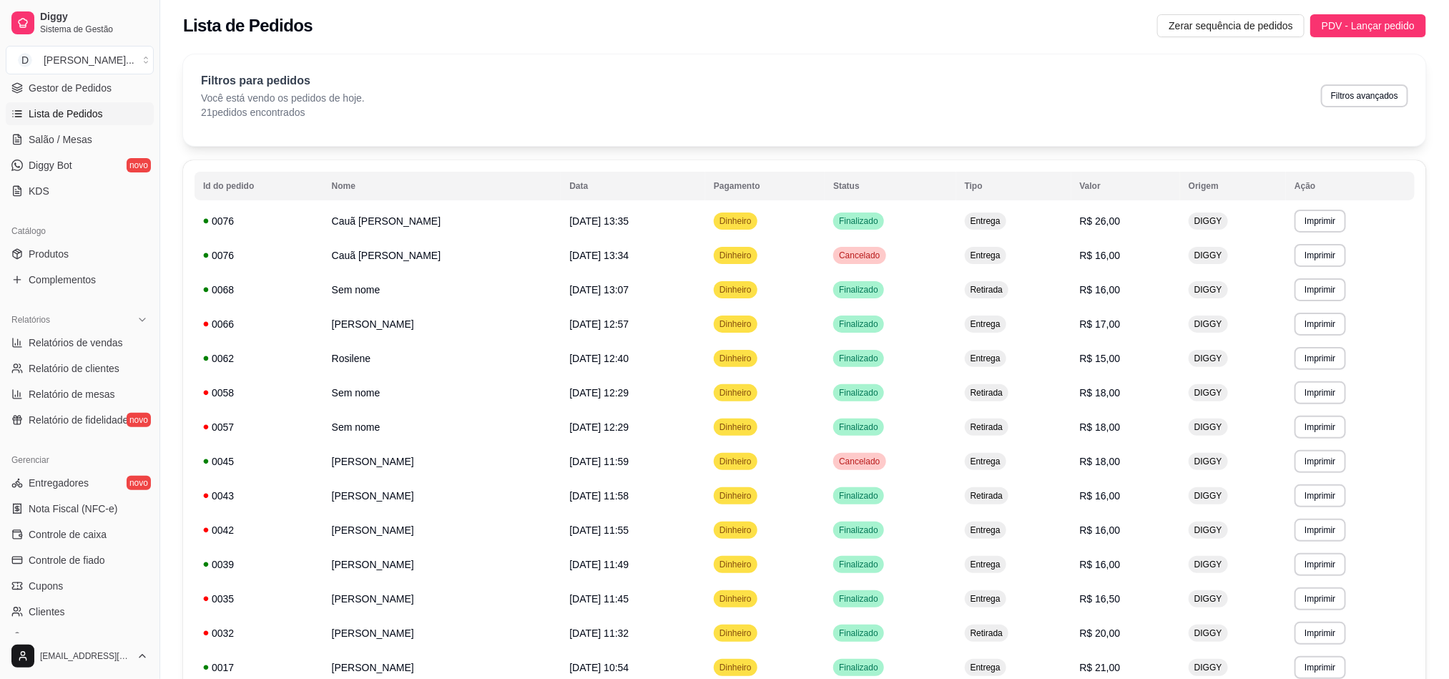
scroll to position [0, 0]
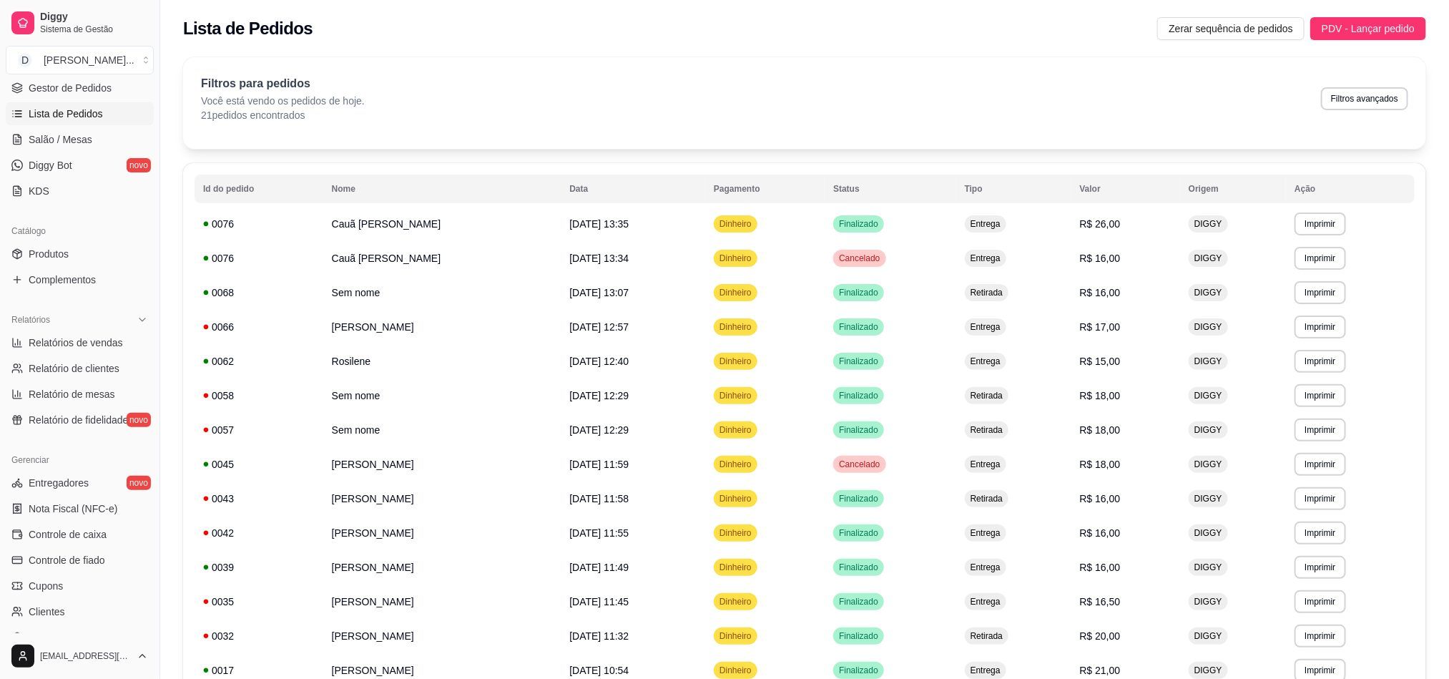
click at [520, 165] on div "**********" at bounding box center [804, 568] width 1243 height 810
click at [1348, 99] on button "Filtros avançados" at bounding box center [1364, 98] width 87 height 23
select select "0"
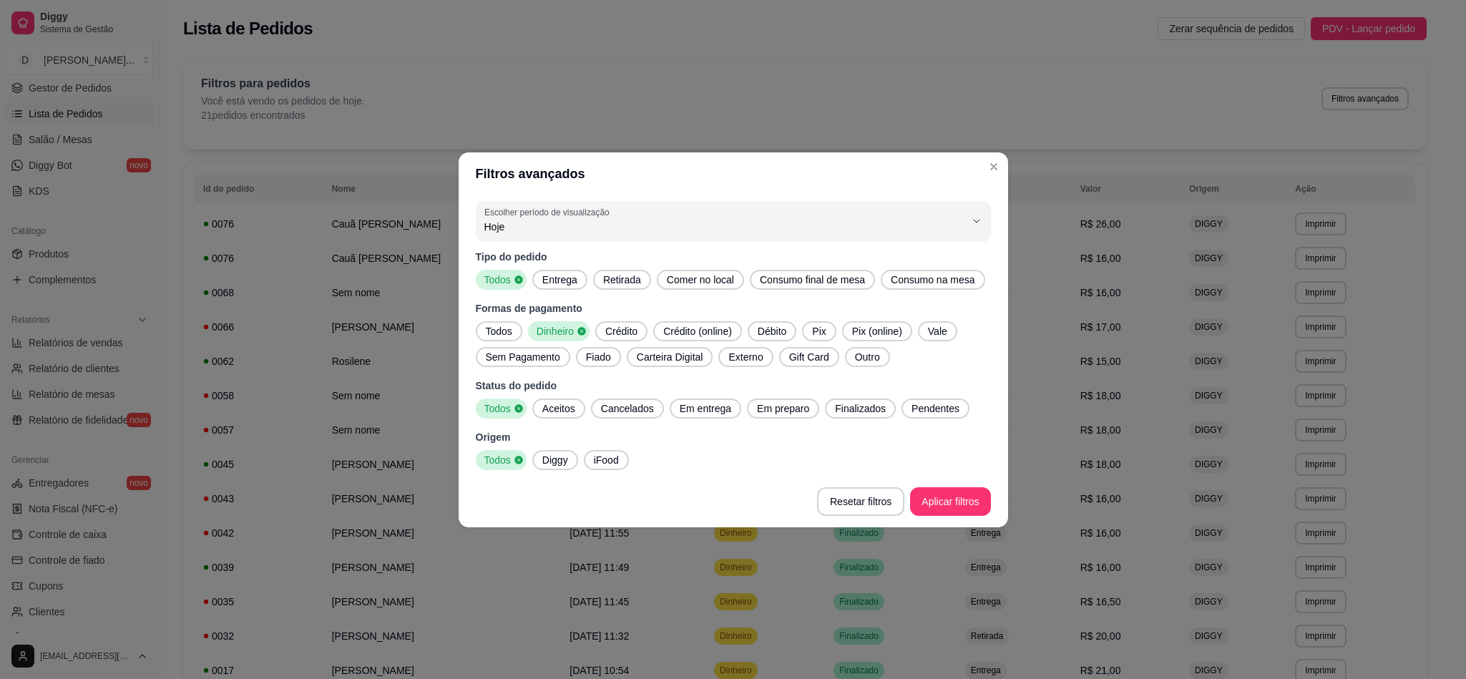
click at [573, 410] on span "Aceitos" at bounding box center [558, 408] width 44 height 14
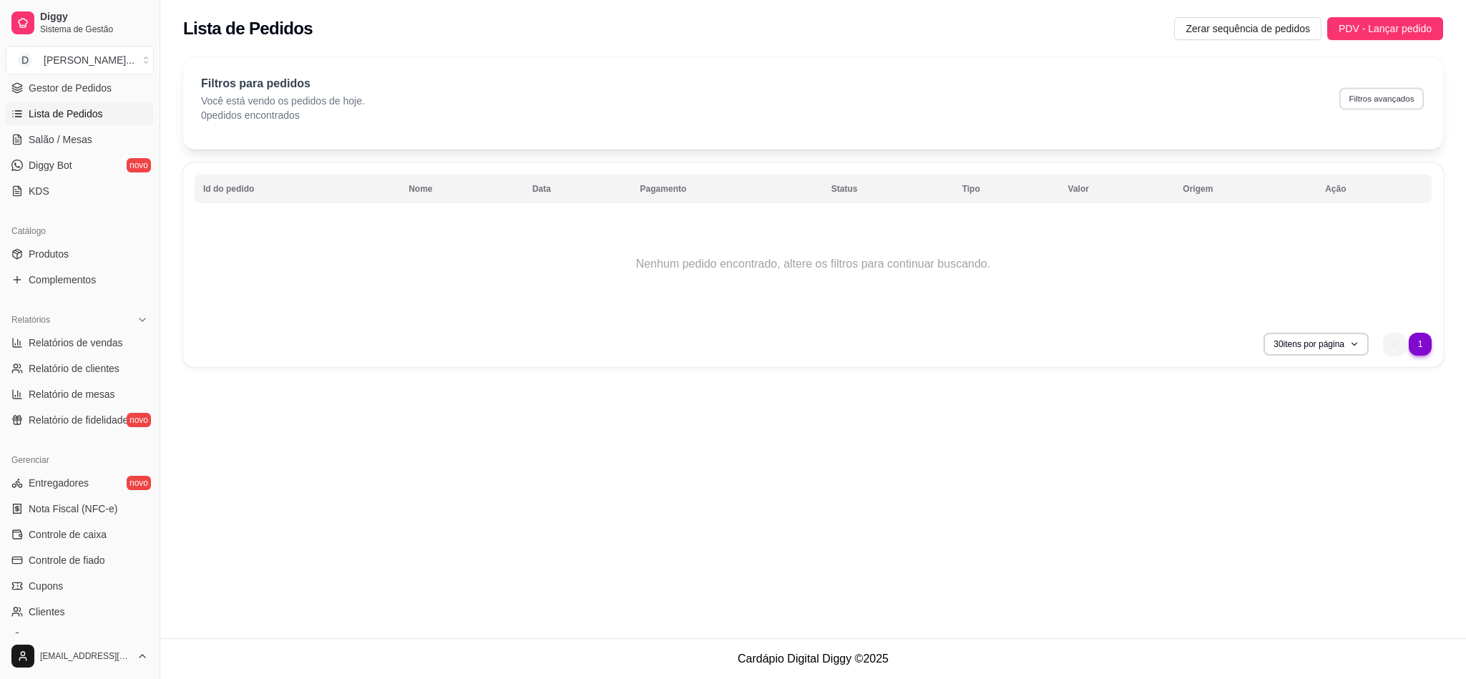
click at [1386, 97] on button "Filtros avançados" at bounding box center [1381, 98] width 84 height 22
select select "0"
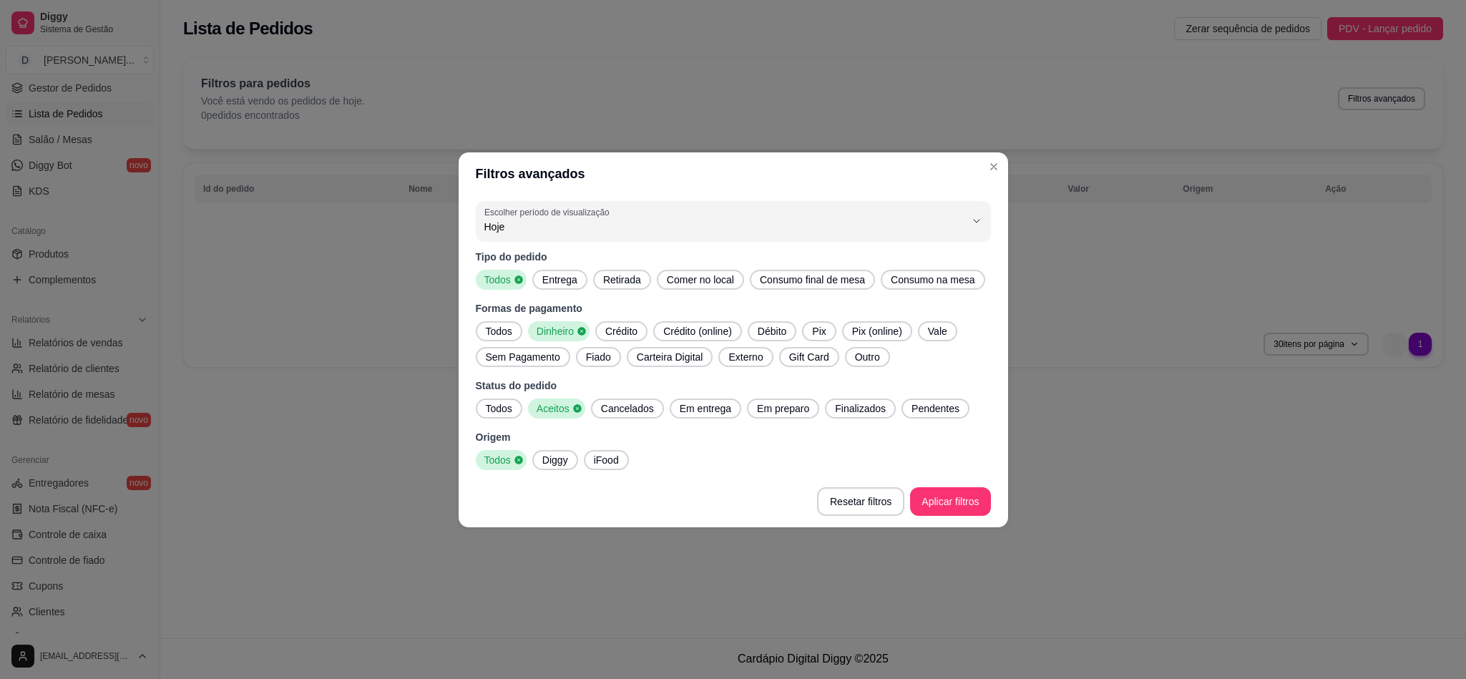
click at [873, 410] on span "Finalizados" at bounding box center [860, 408] width 62 height 14
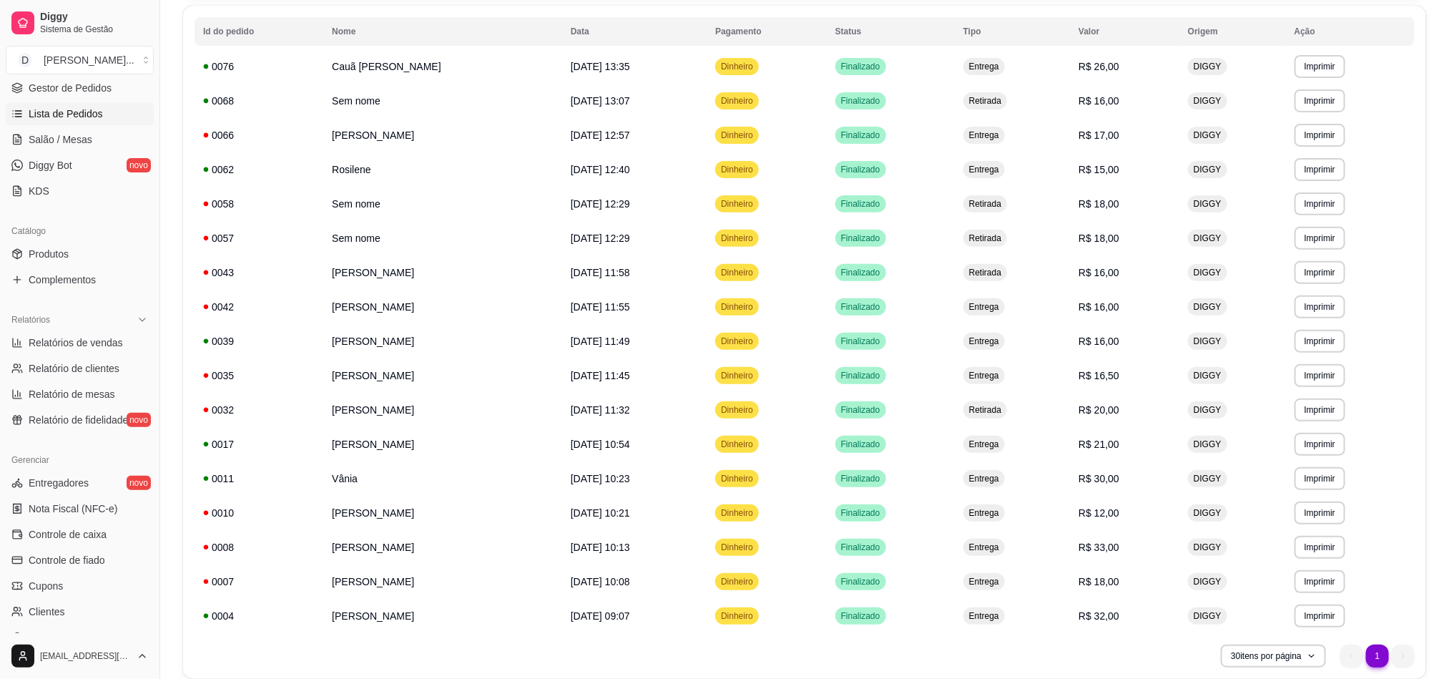
scroll to position [152, 0]
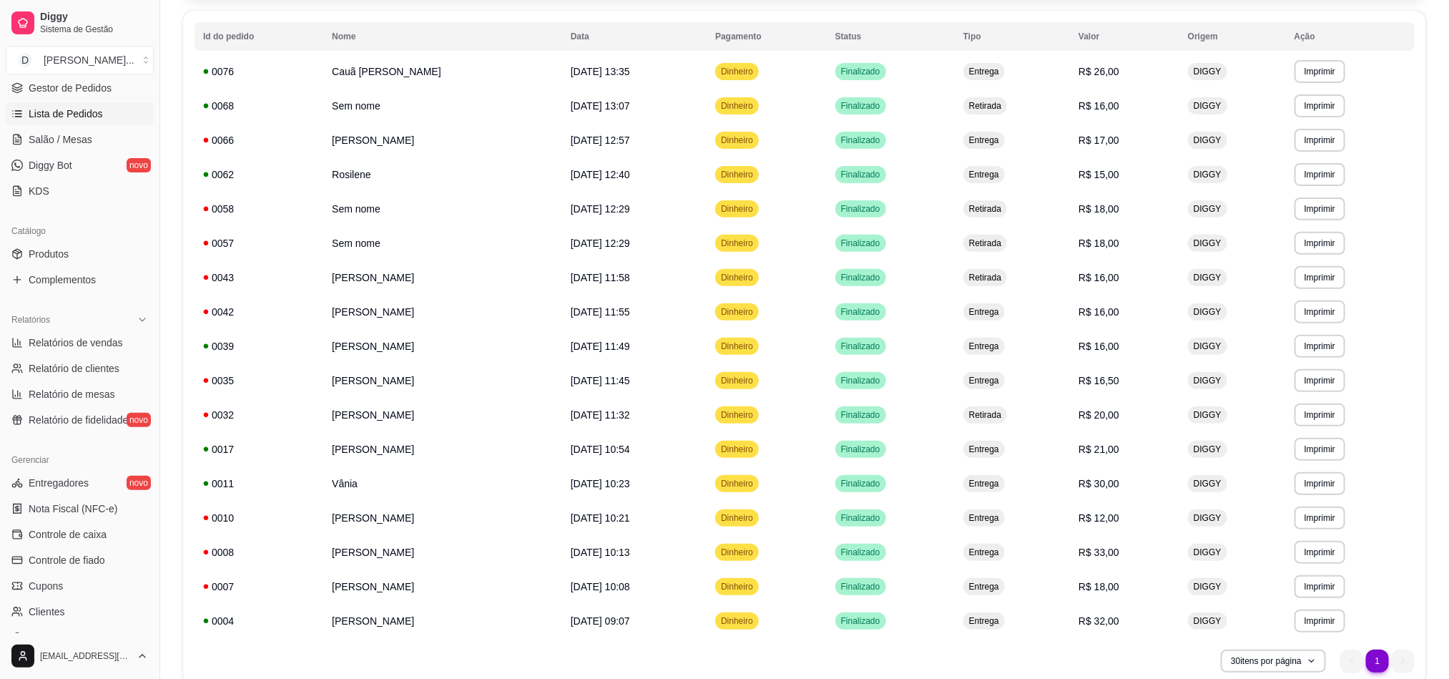
click at [462, 5] on div "**********" at bounding box center [804, 294] width 1243 height 779
click at [92, 541] on span "Controle de caixa" at bounding box center [68, 534] width 78 height 14
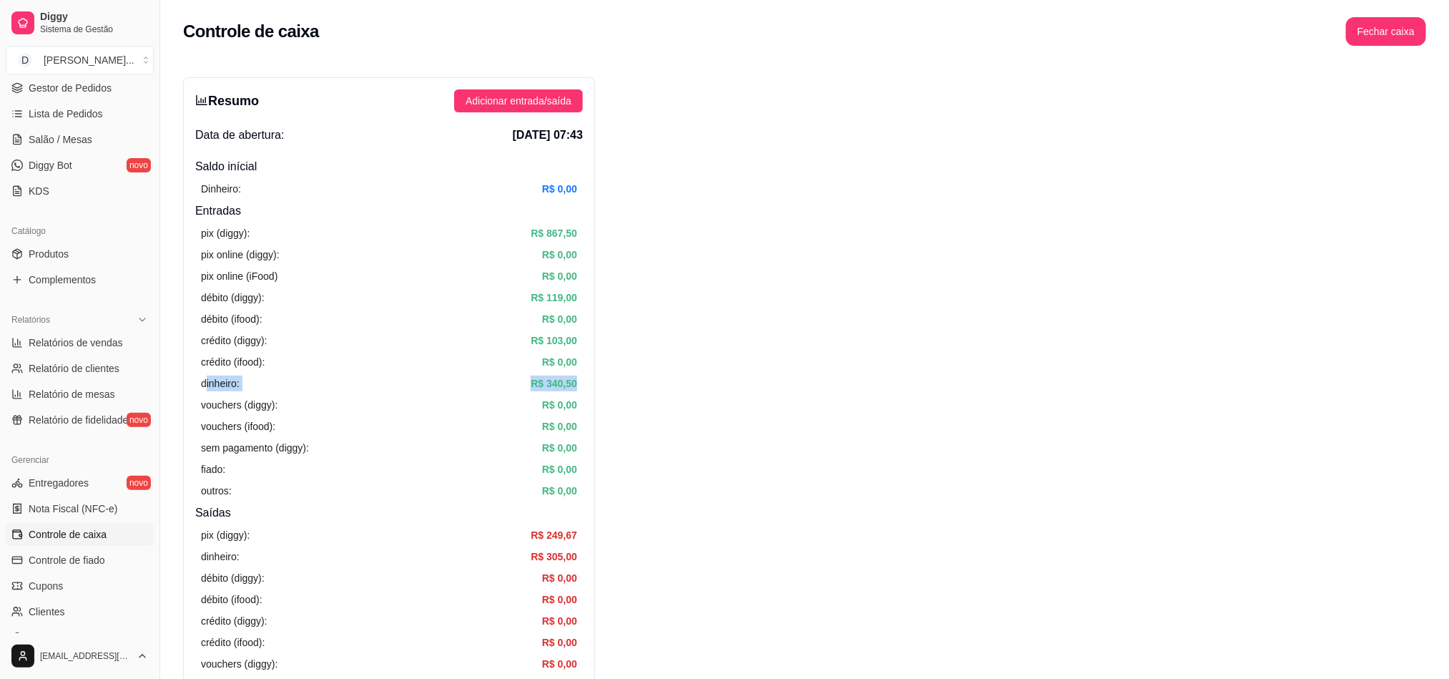
drag, startPoint x: 205, startPoint y: 380, endPoint x: 576, endPoint y: 378, distance: 371.2
click at [576, 378] on div "dinheiro: R$ 340,50" at bounding box center [389, 384] width 376 height 16
click at [576, 378] on article "R$ 340,50" at bounding box center [554, 384] width 46 height 16
click at [554, 567] on div "pix (diggy): R$ 249,67 dinheiro: R$ 305,00 débito (diggy): R$ 0,00 débito (ifoo…" at bounding box center [389, 620] width 388 height 199
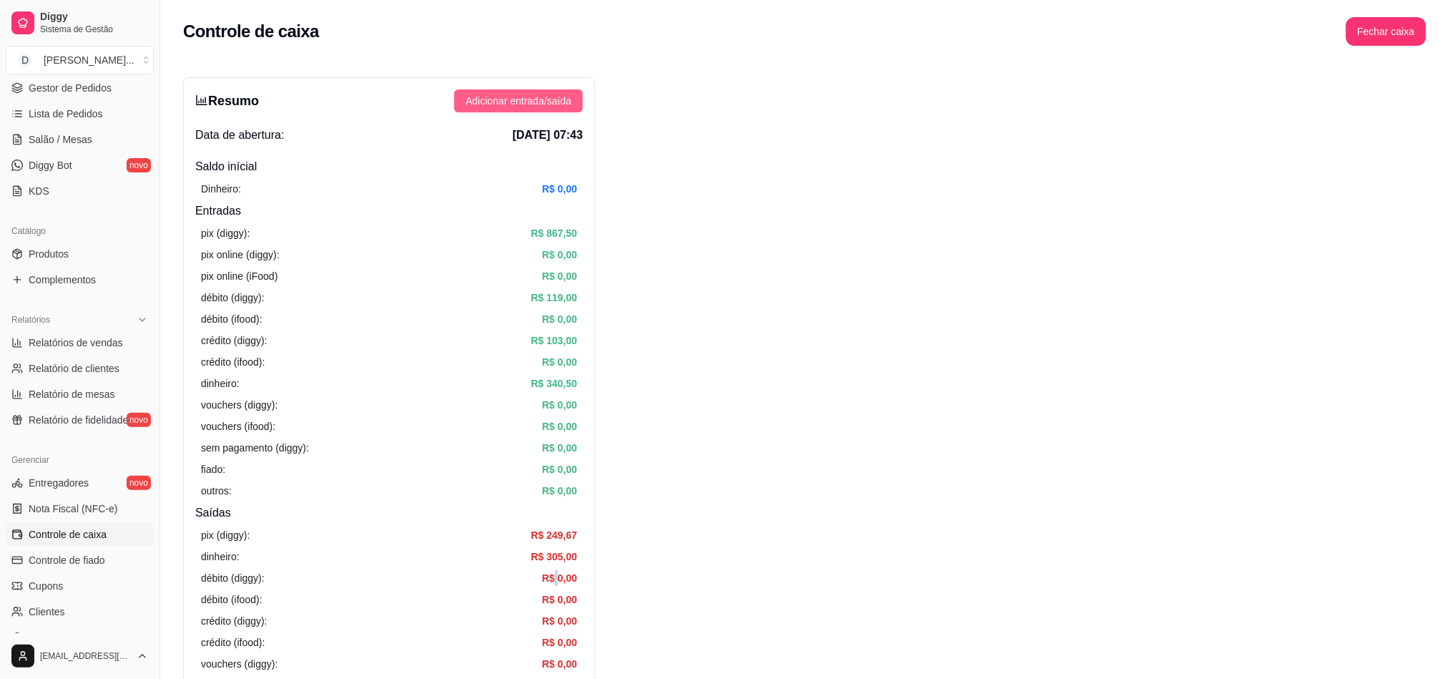
click at [492, 99] on span "Adicionar entrada/saída" at bounding box center [519, 101] width 106 height 16
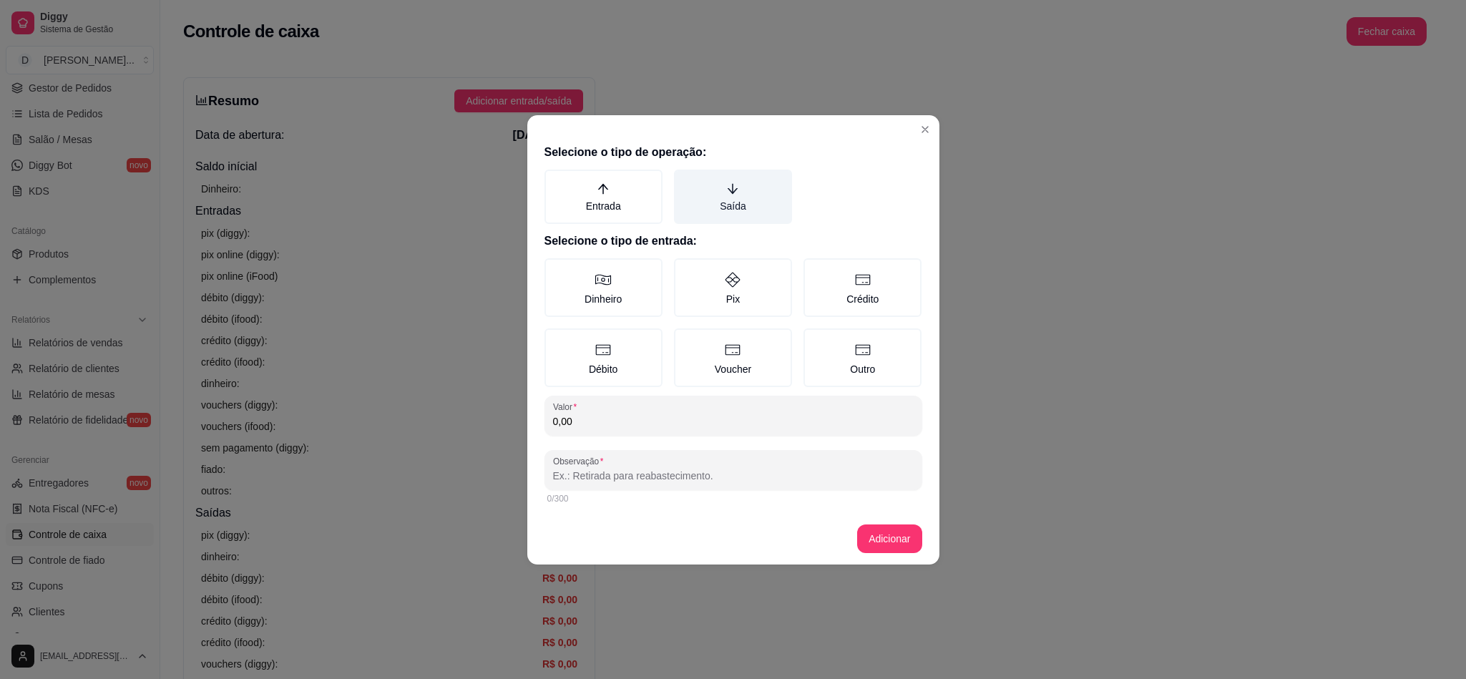
click at [711, 215] on label "Saída" at bounding box center [733, 197] width 118 height 54
click at [684, 180] on button "Saída" at bounding box center [678, 174] width 11 height 11
click at [618, 283] on label "Dinheiro" at bounding box center [603, 287] width 118 height 59
click at [555, 269] on button "Dinheiro" at bounding box center [549, 262] width 11 height 11
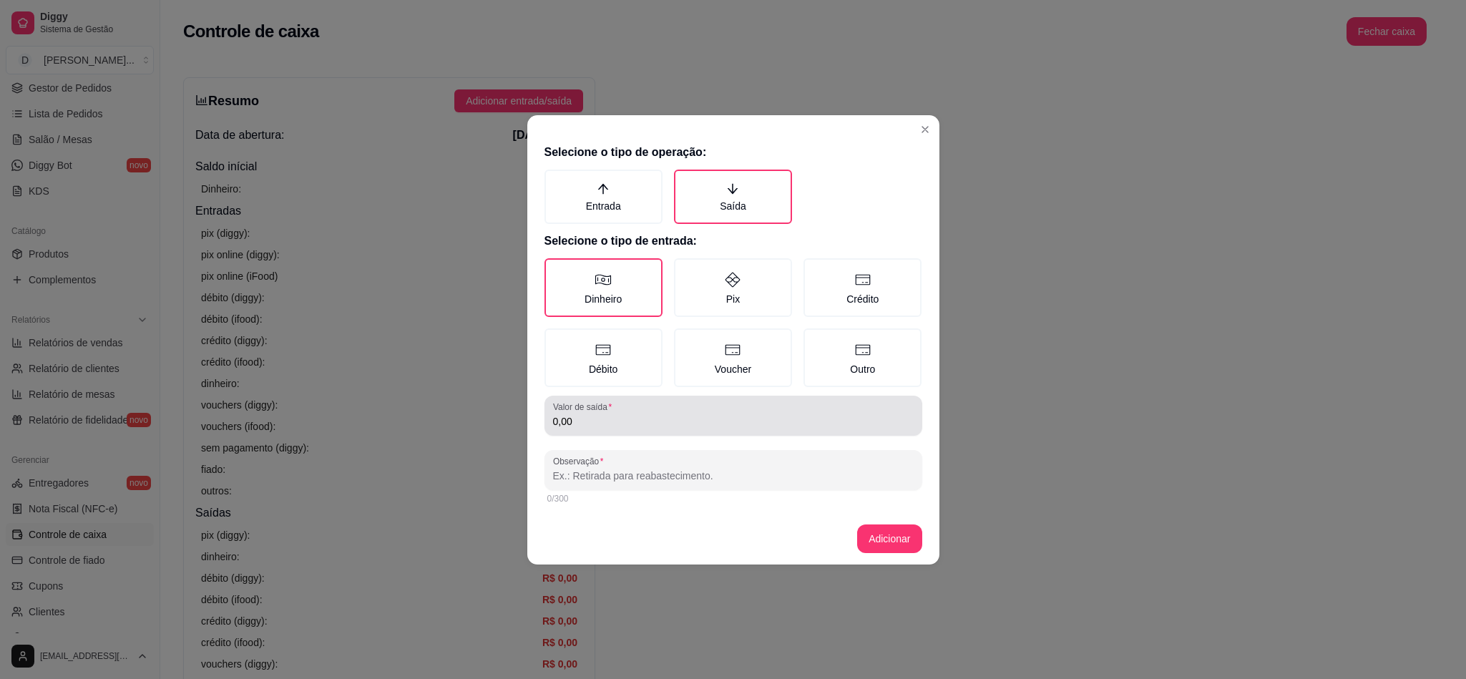
click at [597, 415] on input "0,00" at bounding box center [733, 421] width 360 height 14
type input "80,00"
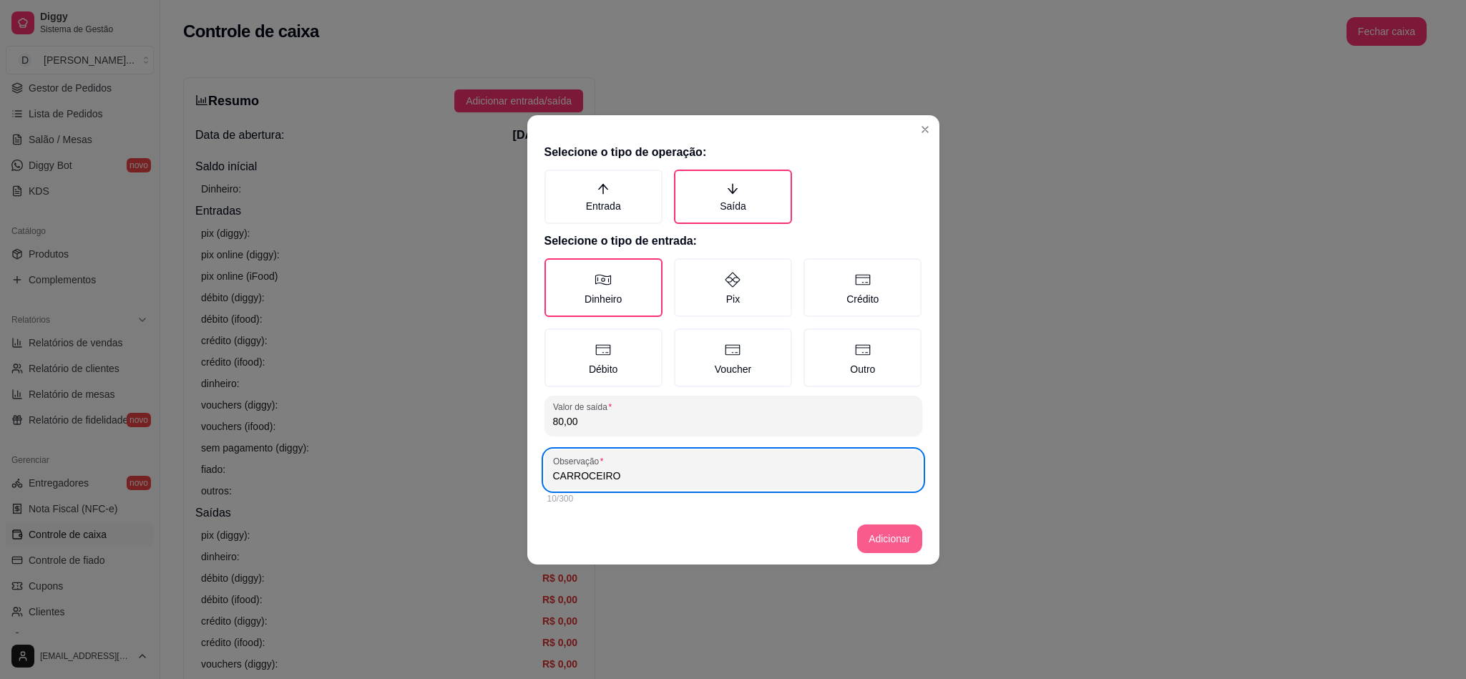
type input "CARROCEIRO"
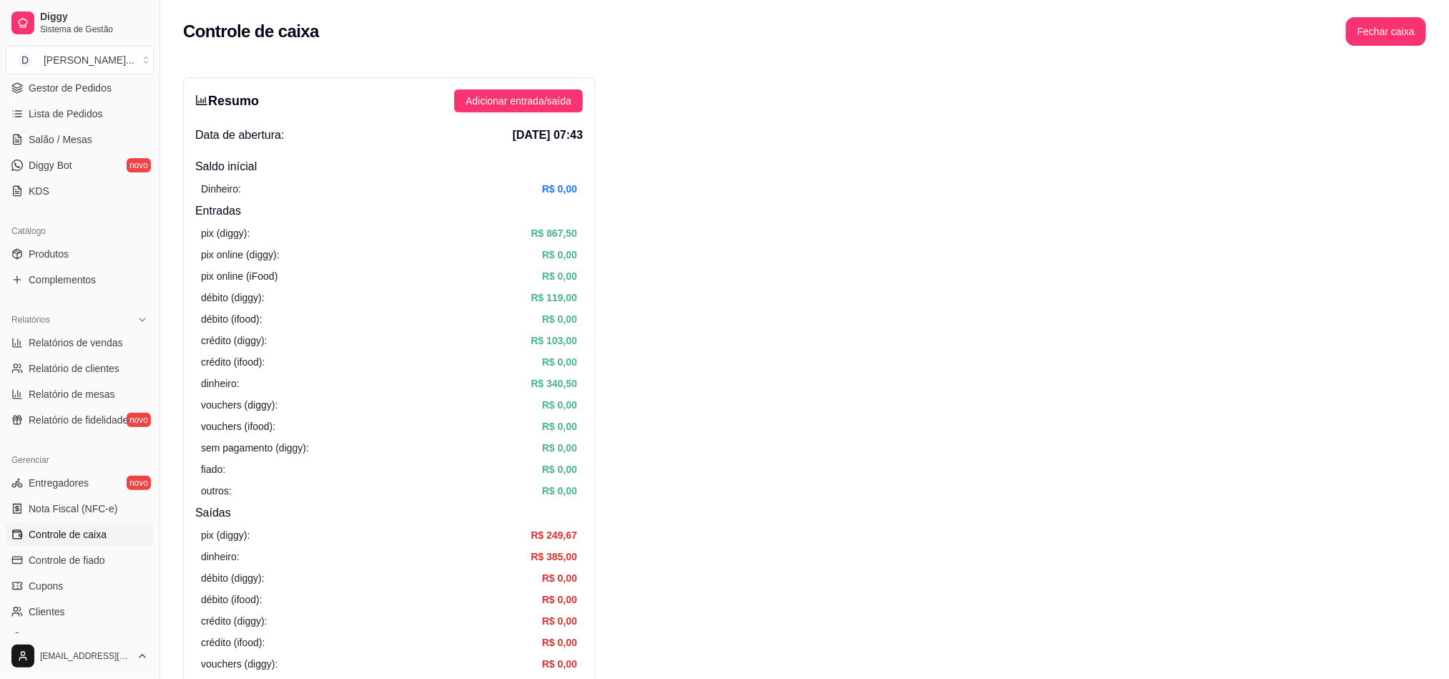
click at [558, 385] on article "R$ 340,50" at bounding box center [554, 384] width 46 height 16
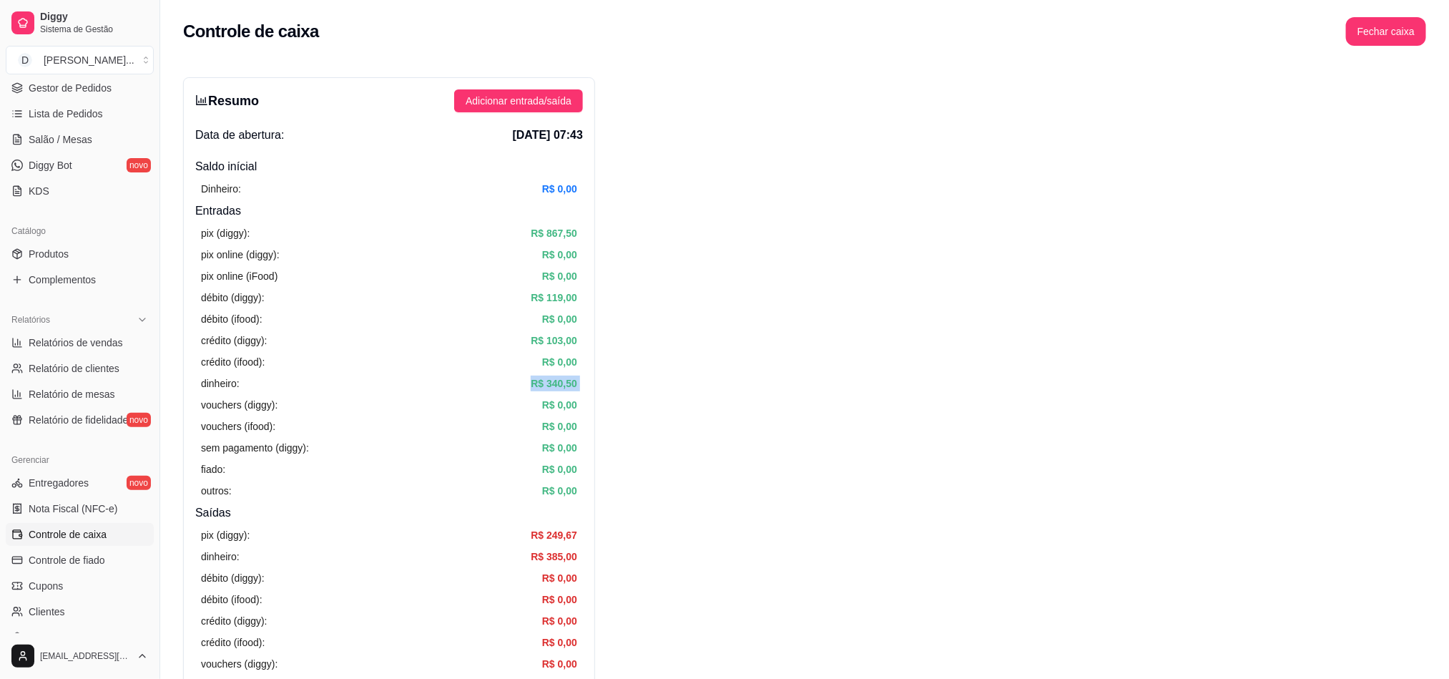
click at [558, 385] on article "R$ 340,50" at bounding box center [554, 384] width 46 height 16
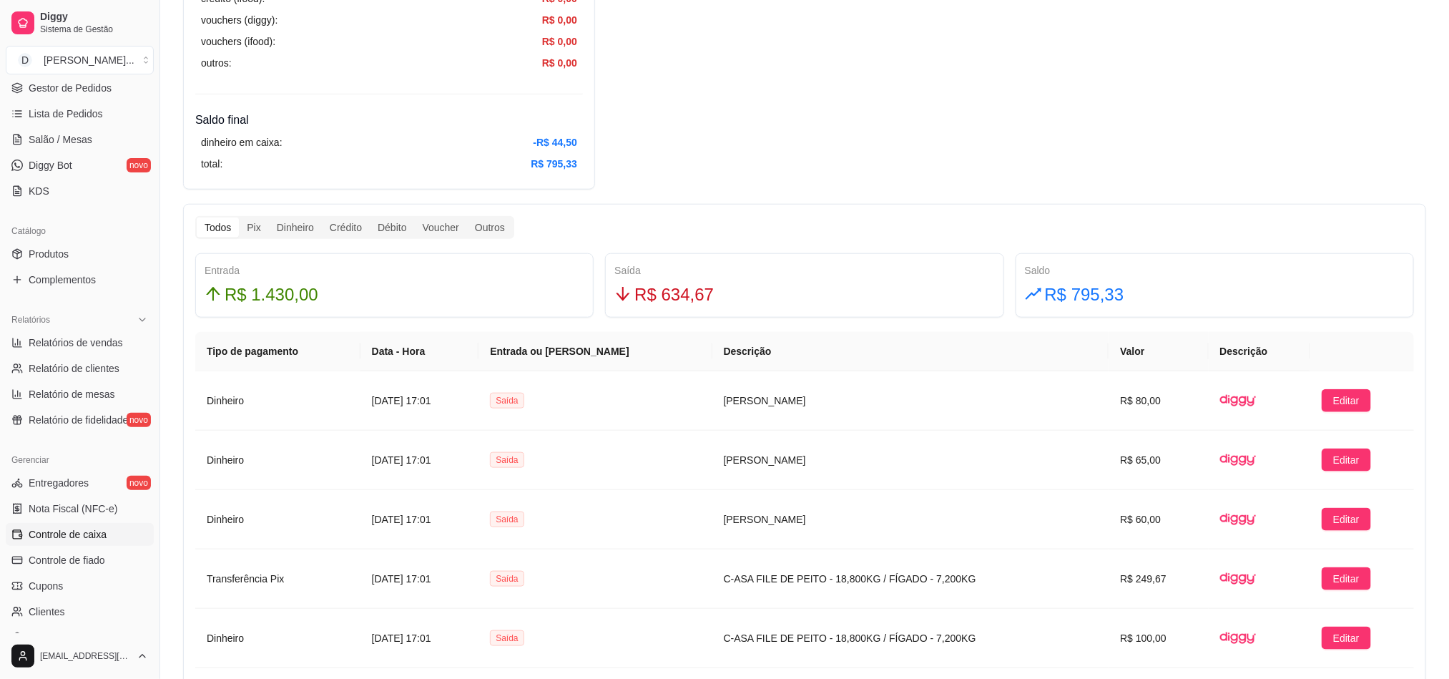
scroll to position [858, 0]
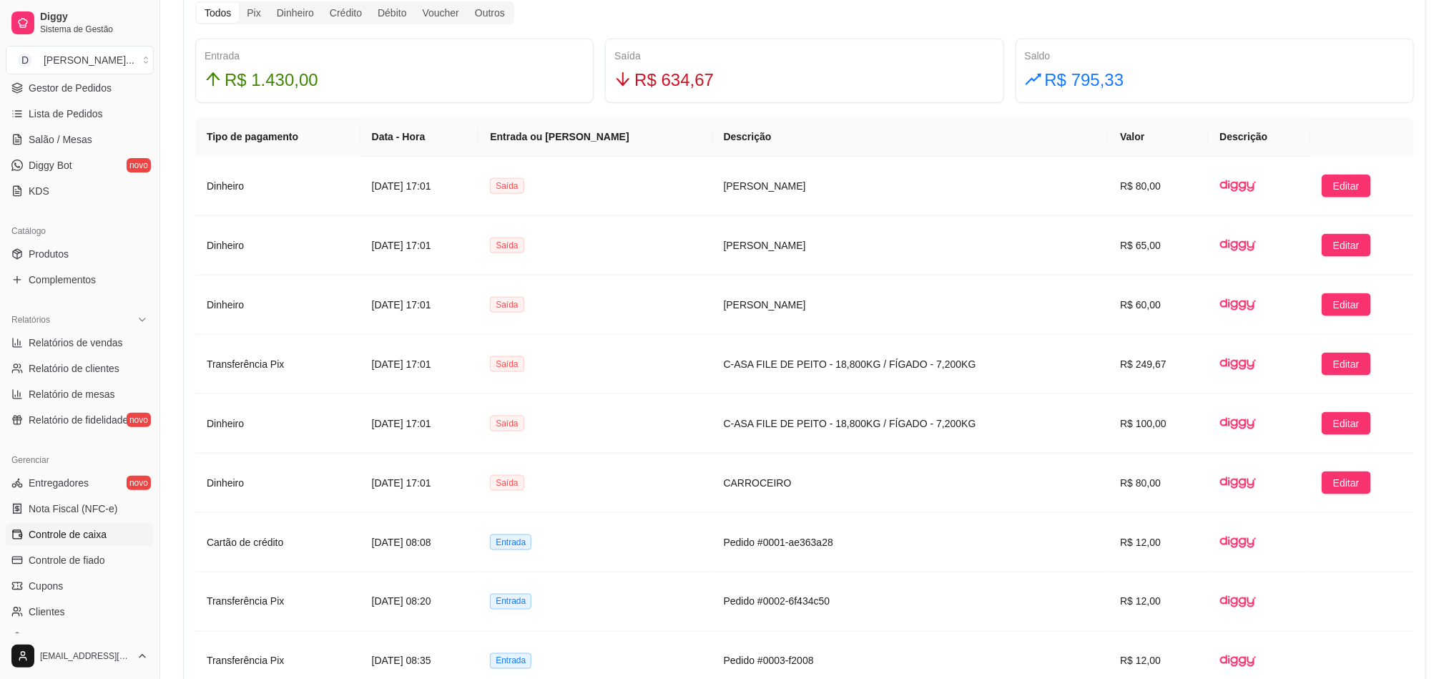
click at [1389, 123] on th at bounding box center [1362, 136] width 104 height 39
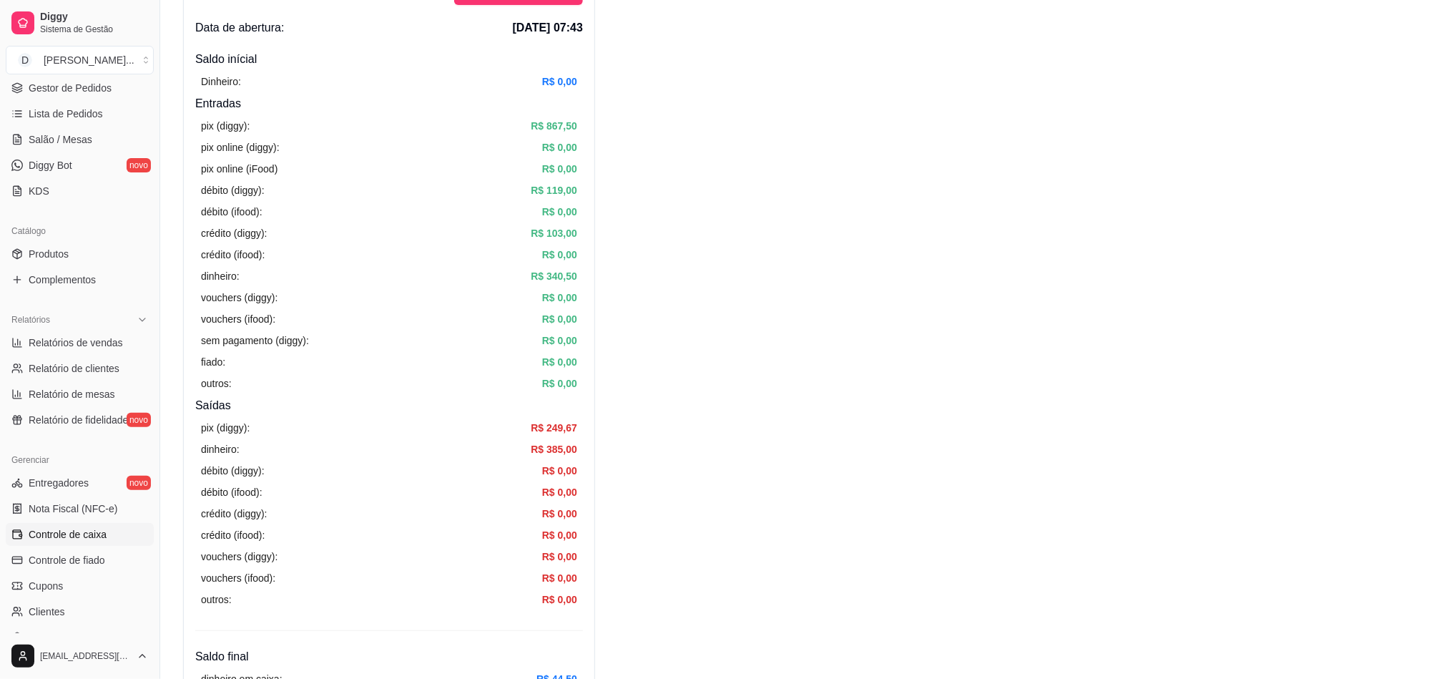
scroll to position [0, 0]
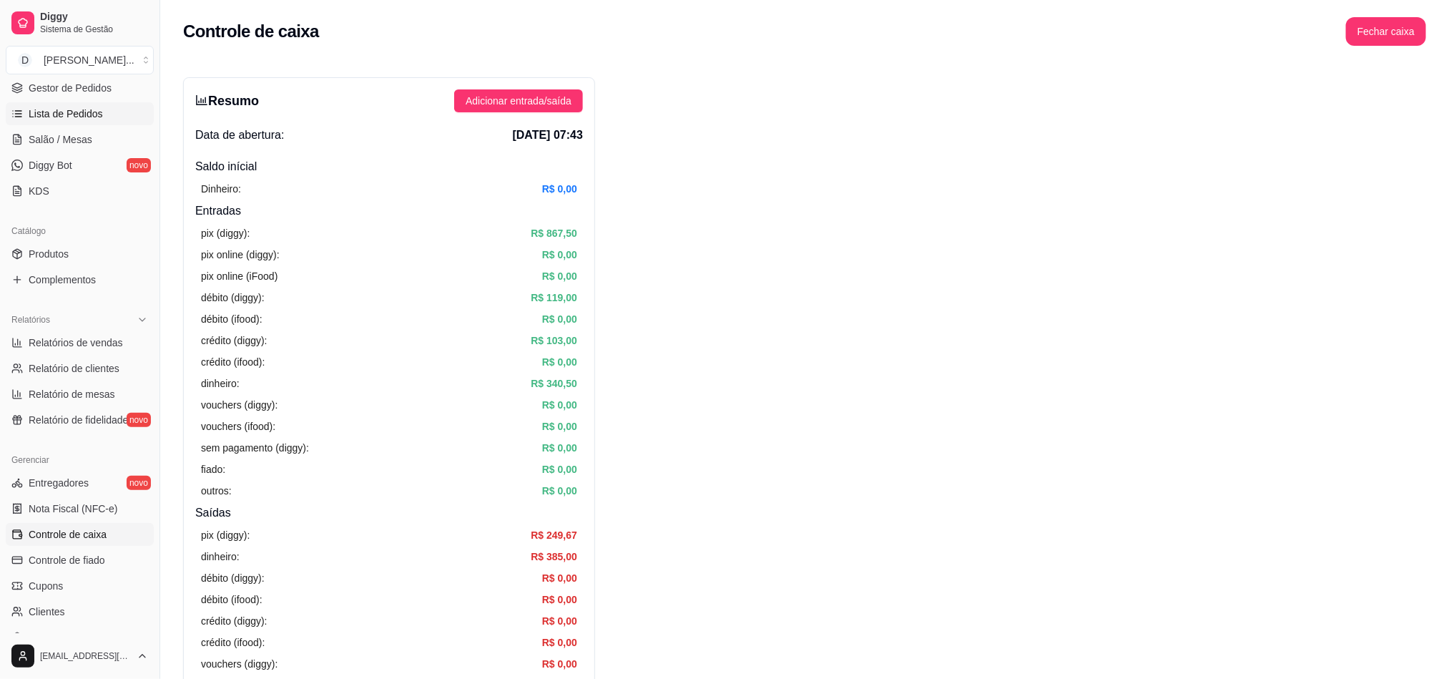
click at [48, 118] on span "Lista de Pedidos" at bounding box center [66, 114] width 74 height 14
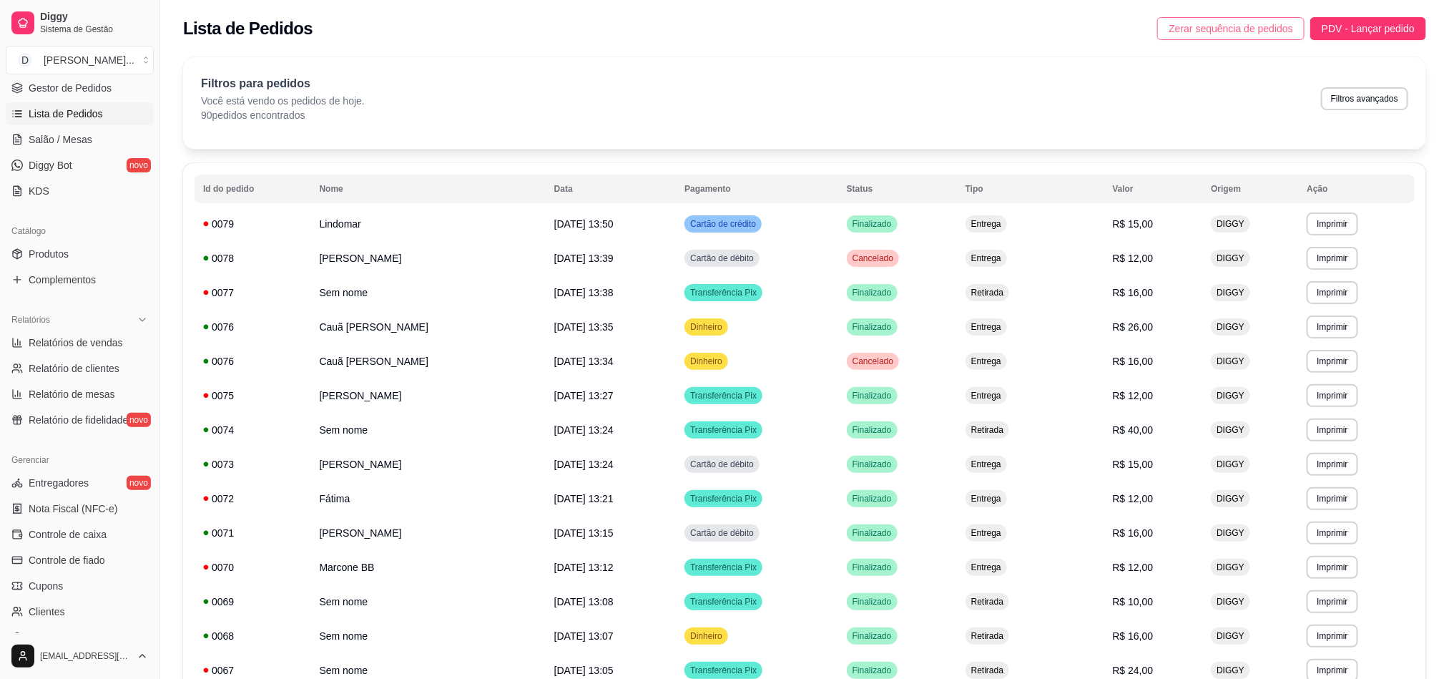
click at [1284, 29] on span "Zerar sequência de pedidos" at bounding box center [1231, 29] width 124 height 16
click at [69, 350] on span "Relatórios de vendas" at bounding box center [76, 342] width 94 height 14
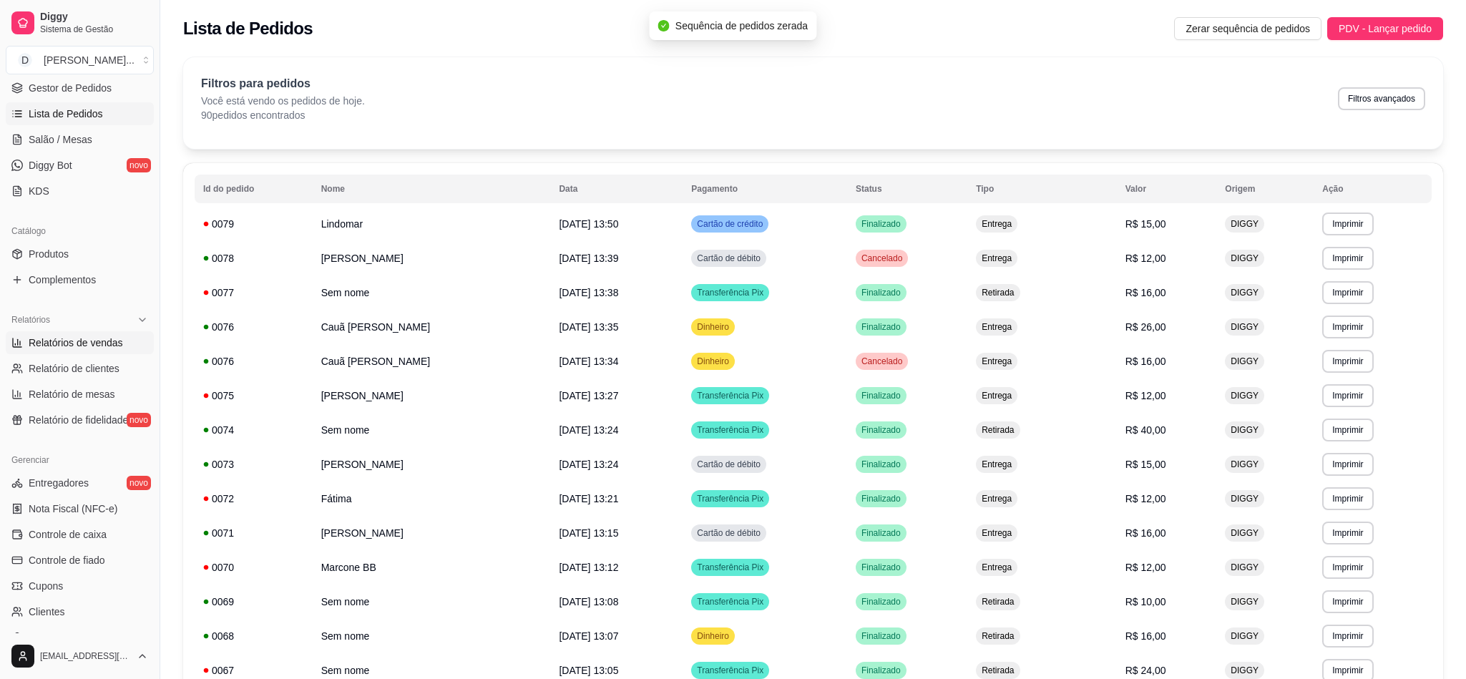
select select "ALL"
select select "0"
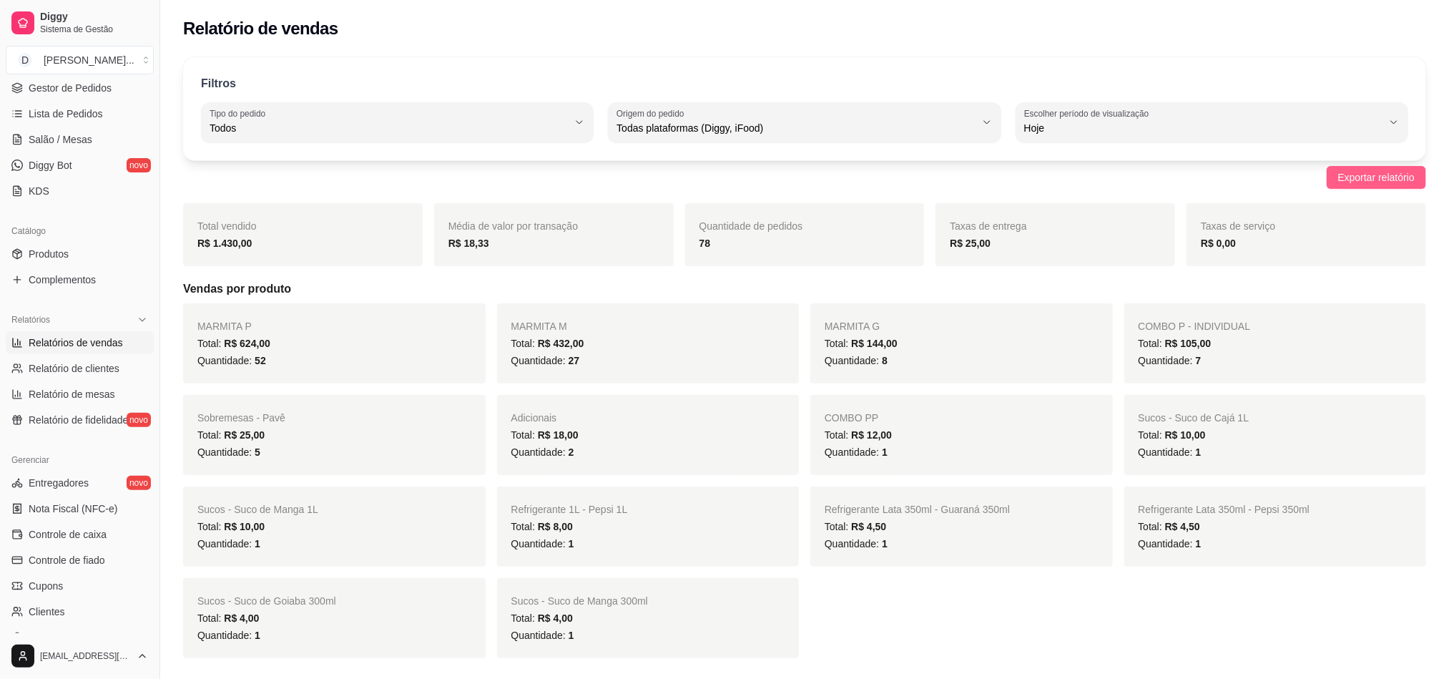
click at [1363, 172] on span "Exportar relatório" at bounding box center [1376, 178] width 77 height 16
click at [84, 532] on span "Controle de caixa" at bounding box center [68, 534] width 78 height 14
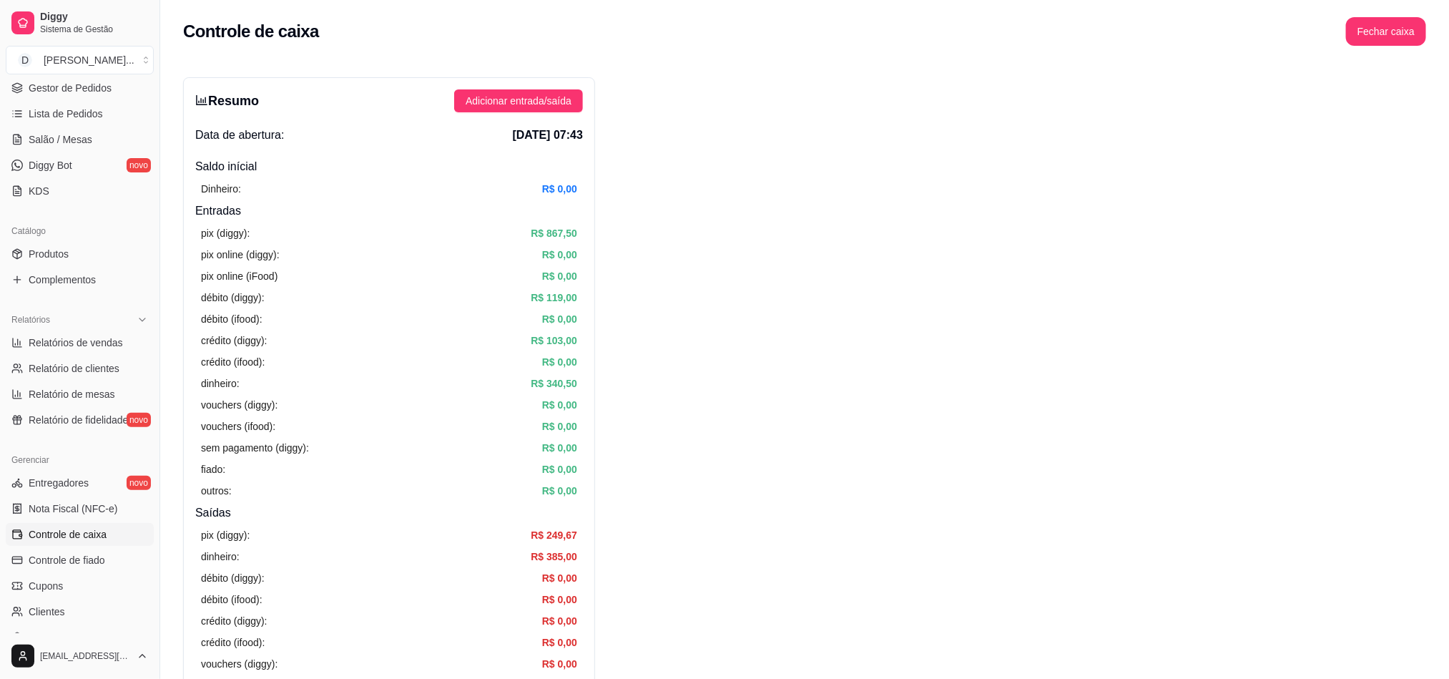
scroll to position [322, 0]
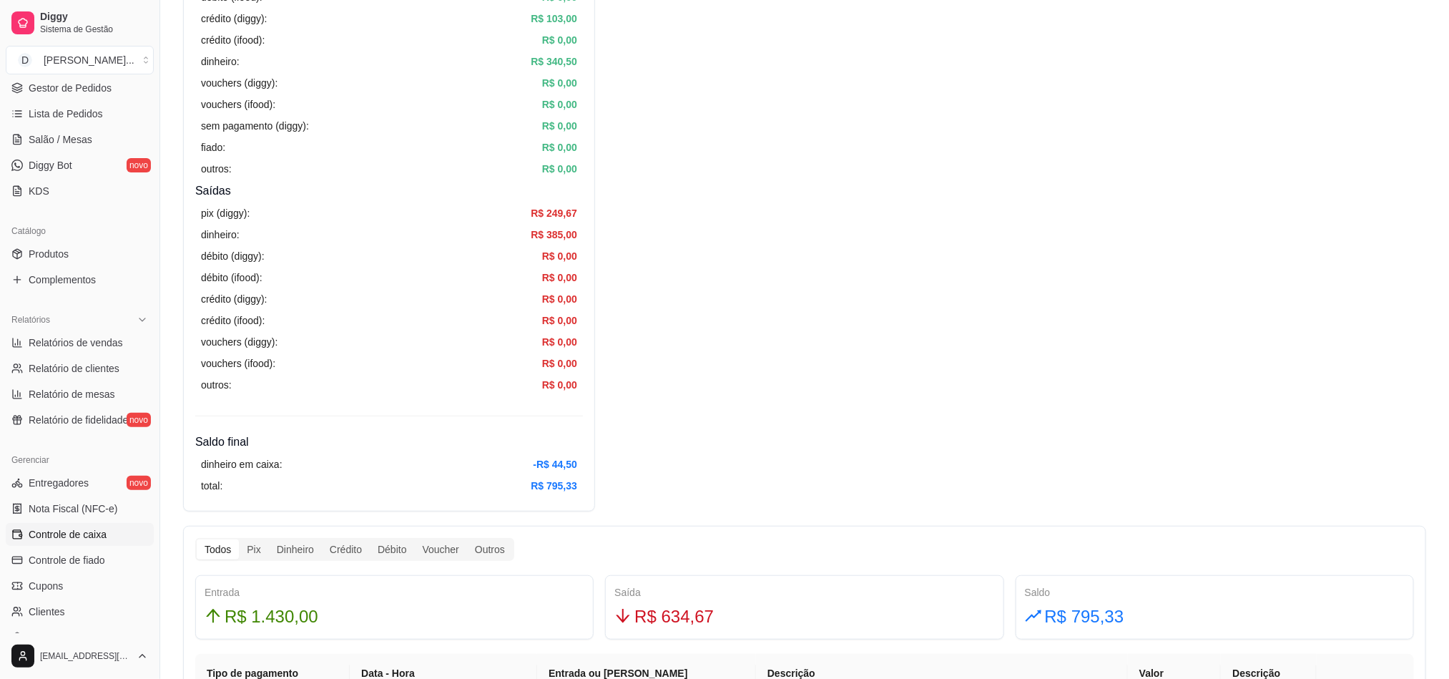
click at [678, 627] on span "R$ 634,67" at bounding box center [673, 616] width 79 height 27
copy span "634,67"
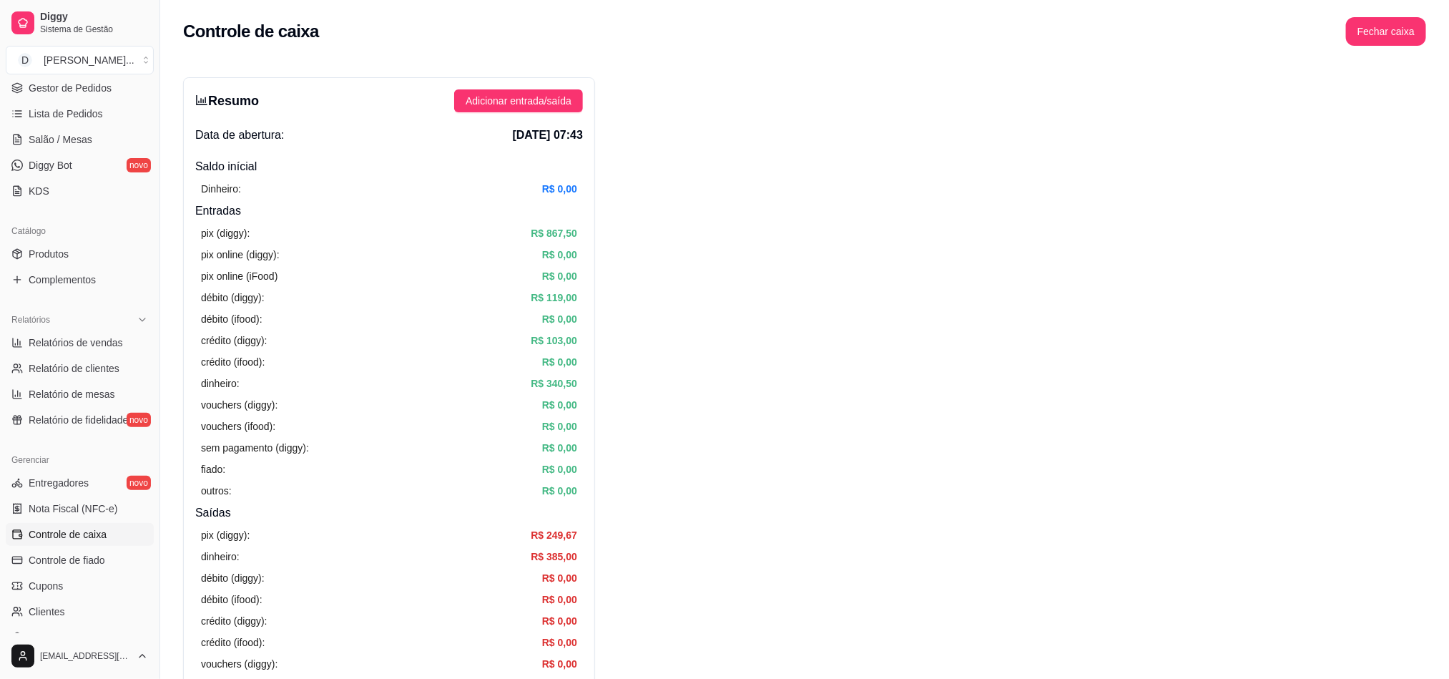
click at [1425, 11] on div "Controle de caixa Fechar caixa" at bounding box center [804, 27] width 1289 height 54
click at [1401, 34] on button "Fechar caixa" at bounding box center [1387, 32] width 78 height 28
click at [1430, 119] on span "Sim" at bounding box center [1426, 127] width 17 height 16
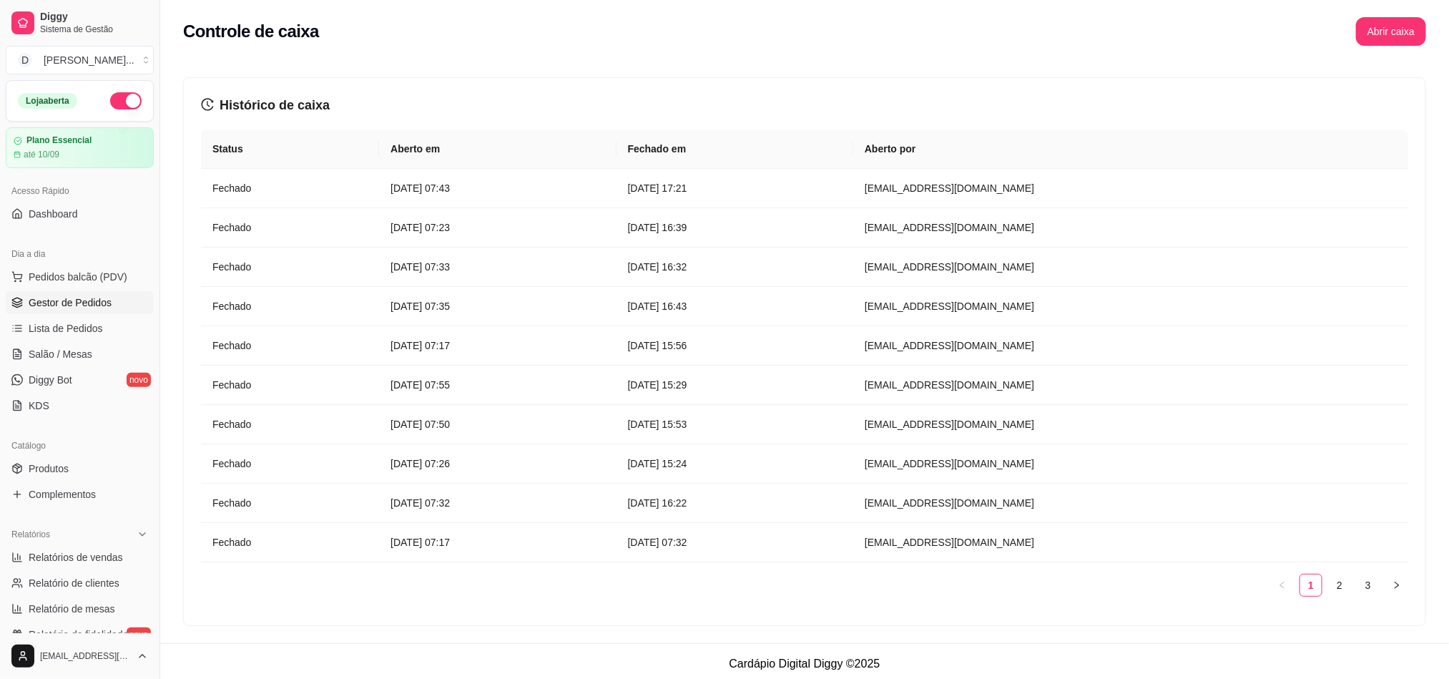
click at [65, 310] on span "Gestor de Pedidos" at bounding box center [70, 302] width 83 height 14
